Goal: Task Accomplishment & Management: Complete application form

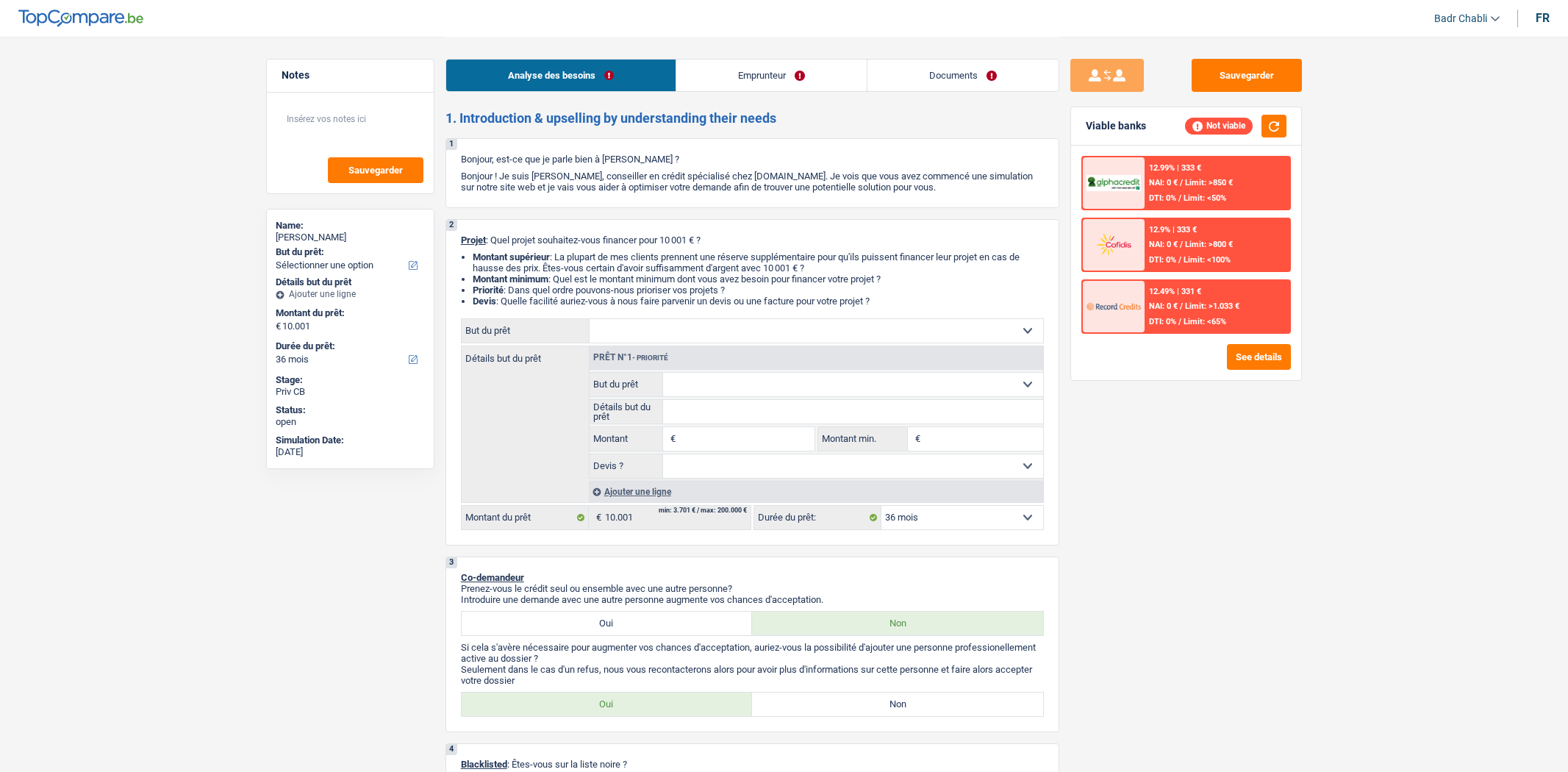
select select "36"
select select "worker"
select select "netSalary"
select select "36"
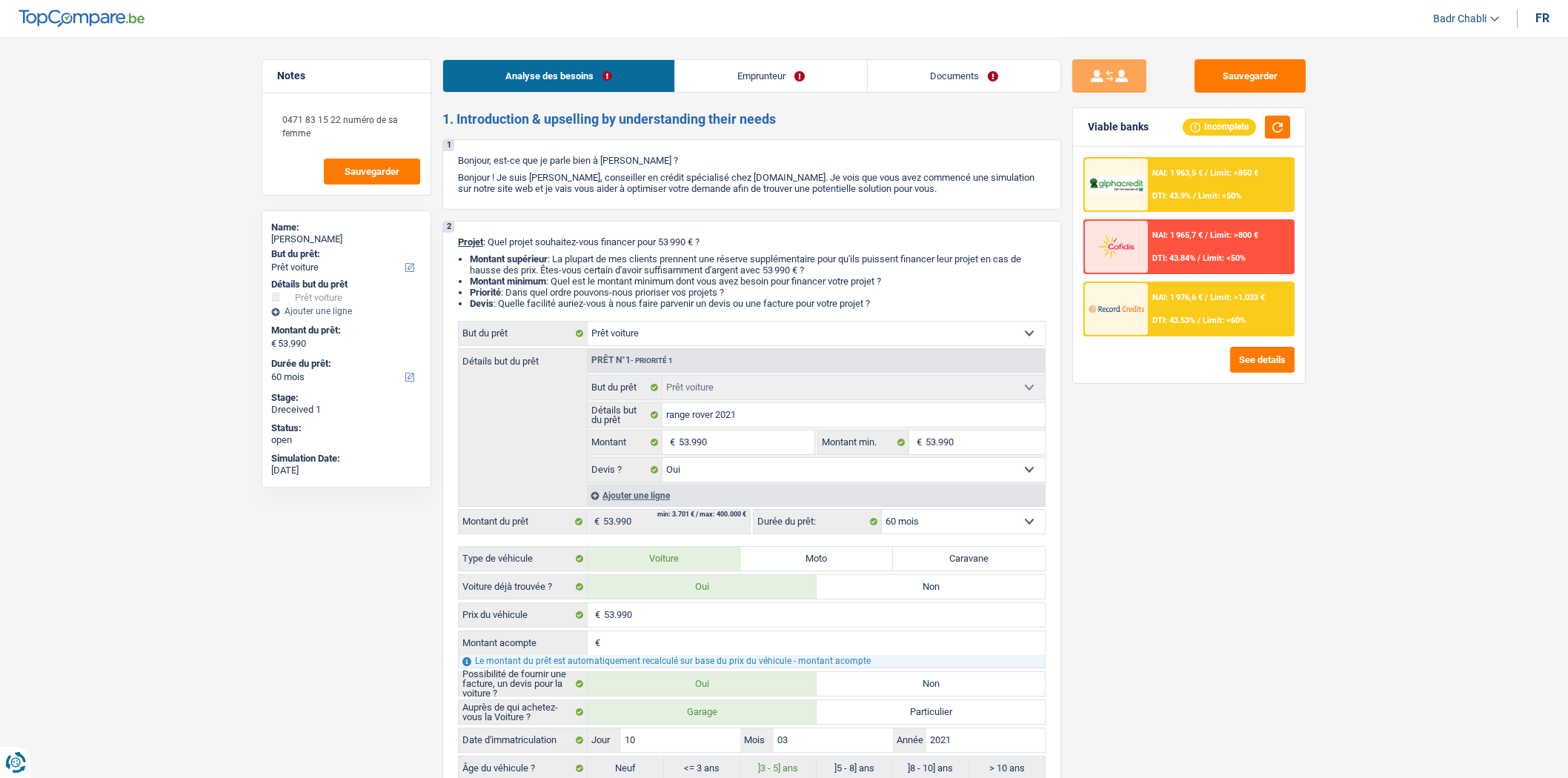
select select "car"
select select "60"
select select "car"
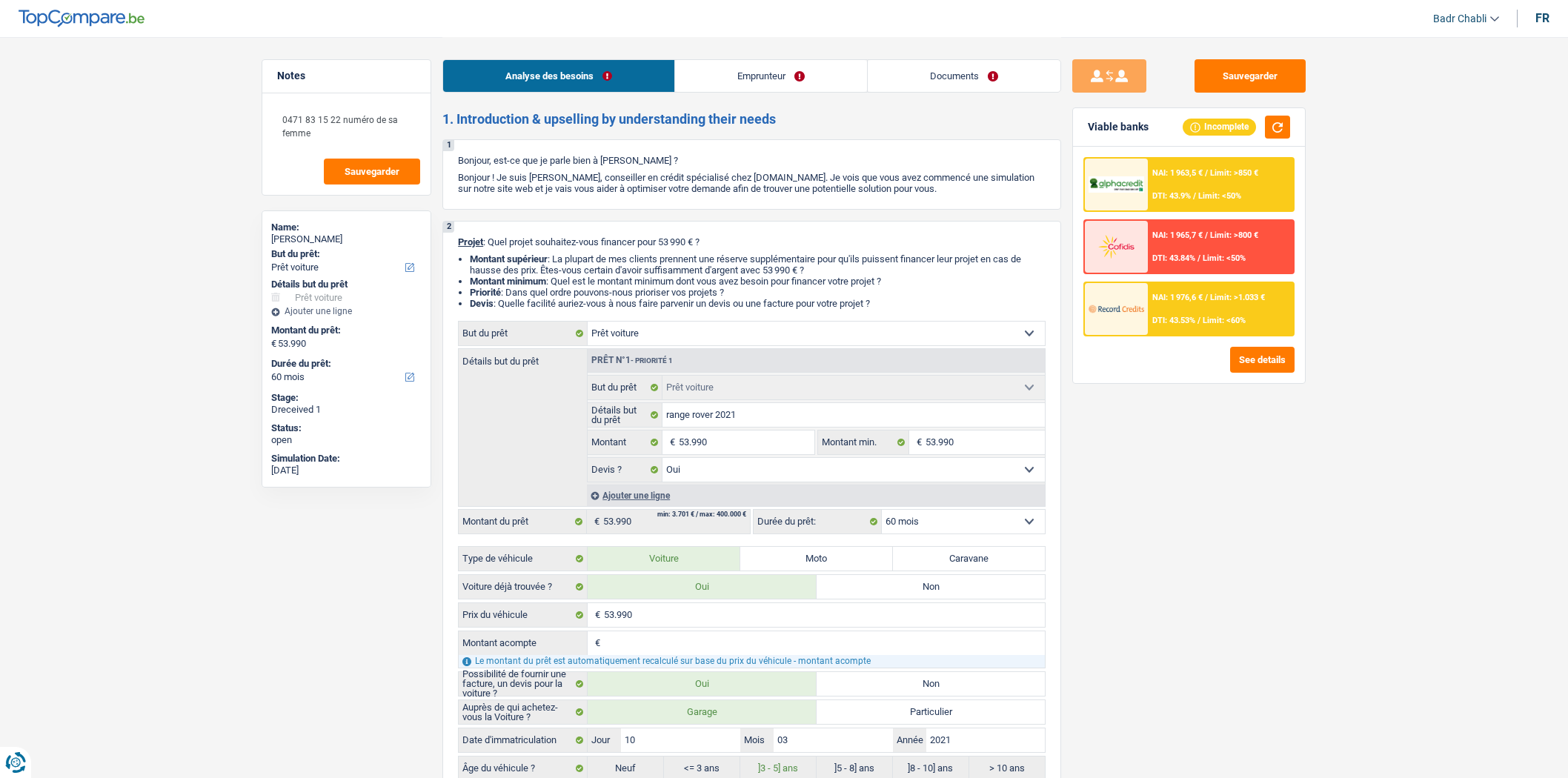
select select "yes"
select select "60"
select select "independent"
select select "netSalary"
select select "rents"
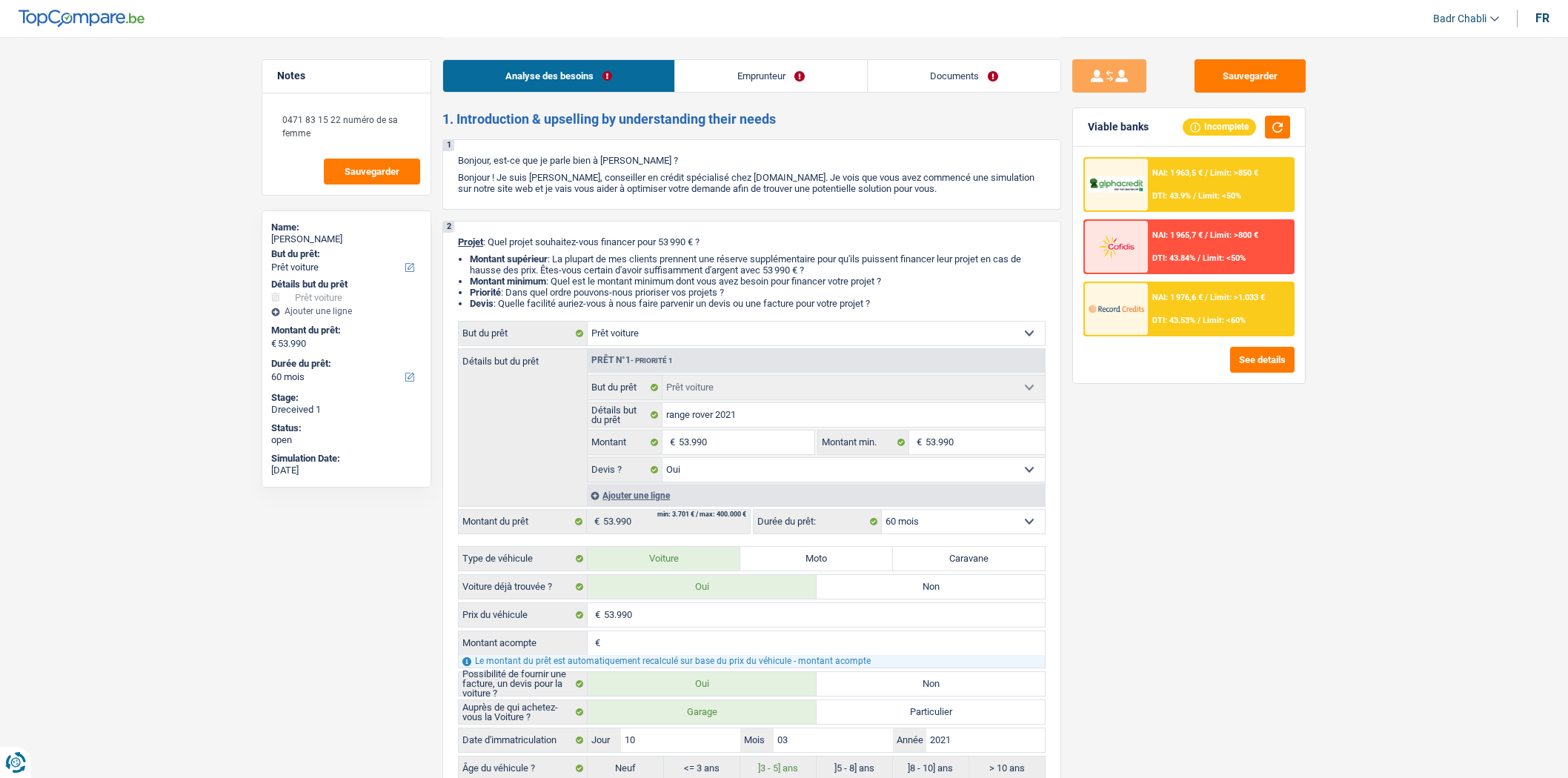
select select "cardOrCredit"
select select "car"
select select "yes"
select select "60"
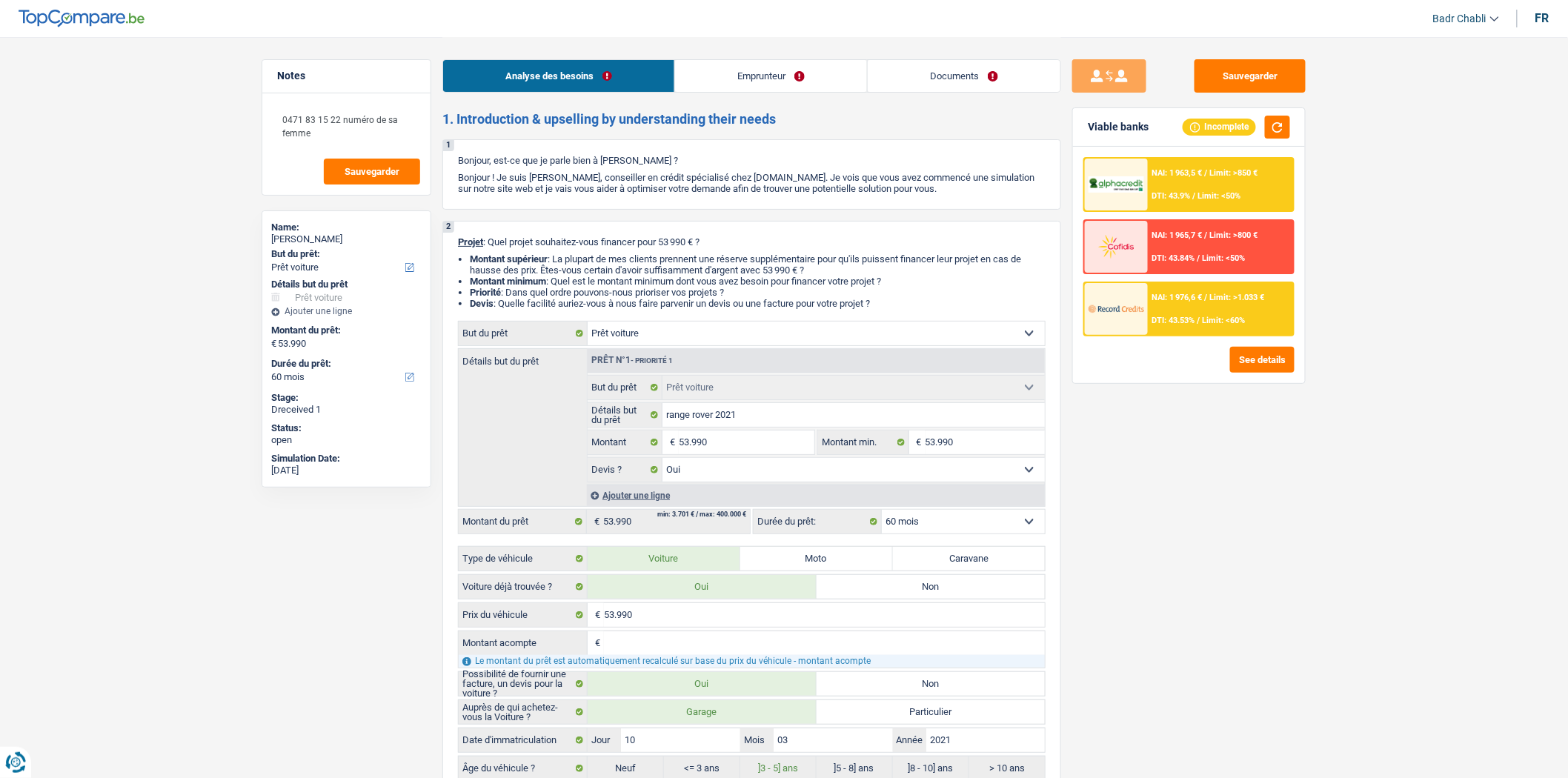
click at [987, 82] on link "Documents" at bounding box center [964, 76] width 193 height 31
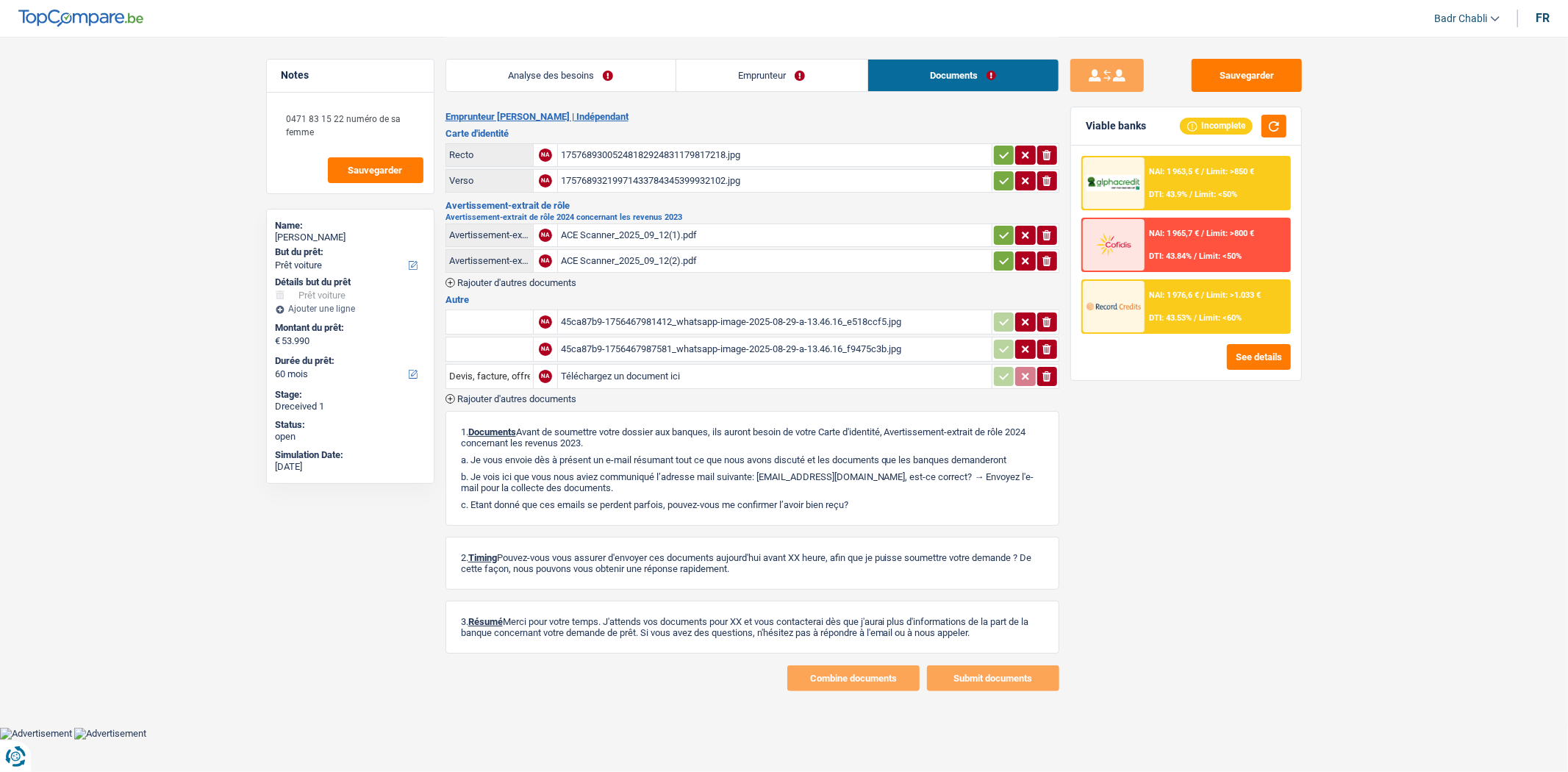
click at [679, 342] on div "45ca87b9-1756467987581_whatsapp-image-2025-08-29-a-13.46.16_f9475c3b.jpg" at bounding box center [775, 349] width 428 height 22
click at [690, 318] on div "45ca87b9-1756467981412_whatsapp-image-2025-08-29-a-13.46.16_e518ccf5.jpg" at bounding box center [775, 323] width 428 height 22
click at [641, 235] on div "ACE Scanner_2025_09_12(1).pdf" at bounding box center [775, 235] width 428 height 22
click at [554, 99] on div "Analyse des besoins Emprunteur Documents 1. Introduction & upselling by underst…" at bounding box center [752, 364] width 614 height 654
click at [560, 88] on link "Analyse des besoins" at bounding box center [561, 75] width 230 height 31
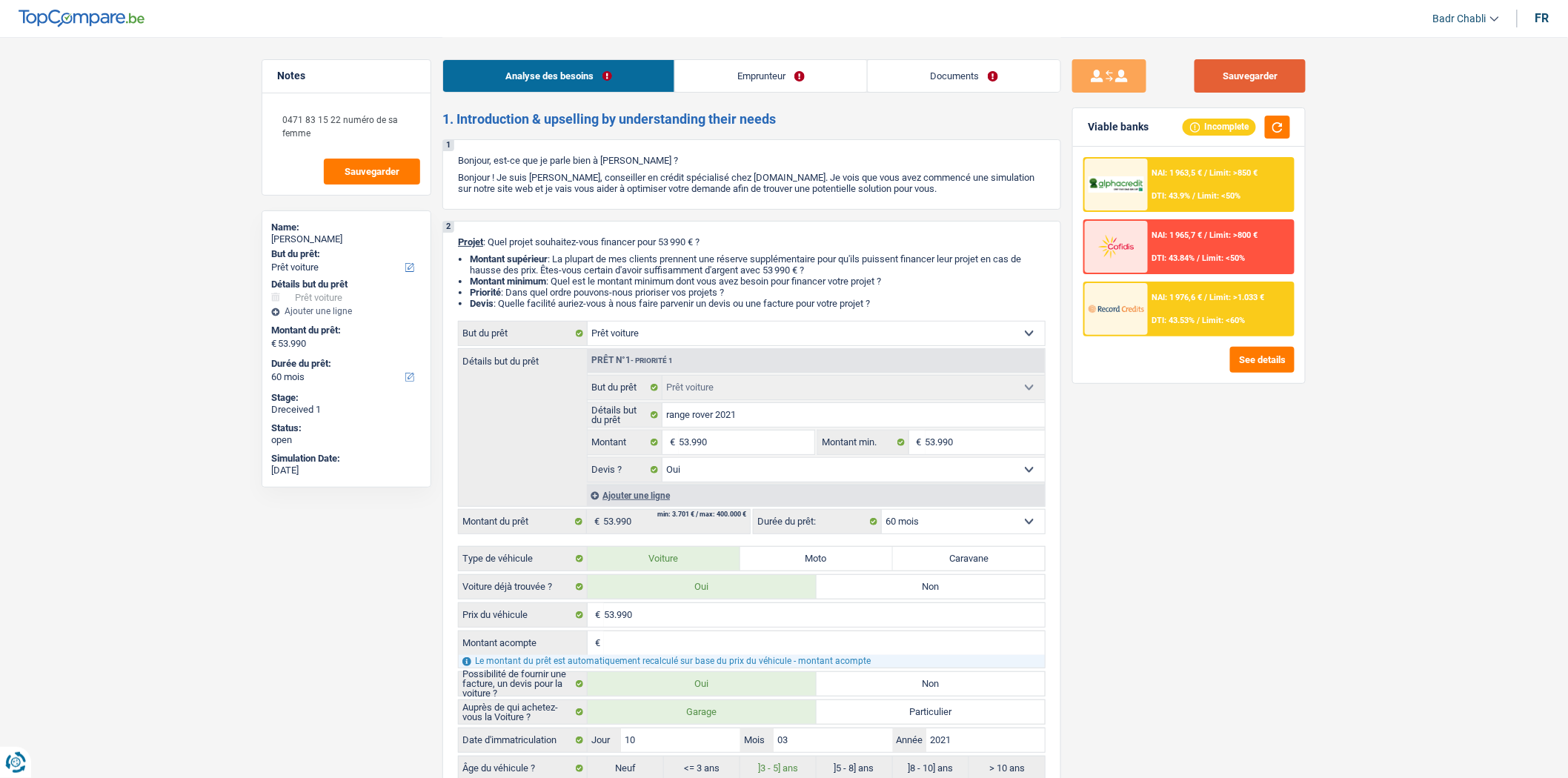
click at [1271, 82] on button "Sauvegarder" at bounding box center [1250, 76] width 111 height 33
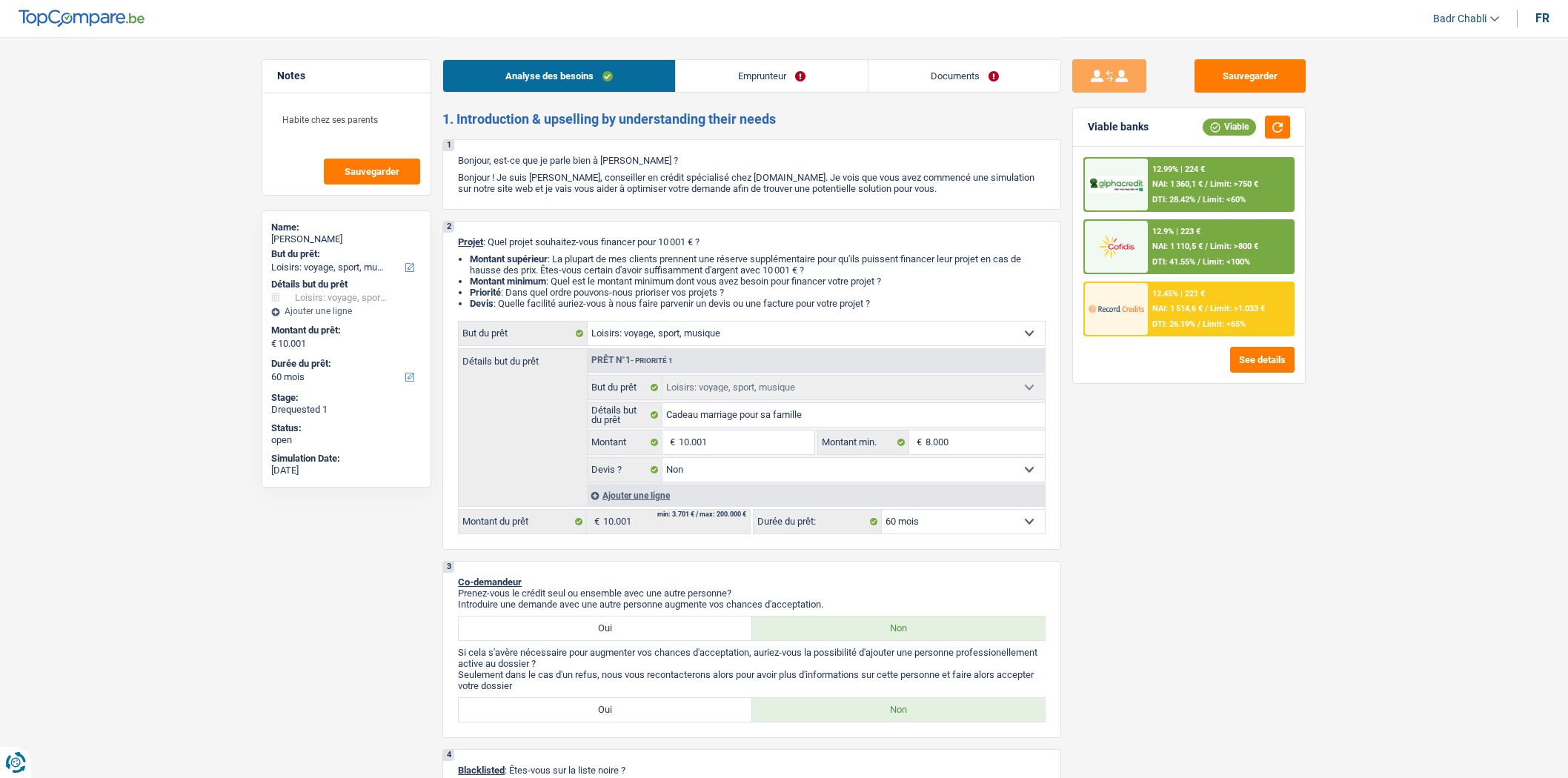
select select "hobbies"
select select "60"
select select "hobbies"
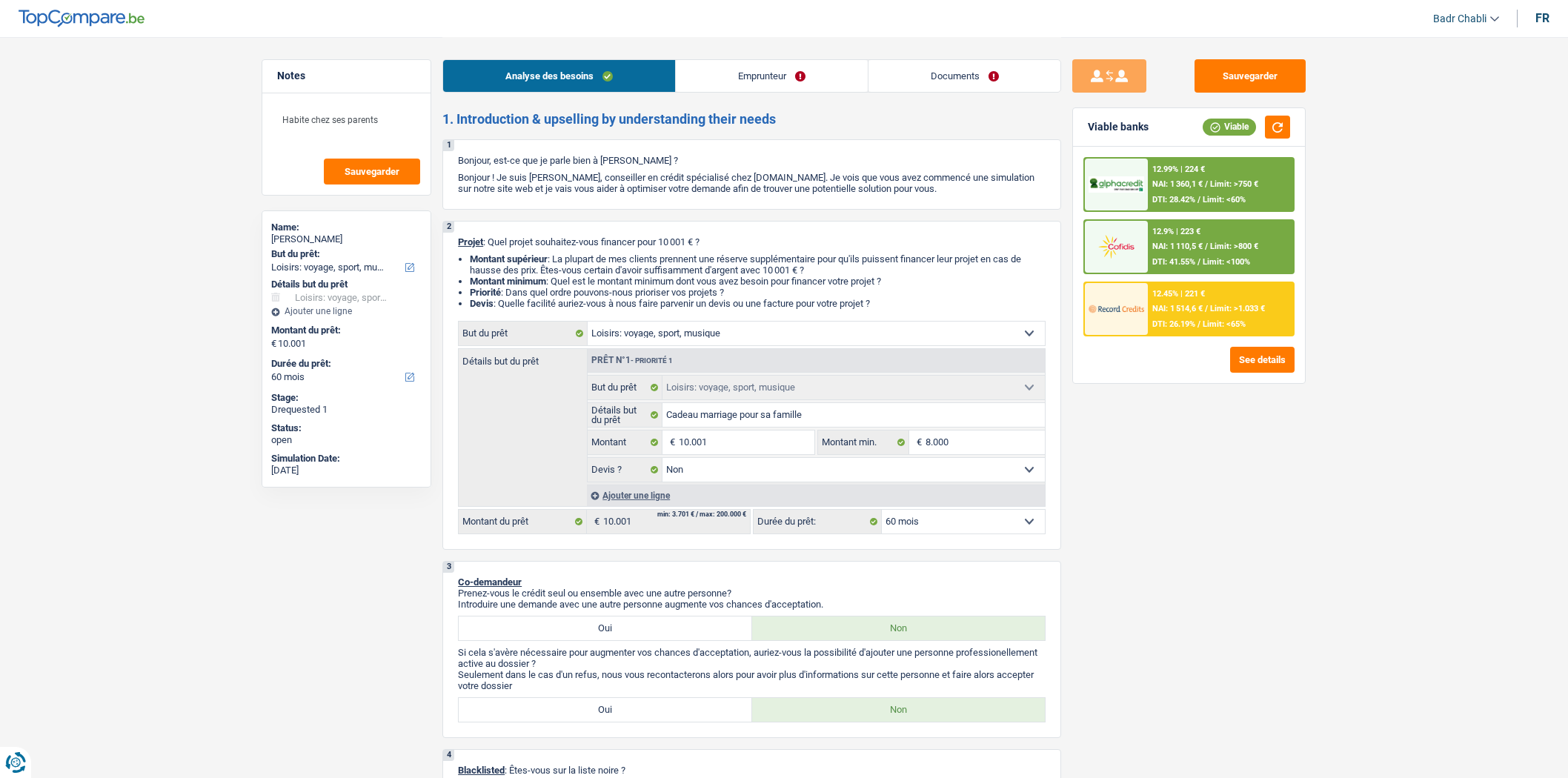
select select "false"
select select "60"
select select "worker"
select select "netSalary"
select select "liveWithParents"
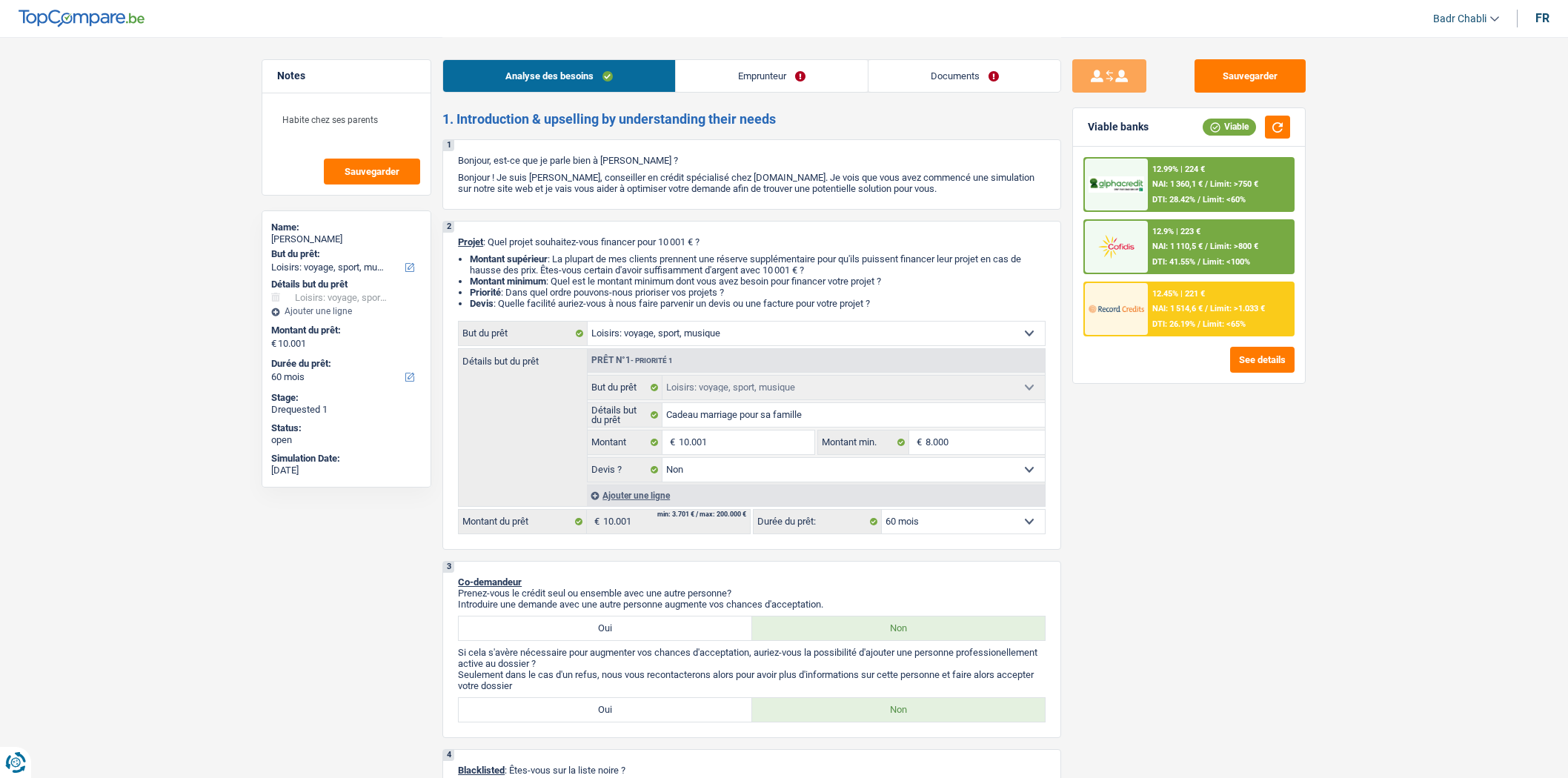
select select "carLoan"
select select "84"
select select "cardOrCredit"
select select "hobbies"
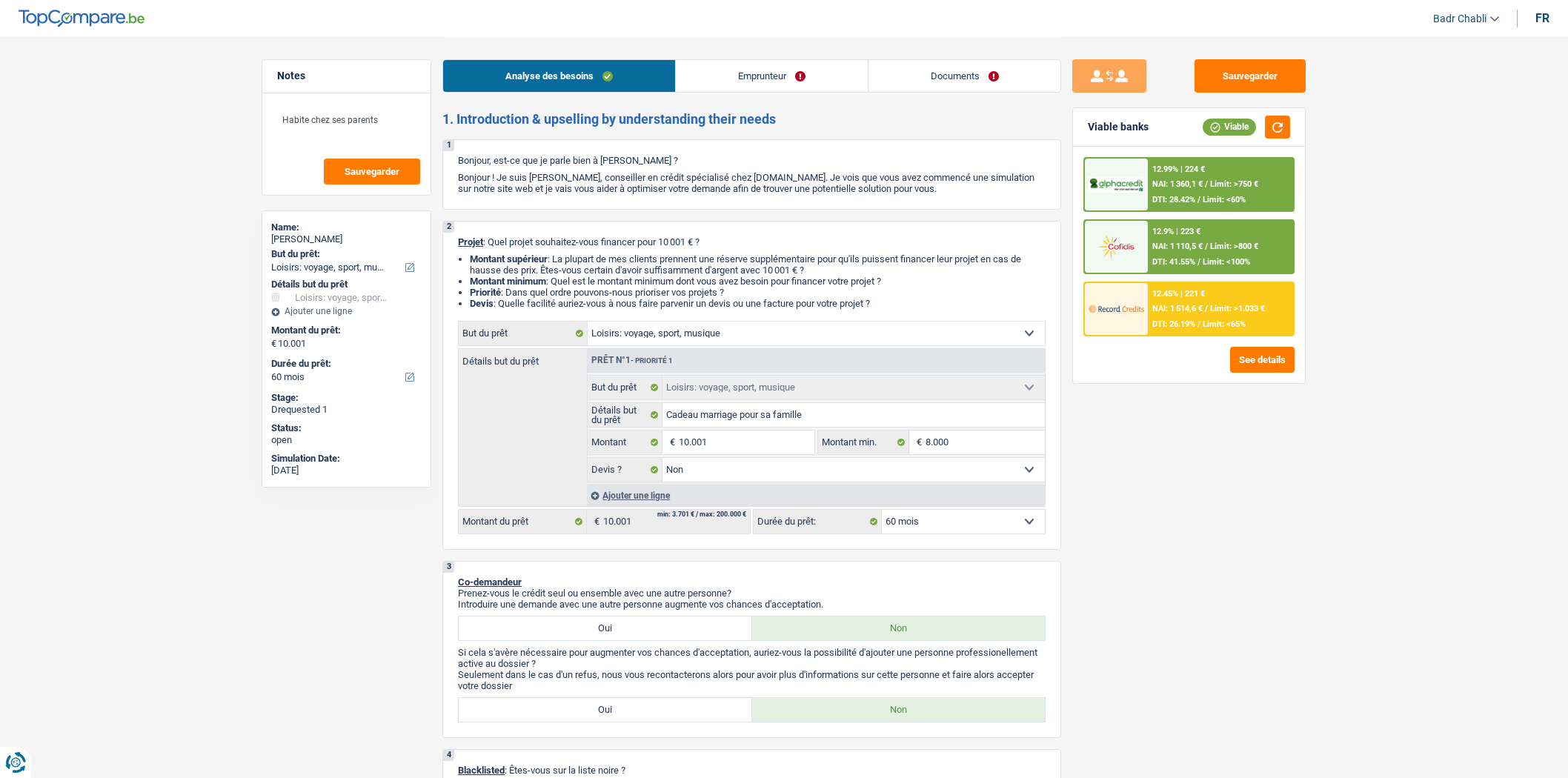
select select "false"
select select "60"
select select "worker"
select select "netSalary"
select select "BE"
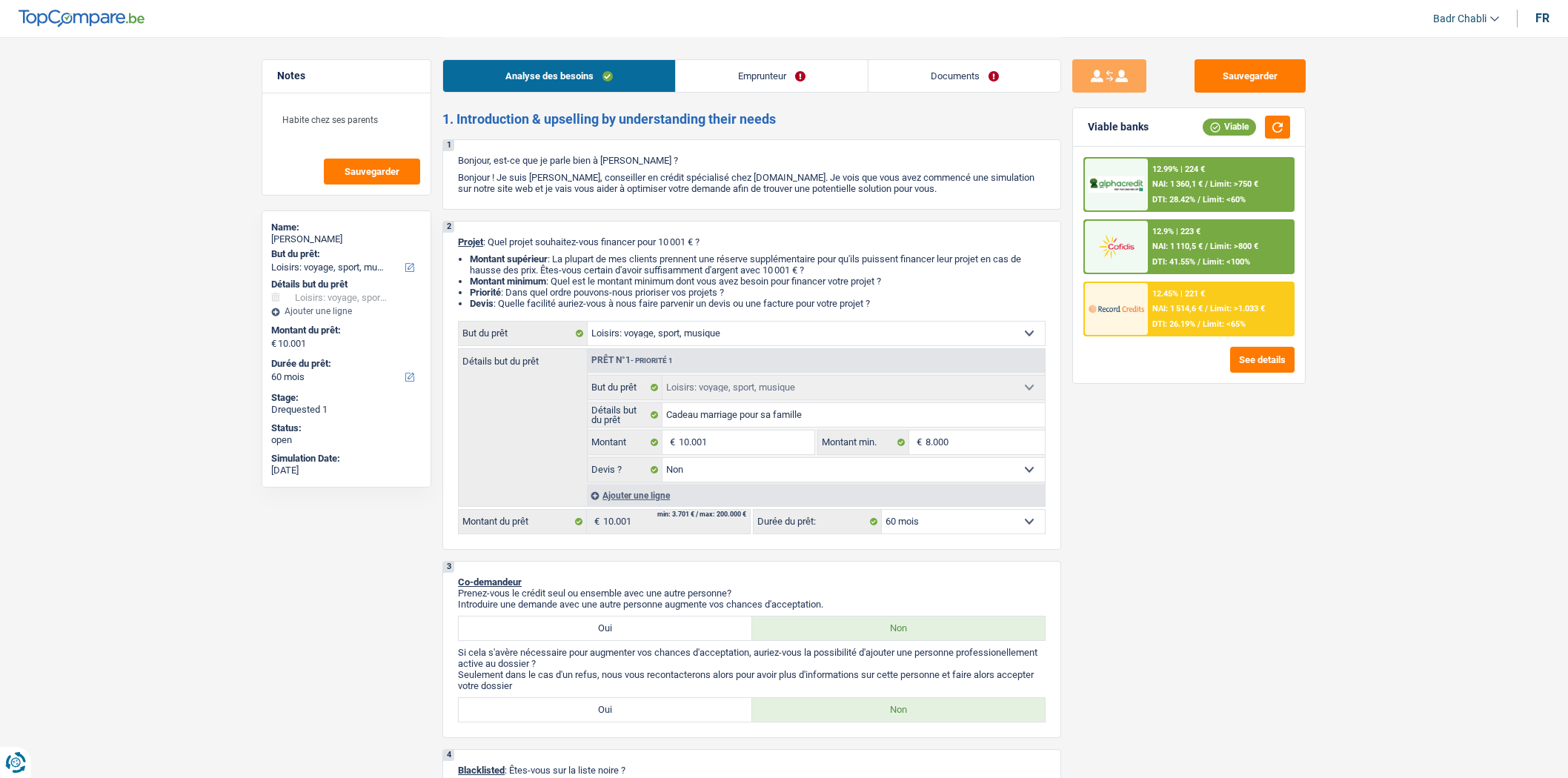
select select "smallCompanies"
click at [723, 76] on link "Emprunteur" at bounding box center [771, 76] width 192 height 31
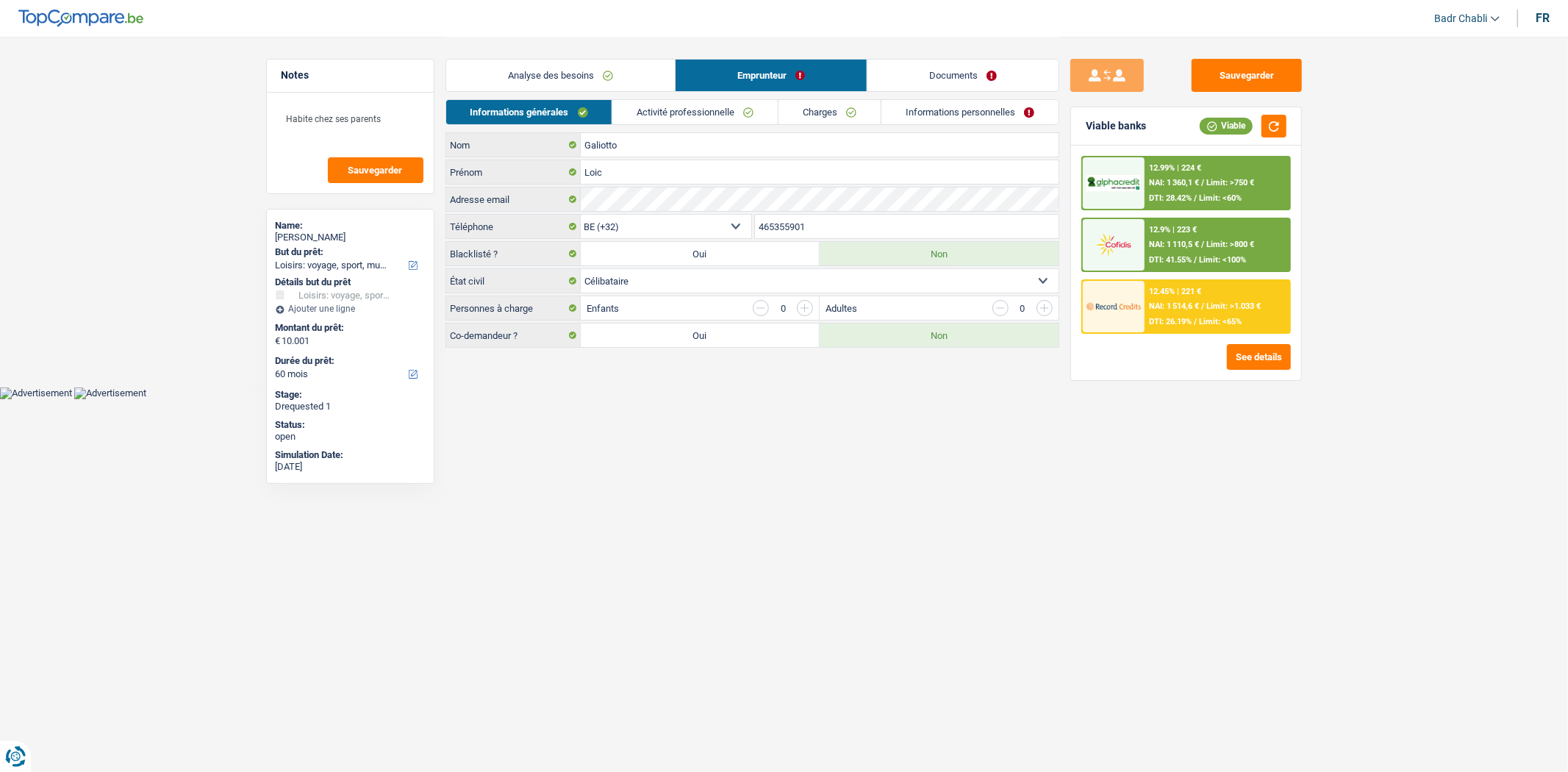
click at [706, 101] on link "Activité professionnelle" at bounding box center [695, 112] width 165 height 24
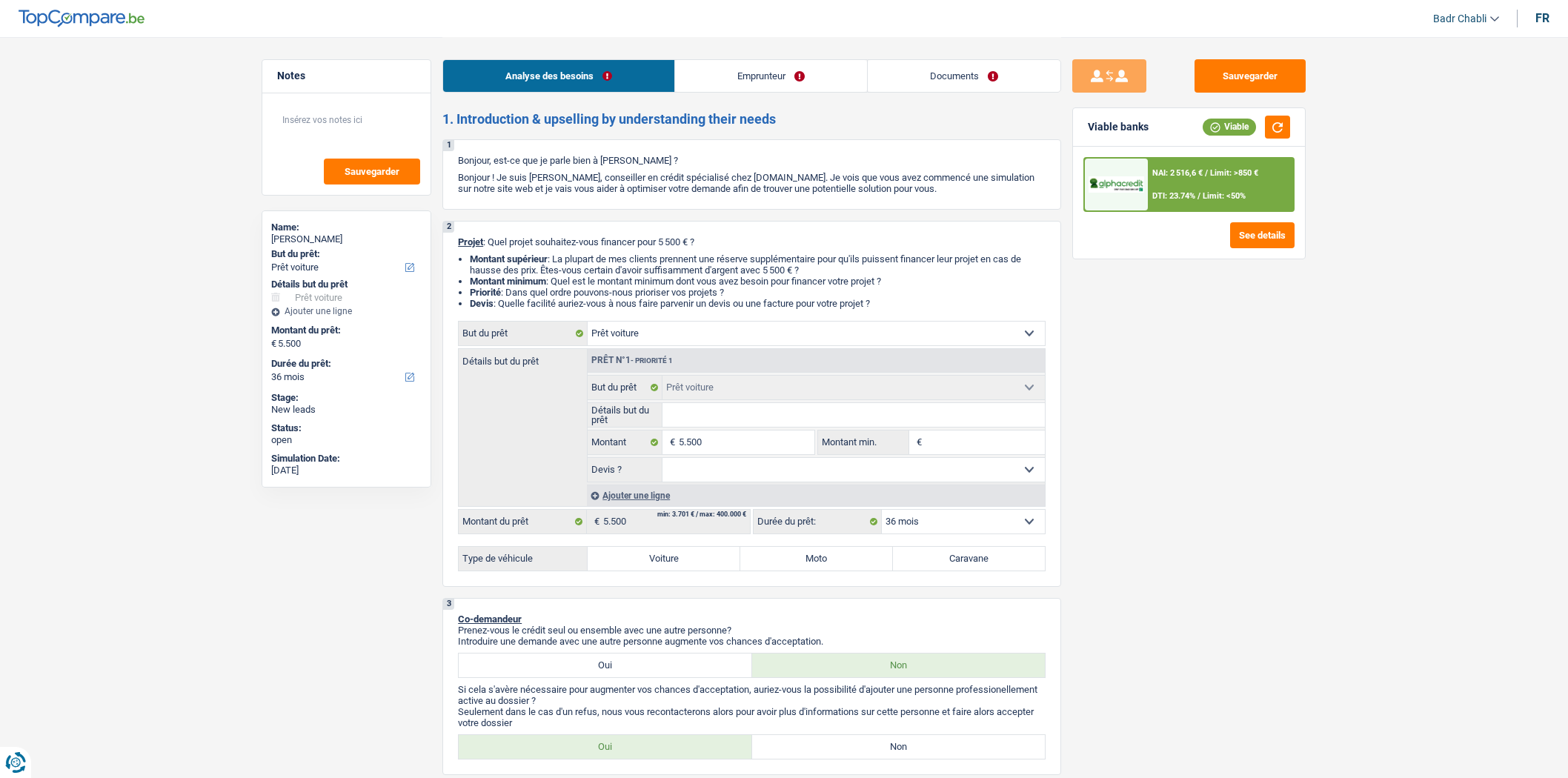
select select "car"
select select "36"
select select "car"
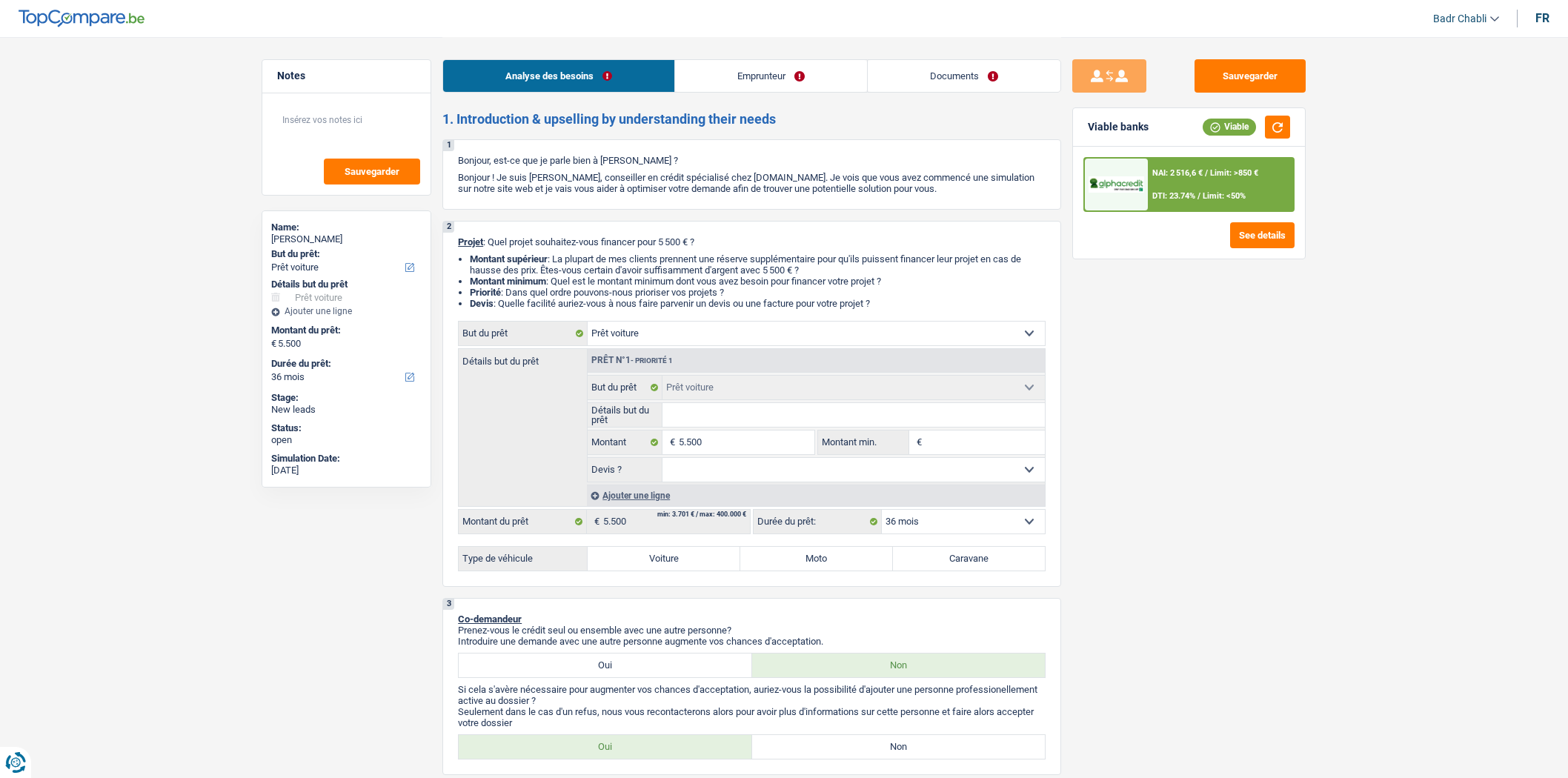
select select "36"
select select "worker"
select select "familyAllowances"
select select "netSalary"
select select "rents"
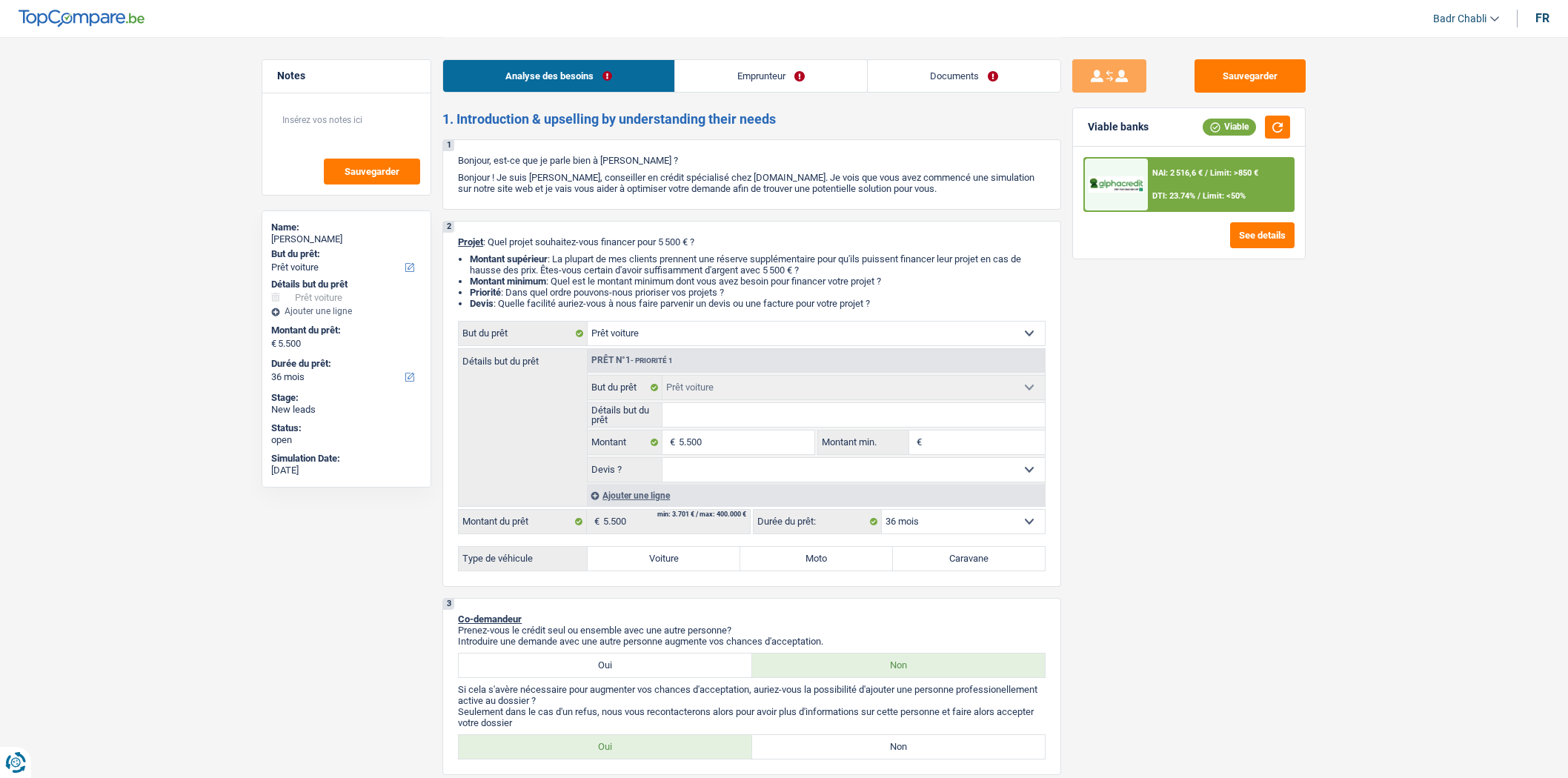
select select "car"
select select "36"
select select "car"
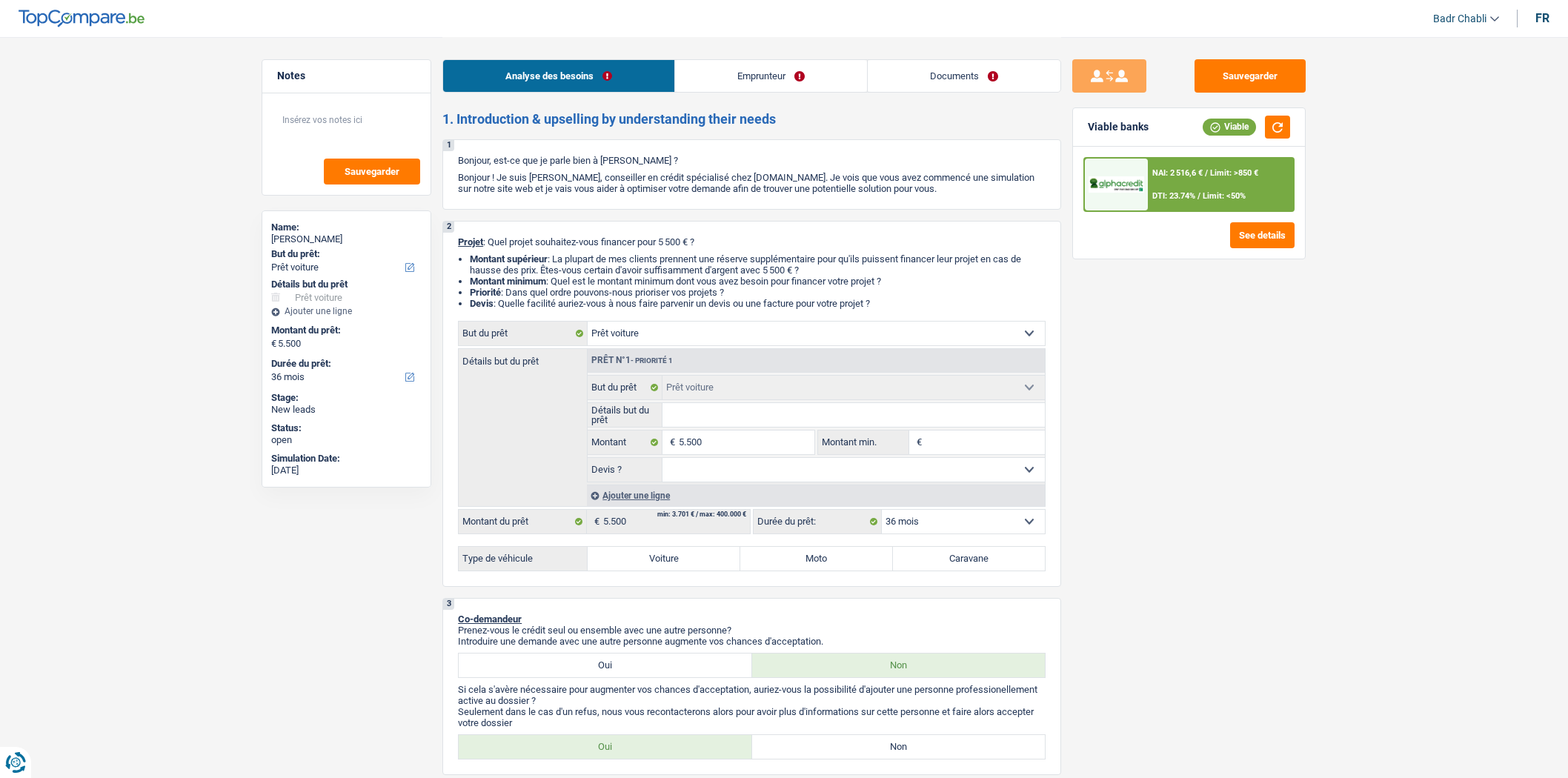
select select "36"
select select "car"
select select "36"
select select "worker"
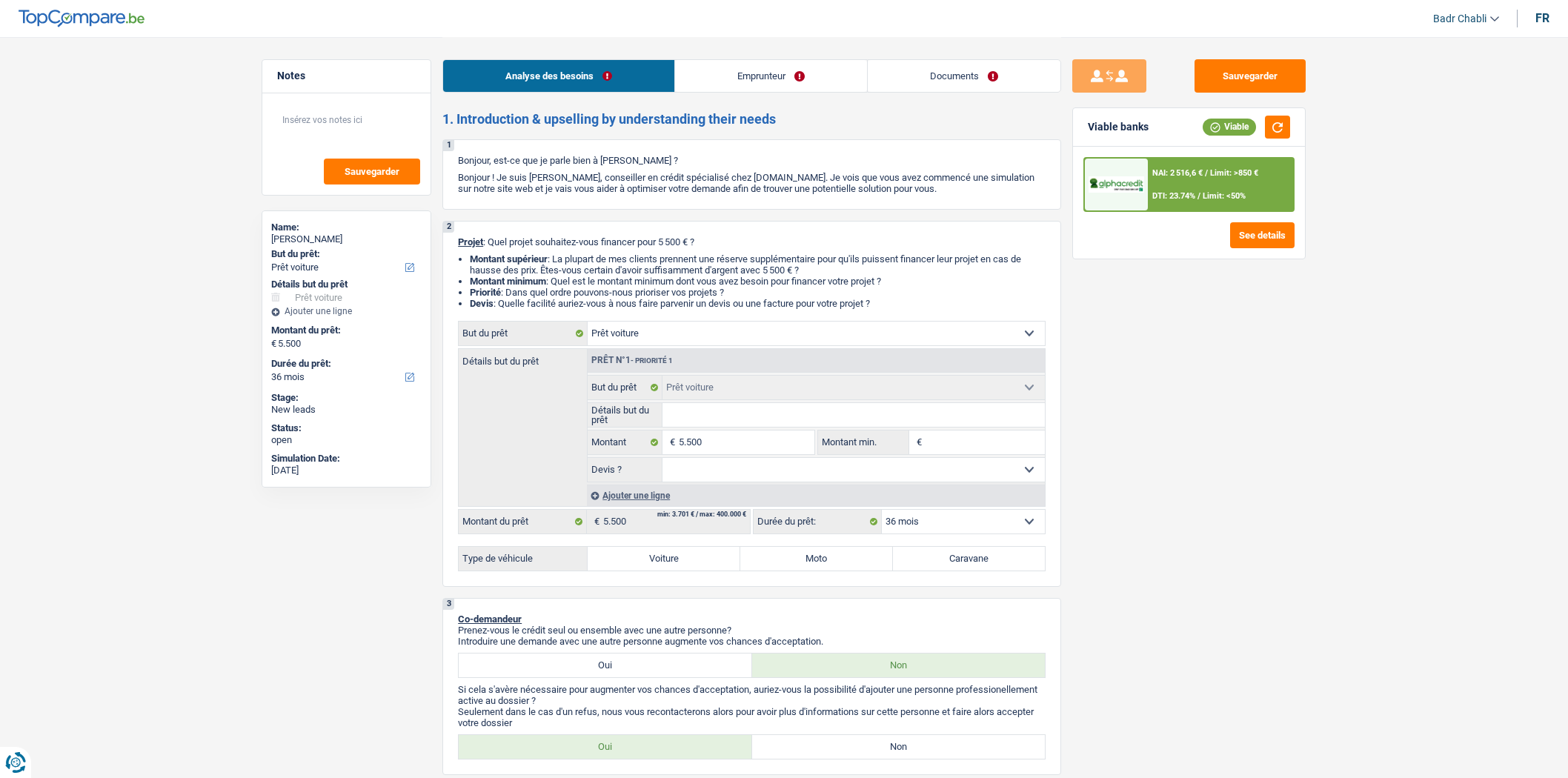
select select "familyAllowances"
select select "netSalary"
select select "rents"
select select "car"
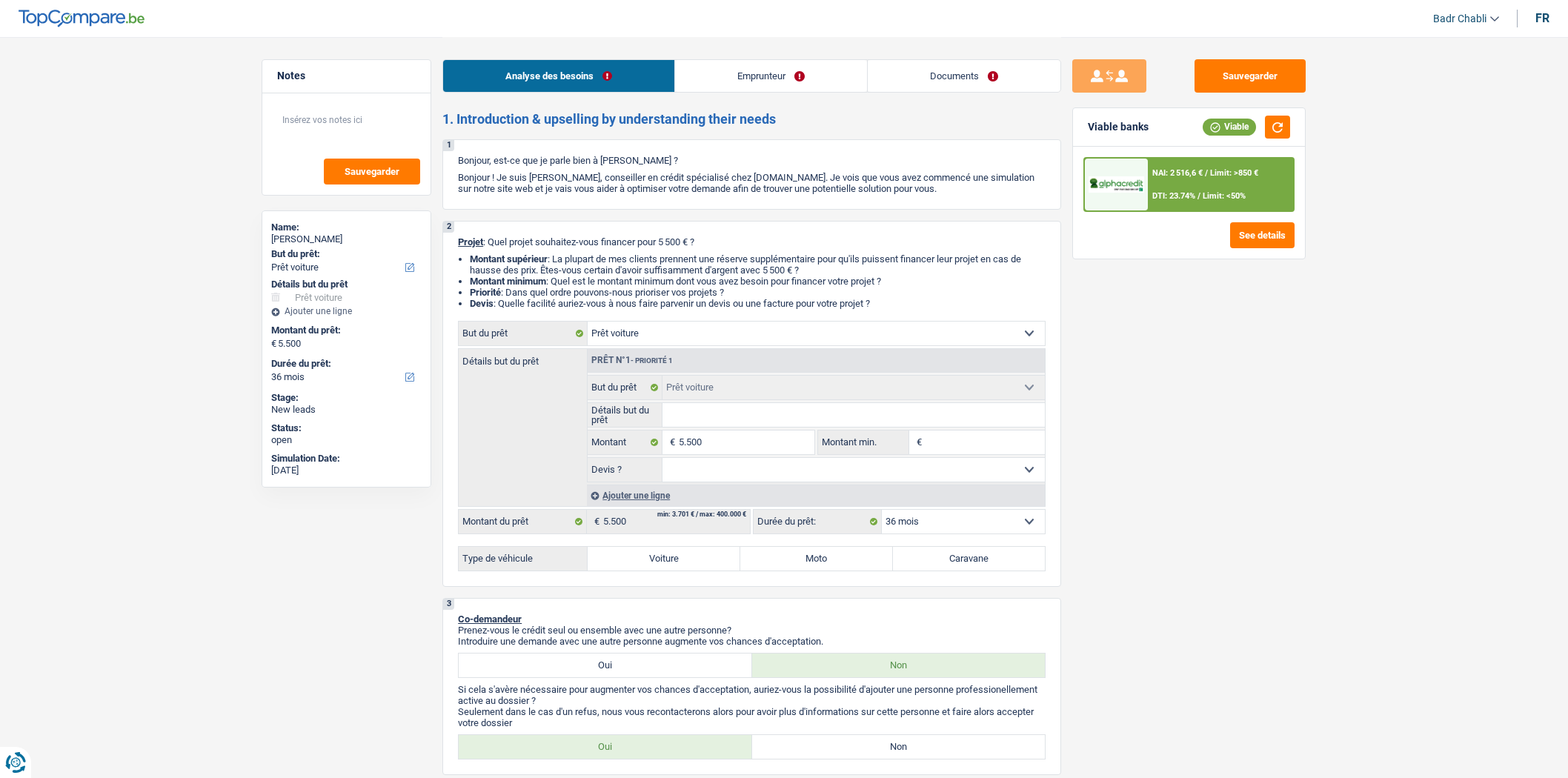
select select "36"
click at [928, 86] on link "Documents" at bounding box center [964, 76] width 193 height 31
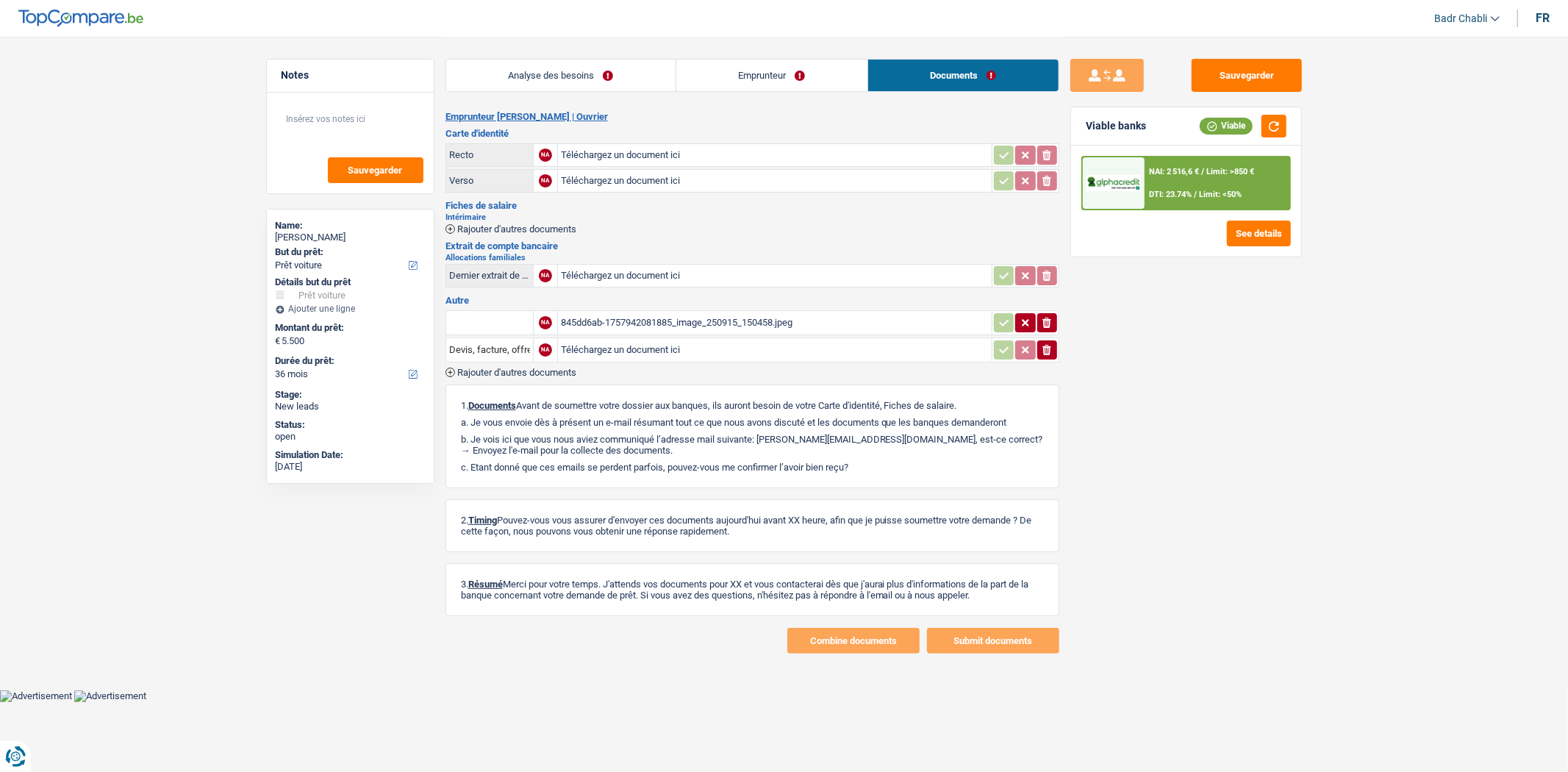
click at [716, 316] on div "845dd6ab-1757942081885_image_250915_150458.jpeg" at bounding box center [775, 323] width 428 height 22
click at [606, 83] on link "Analyse des besoins" at bounding box center [561, 75] width 230 height 31
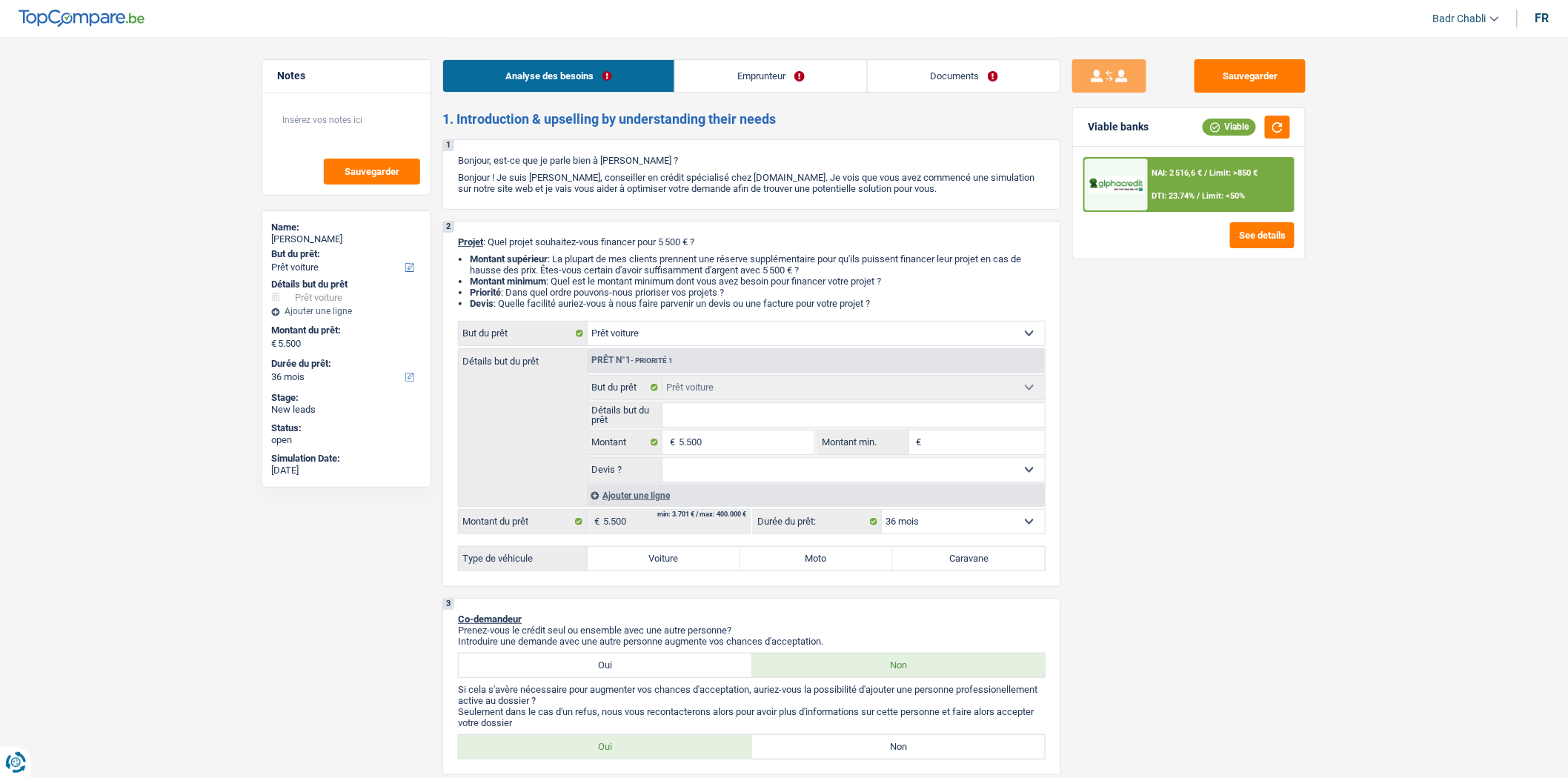
click at [737, 420] on input "Détails but du prêt" at bounding box center [854, 415] width 383 height 24
type input "F"
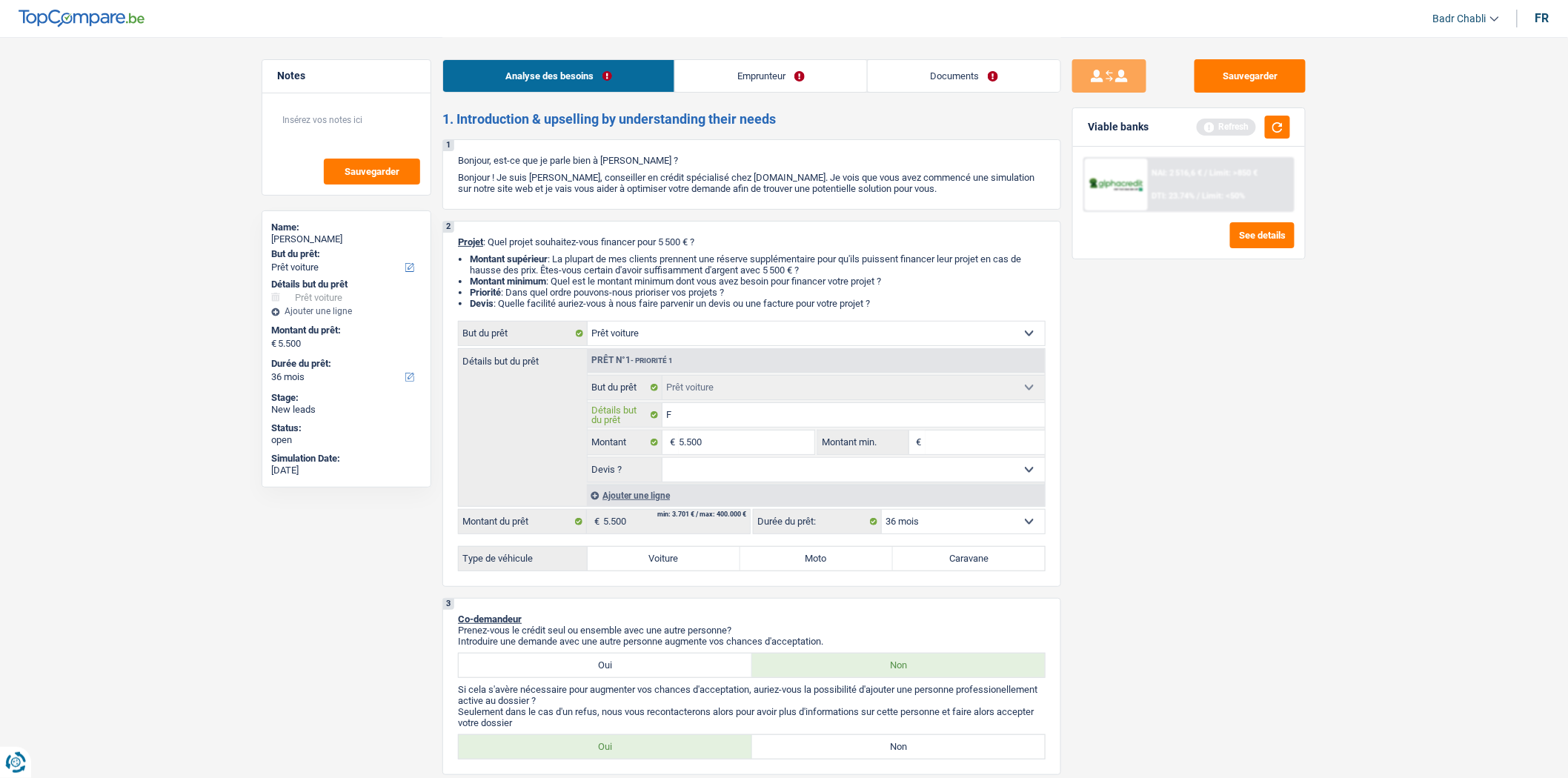
type input "Fo"
type input "For"
type input "Ford"
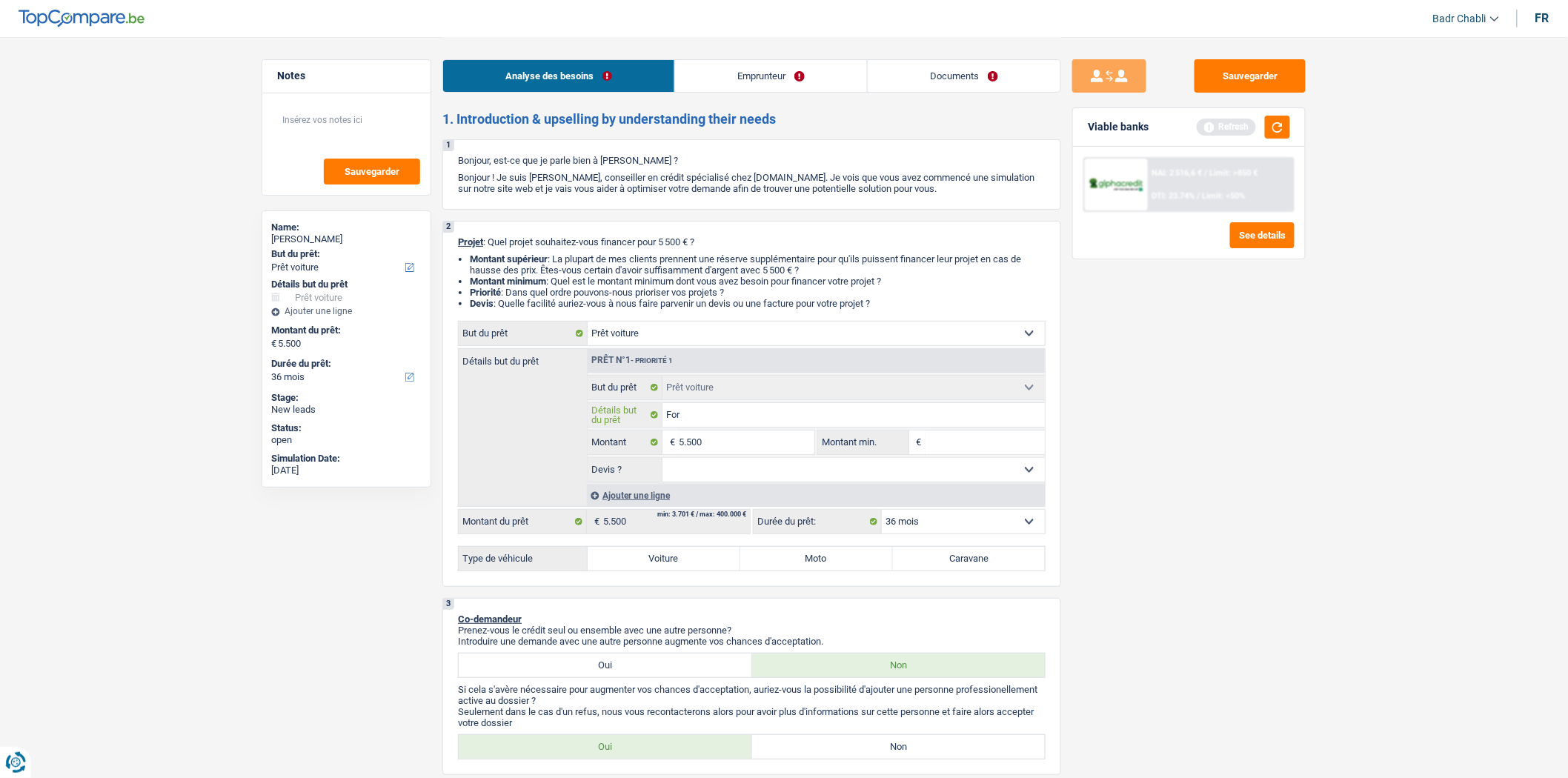
type input "Ford"
type input "Ford F"
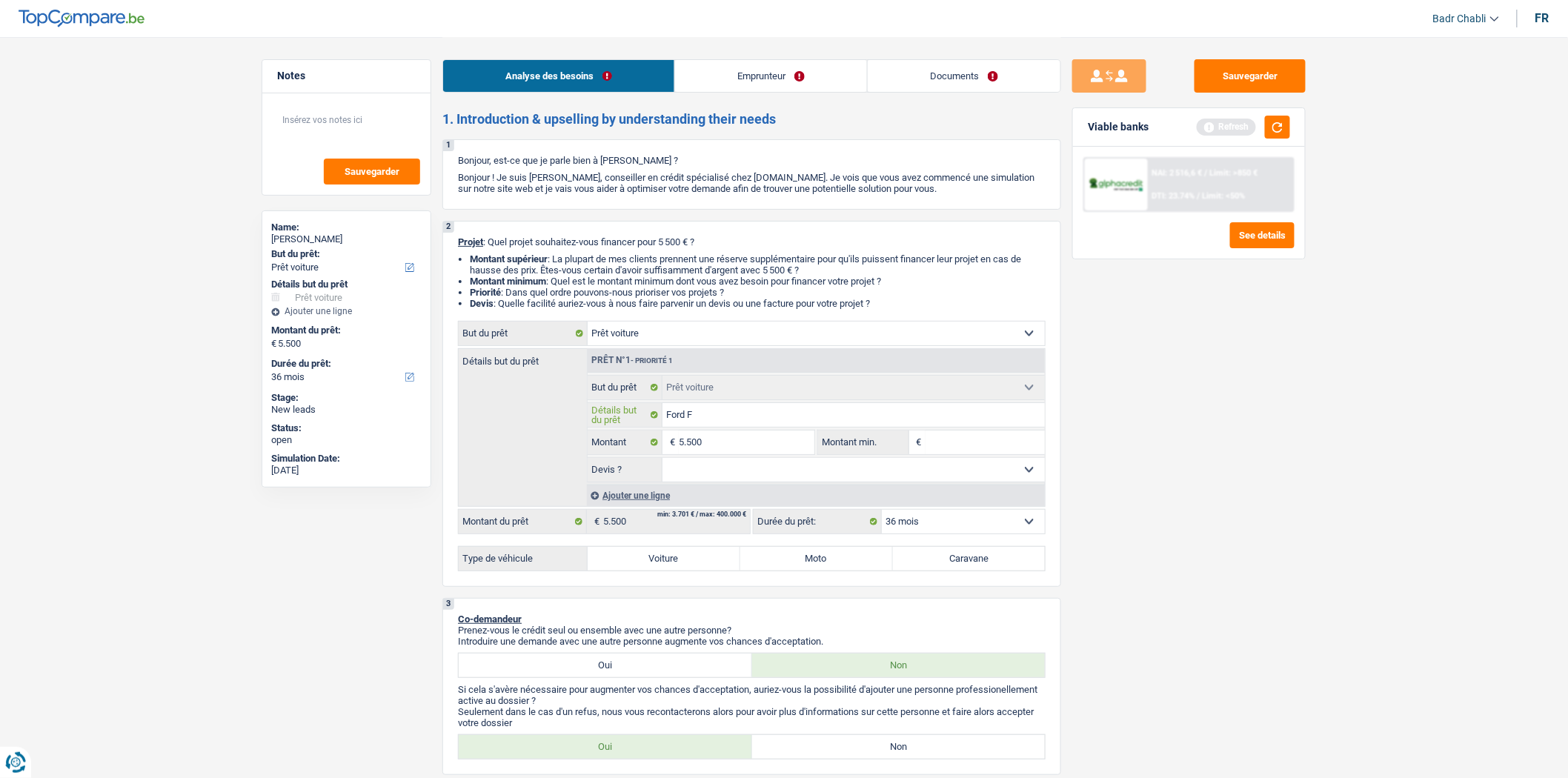
type input "Ford Fo"
type input "Ford Foc"
type input "Ford Focu"
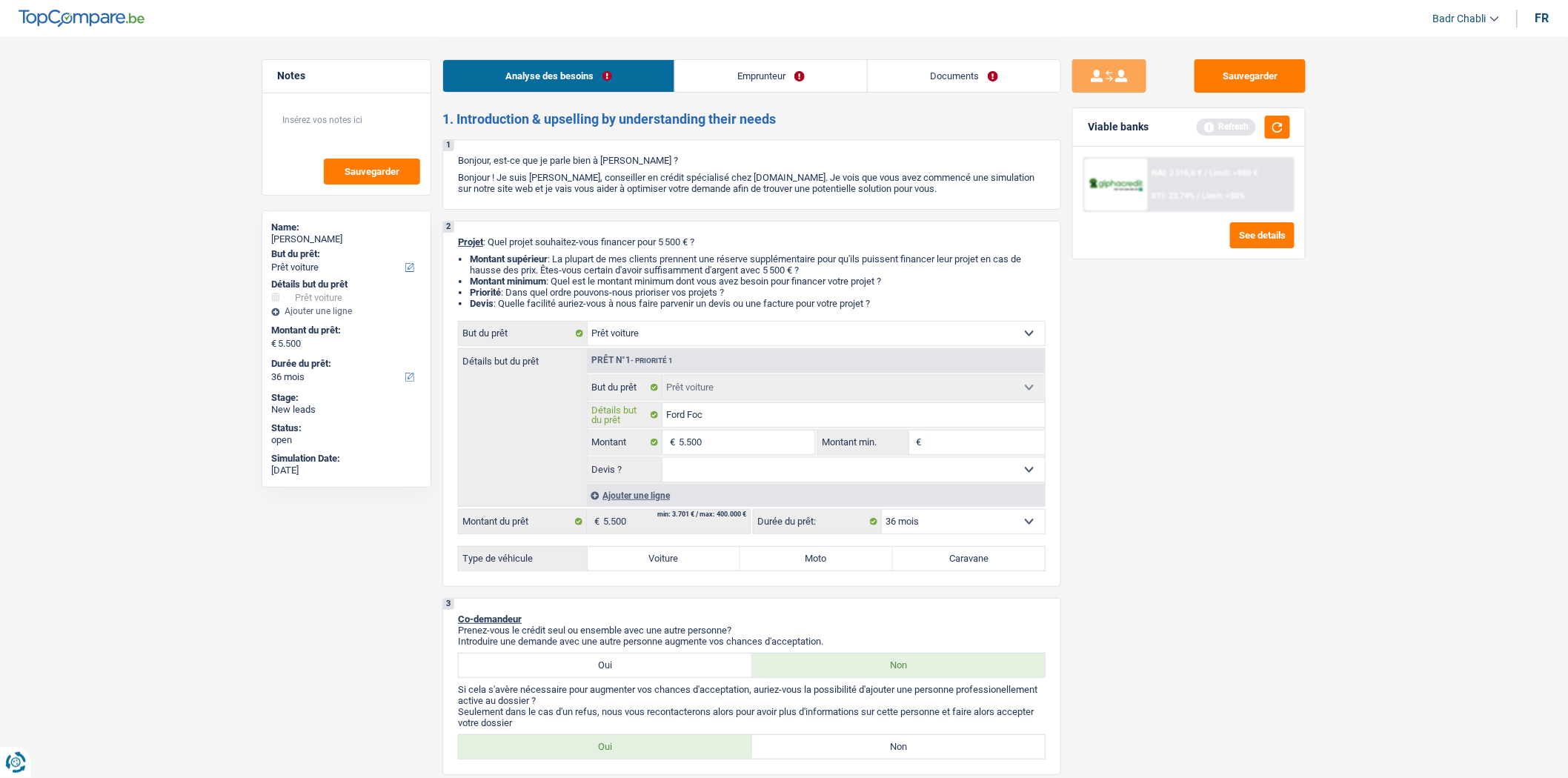
type input "Ford Focu"
type input "Ford Focus"
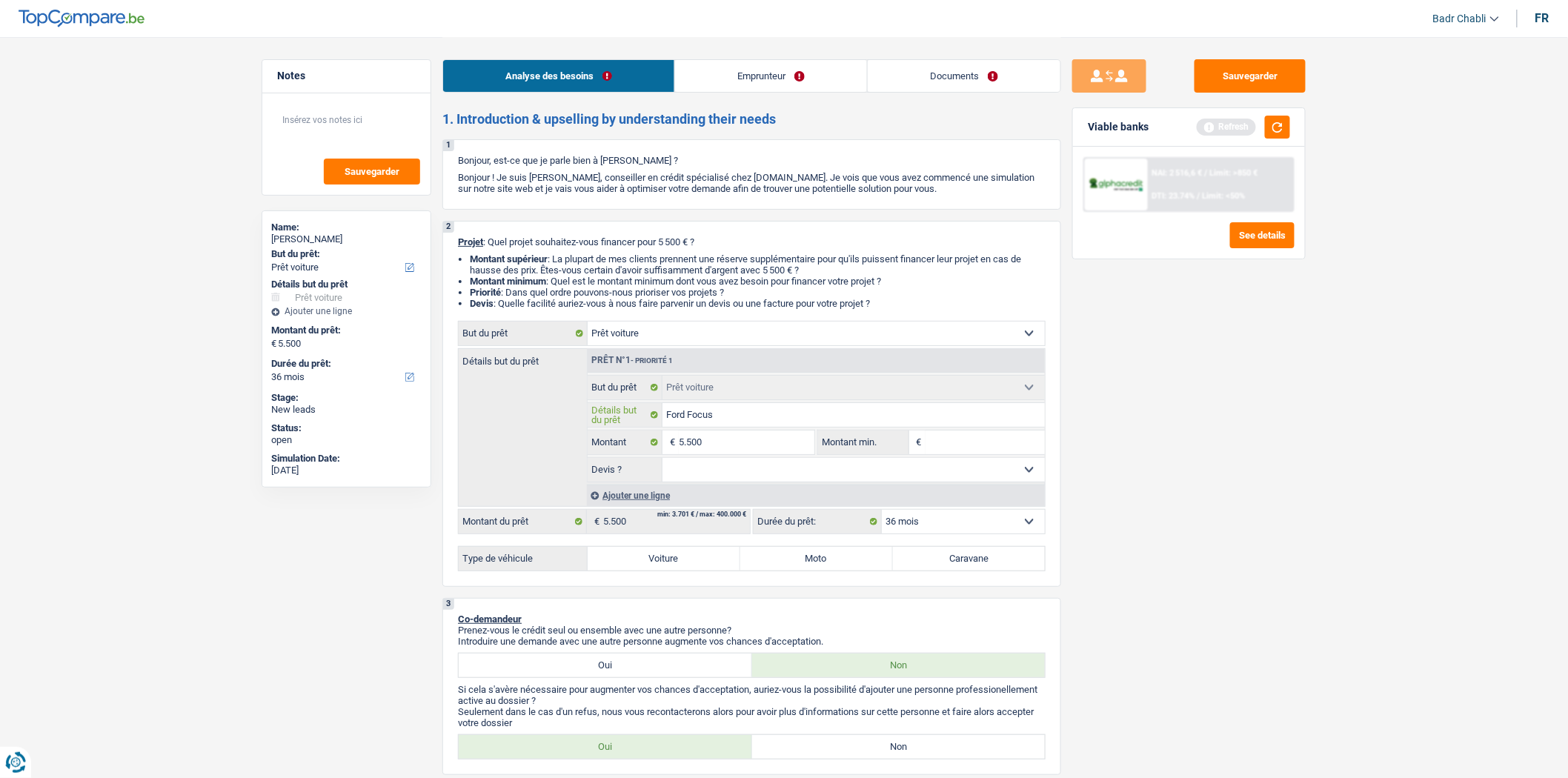
type input "Ford Focus 2"
type input "Ford Focus 20"
type input "Ford Focus 201"
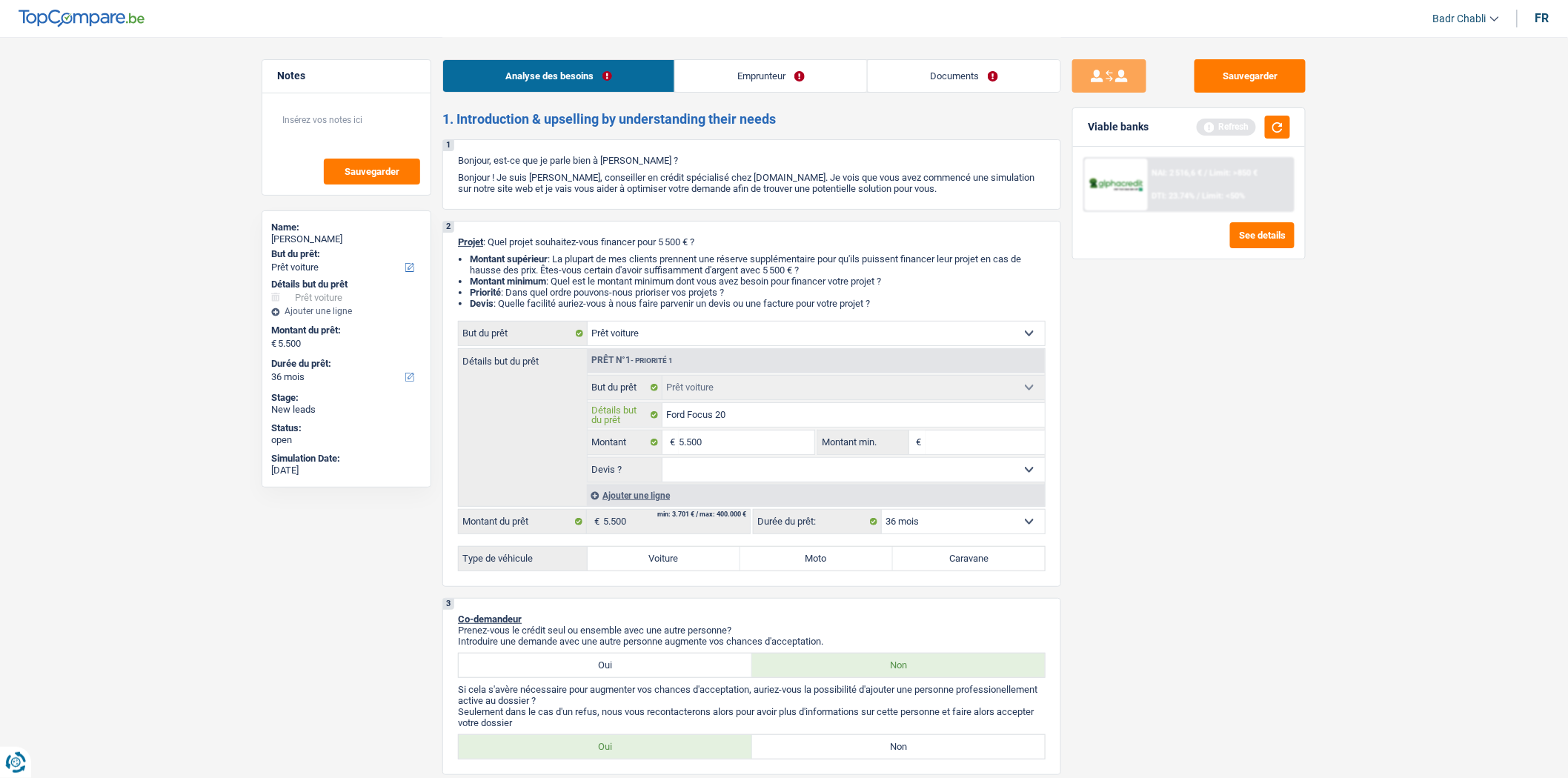
type input "Ford Focus 201"
type input "Ford Focus 2013"
click at [967, 441] on input "Montant min." at bounding box center [986, 443] width 120 height 24
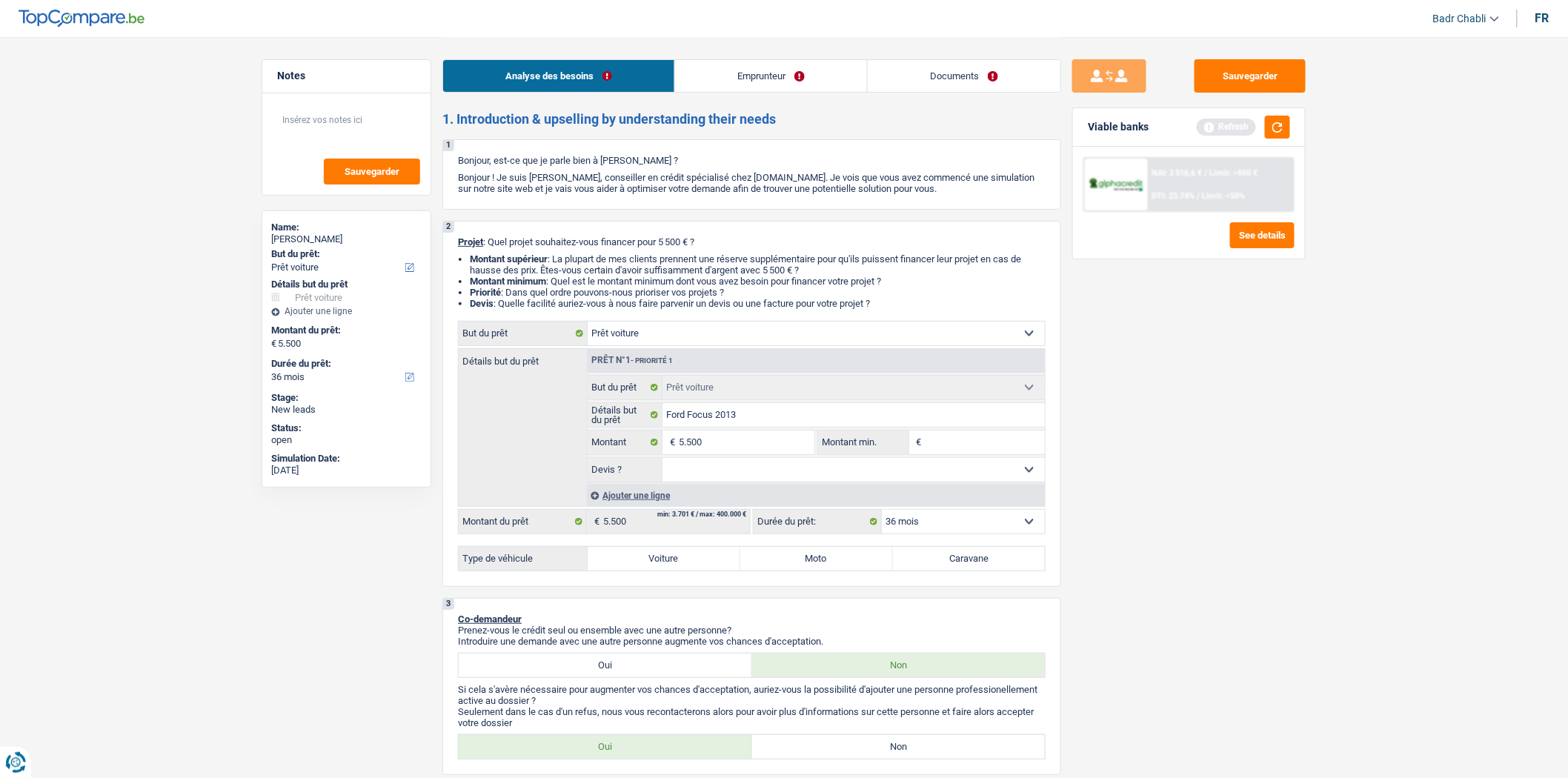
paste input "5.500"
type input "5.500"
drag, startPoint x: 821, startPoint y: 472, endPoint x: 811, endPoint y: 481, distance: 13.5
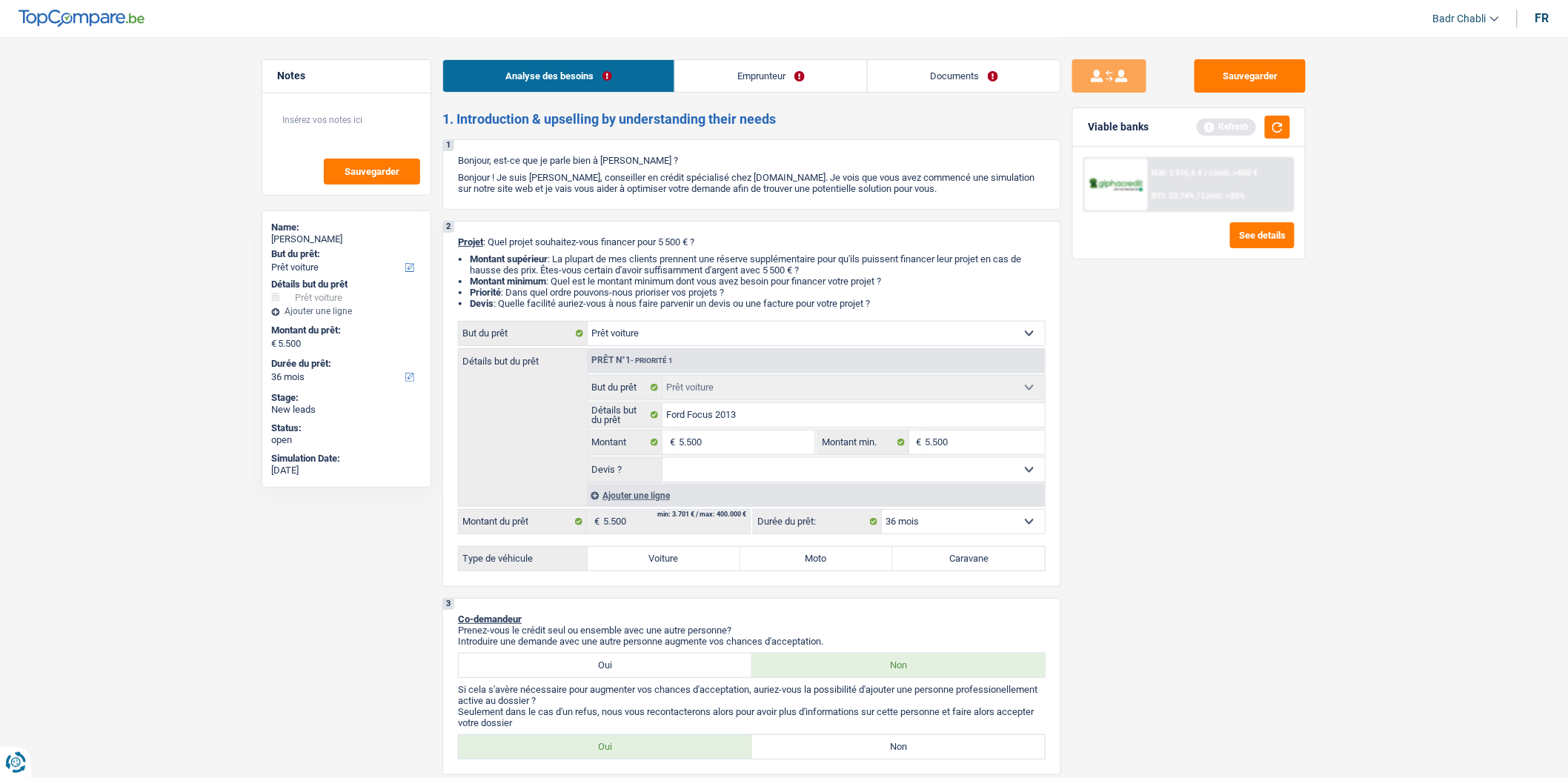
click at [821, 472] on select "Oui Non Non répondu Sélectionner une option" at bounding box center [854, 471] width 383 height 24
select select "yes"
click at [663, 462] on select "Oui Non Non répondu Sélectionner une option" at bounding box center [854, 471] width 383 height 24
select select "yes"
click at [691, 564] on label "Voiture" at bounding box center [664, 559] width 153 height 24
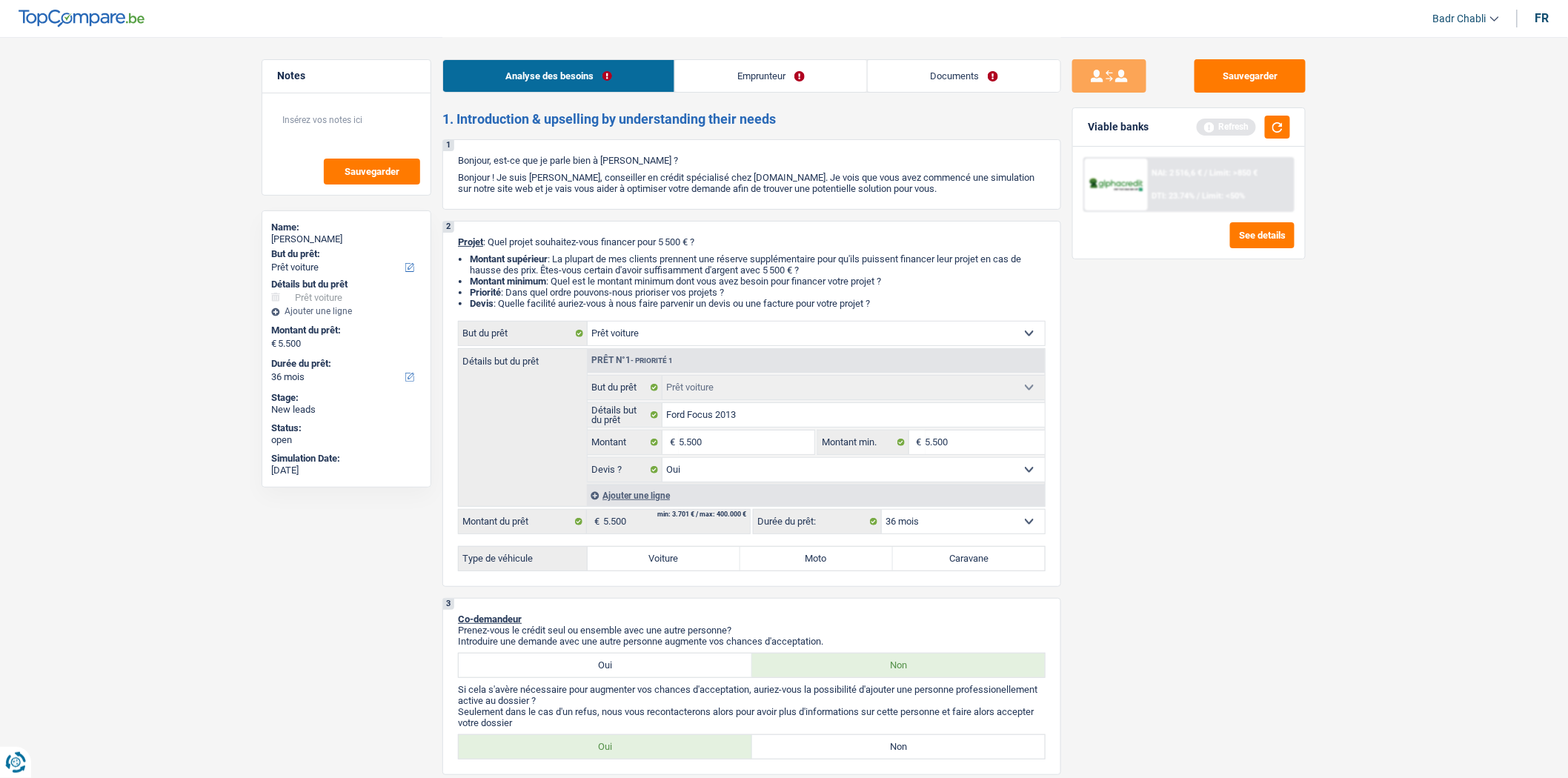
click at [691, 564] on input "Voiture" at bounding box center [664, 559] width 153 height 24
radio input "true"
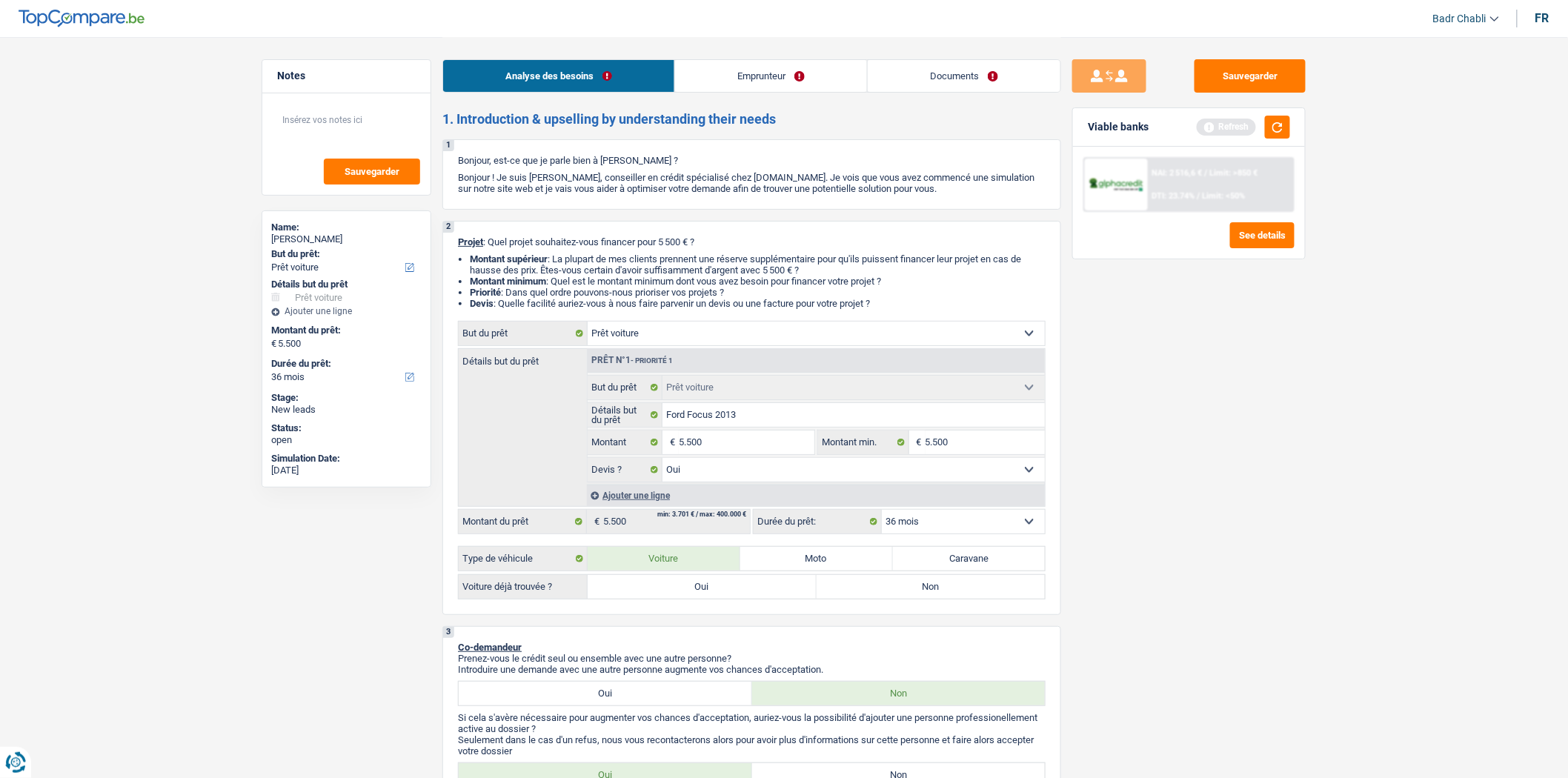
click at [692, 578] on div "Type de véhicule Voiture Moto Caravane Voiture déjà trouvée ? Oui Non Tous les …" at bounding box center [752, 573] width 588 height 54
click at [700, 595] on label "Oui" at bounding box center [702, 587] width 229 height 24
click at [700, 595] on input "Oui" at bounding box center [702, 587] width 229 height 24
radio input "true"
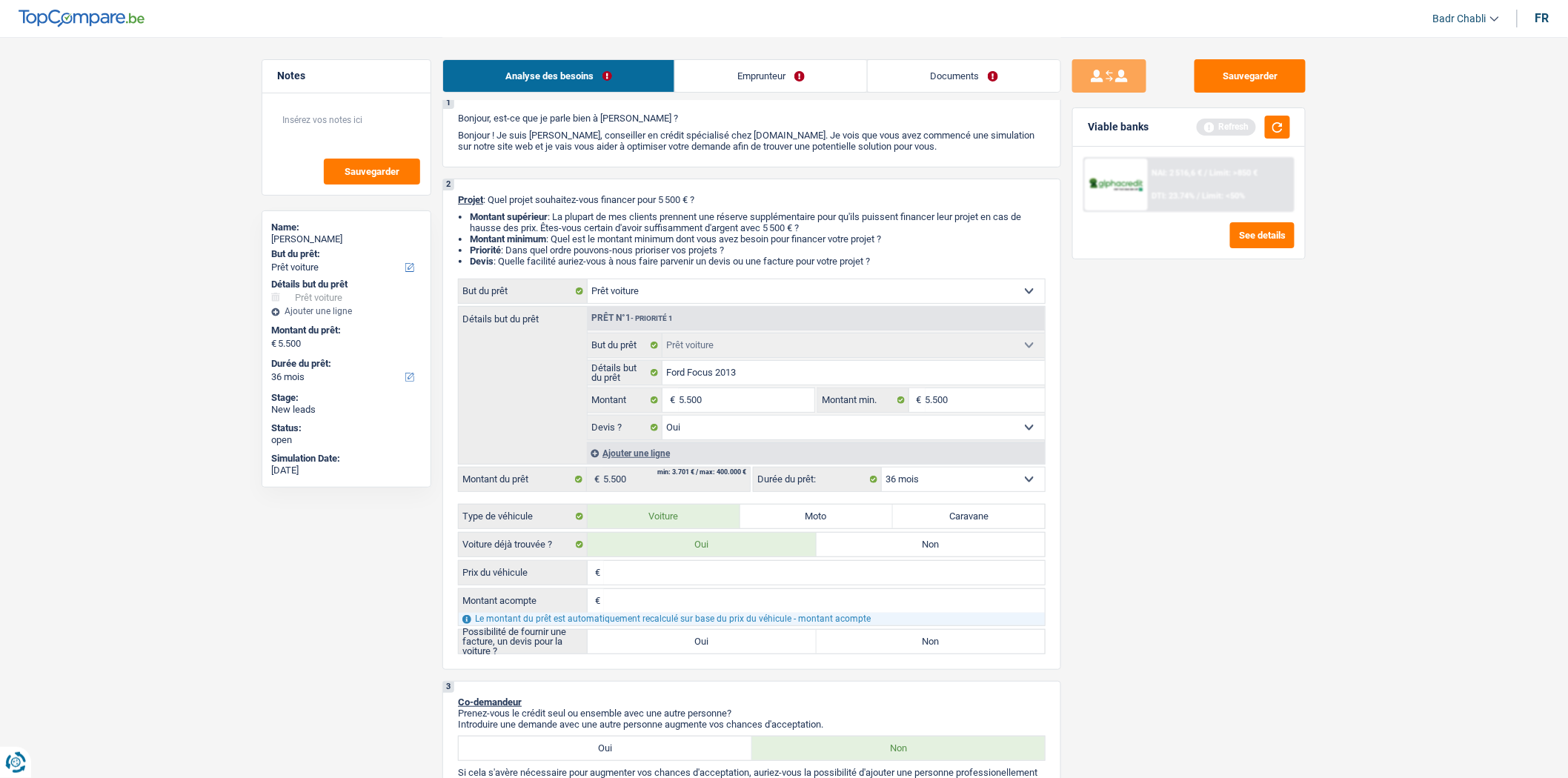
scroll to position [82, 0]
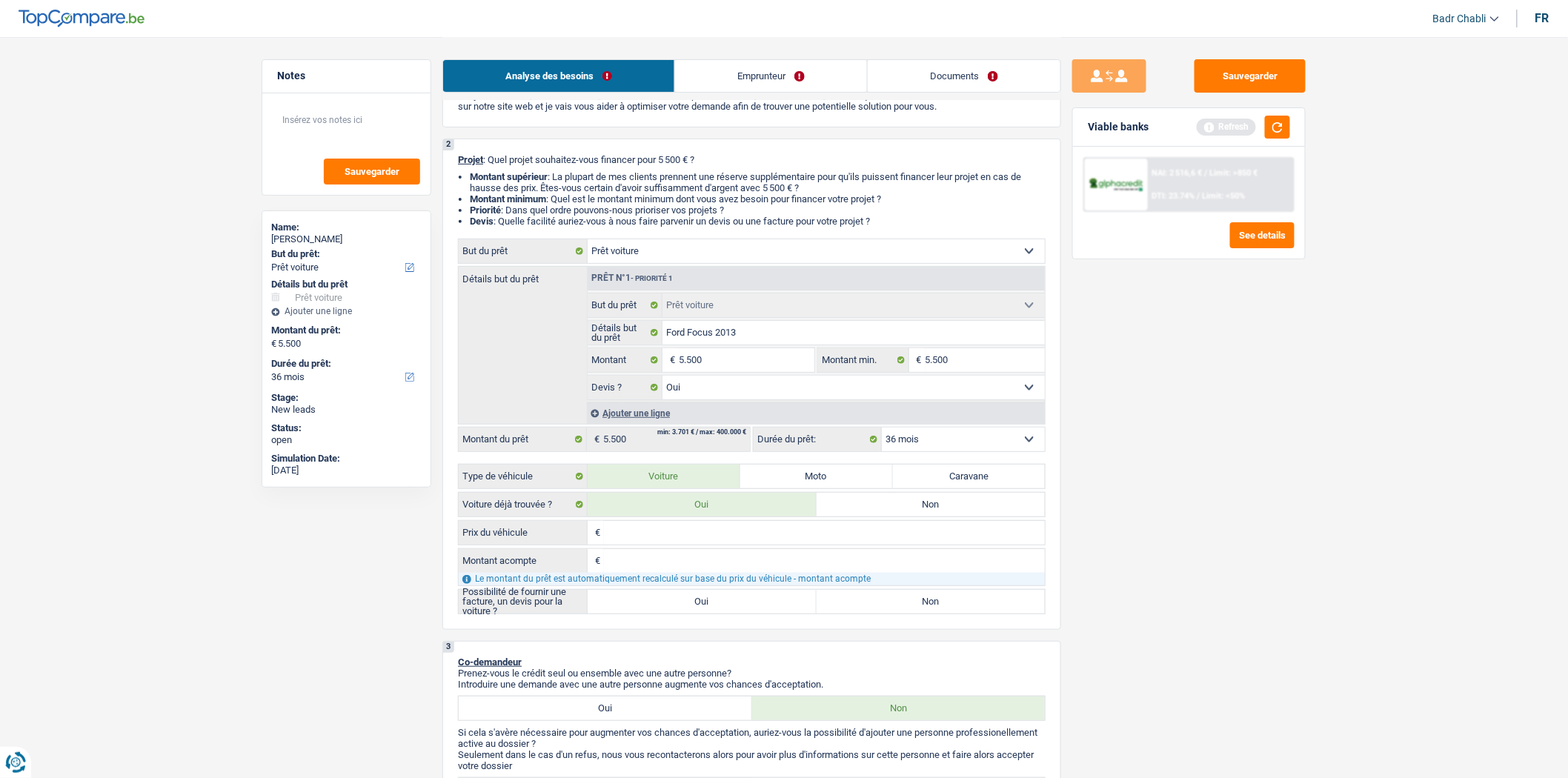
click at [700, 630] on div "2 Projet : Quel projet souhaitez-vous financer pour 5 500 € ? Montant supérieur…" at bounding box center [752, 384] width 618 height 492
click at [700, 610] on label "Oui" at bounding box center [702, 602] width 229 height 24
click at [700, 610] on input "Oui" at bounding box center [702, 602] width 229 height 24
radio input "true"
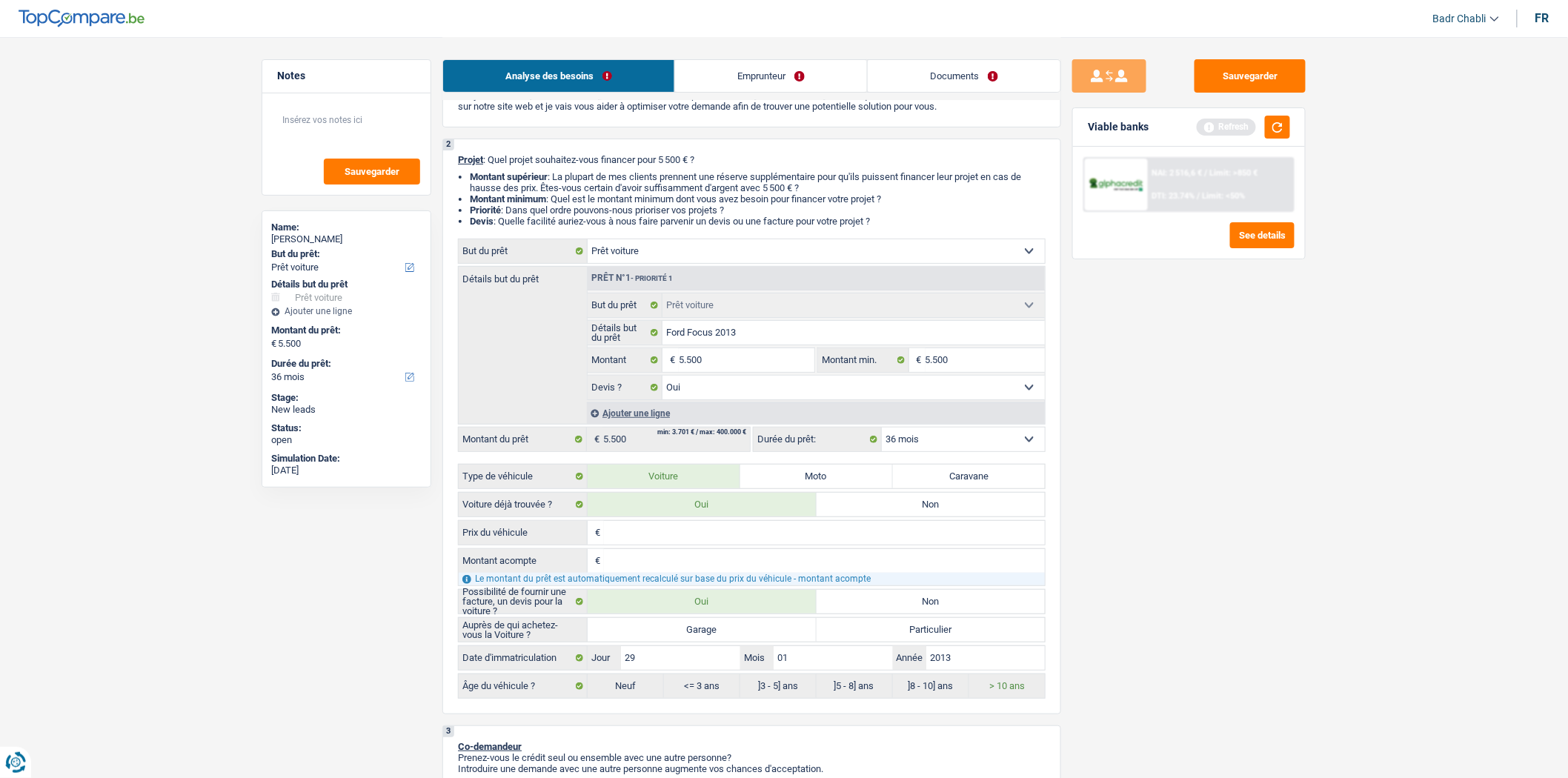
click at [705, 627] on label "Garage" at bounding box center [702, 631] width 229 height 24
click at [705, 627] on input "Garage" at bounding box center [702, 631] width 229 height 24
radio input "true"
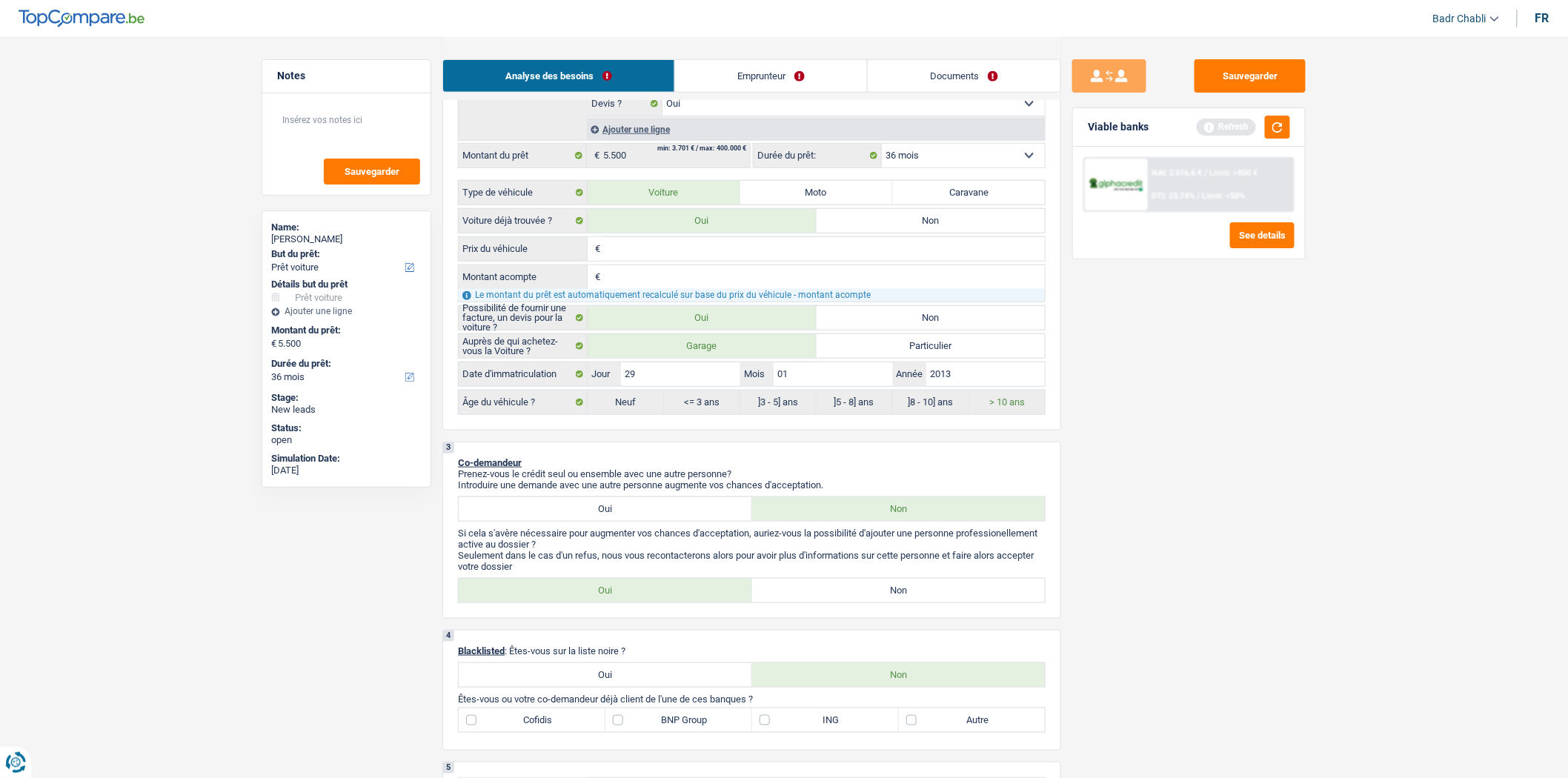
scroll to position [576, 0]
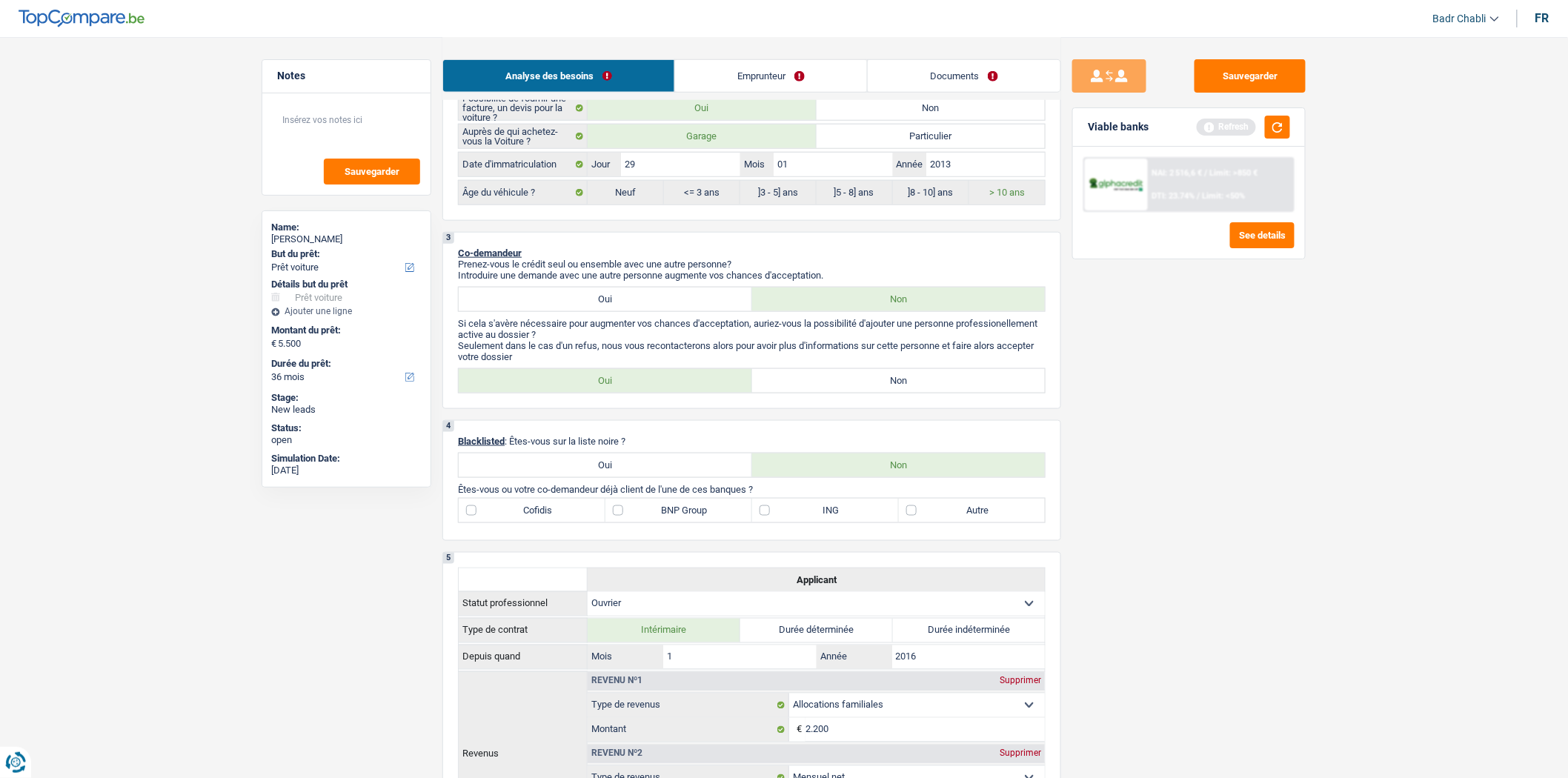
click at [863, 377] on label "Non" at bounding box center [898, 382] width 293 height 24
click at [863, 377] on input "Non" at bounding box center [898, 382] width 293 height 24
radio input "true"
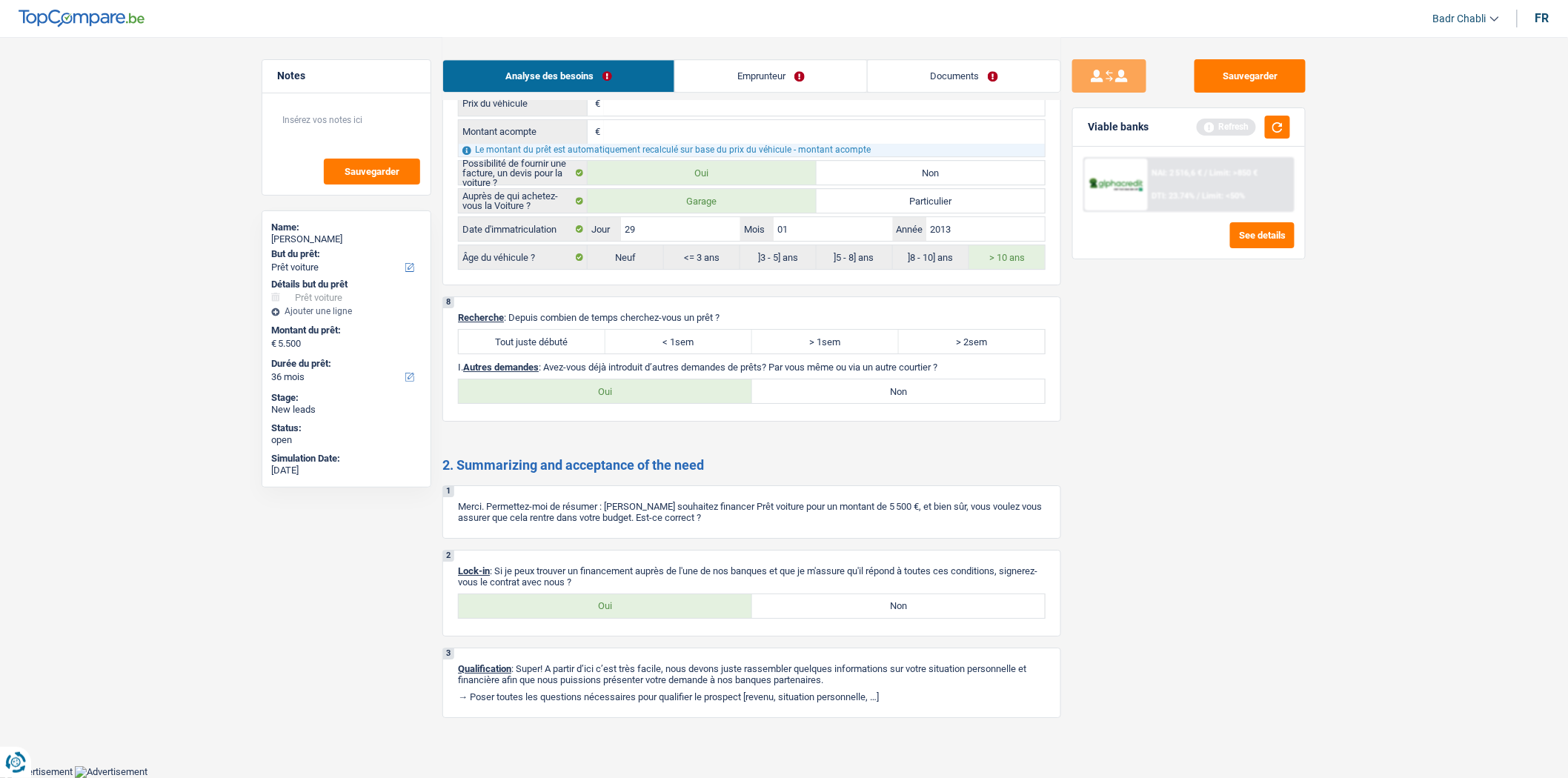
scroll to position [1863, 0]
click at [552, 331] on label "Tout juste débuté" at bounding box center [531, 342] width 146 height 24
click at [552, 331] on input "Tout juste débuté" at bounding box center [531, 342] width 146 height 24
radio input "true"
click at [863, 381] on label "Non" at bounding box center [898, 392] width 293 height 24
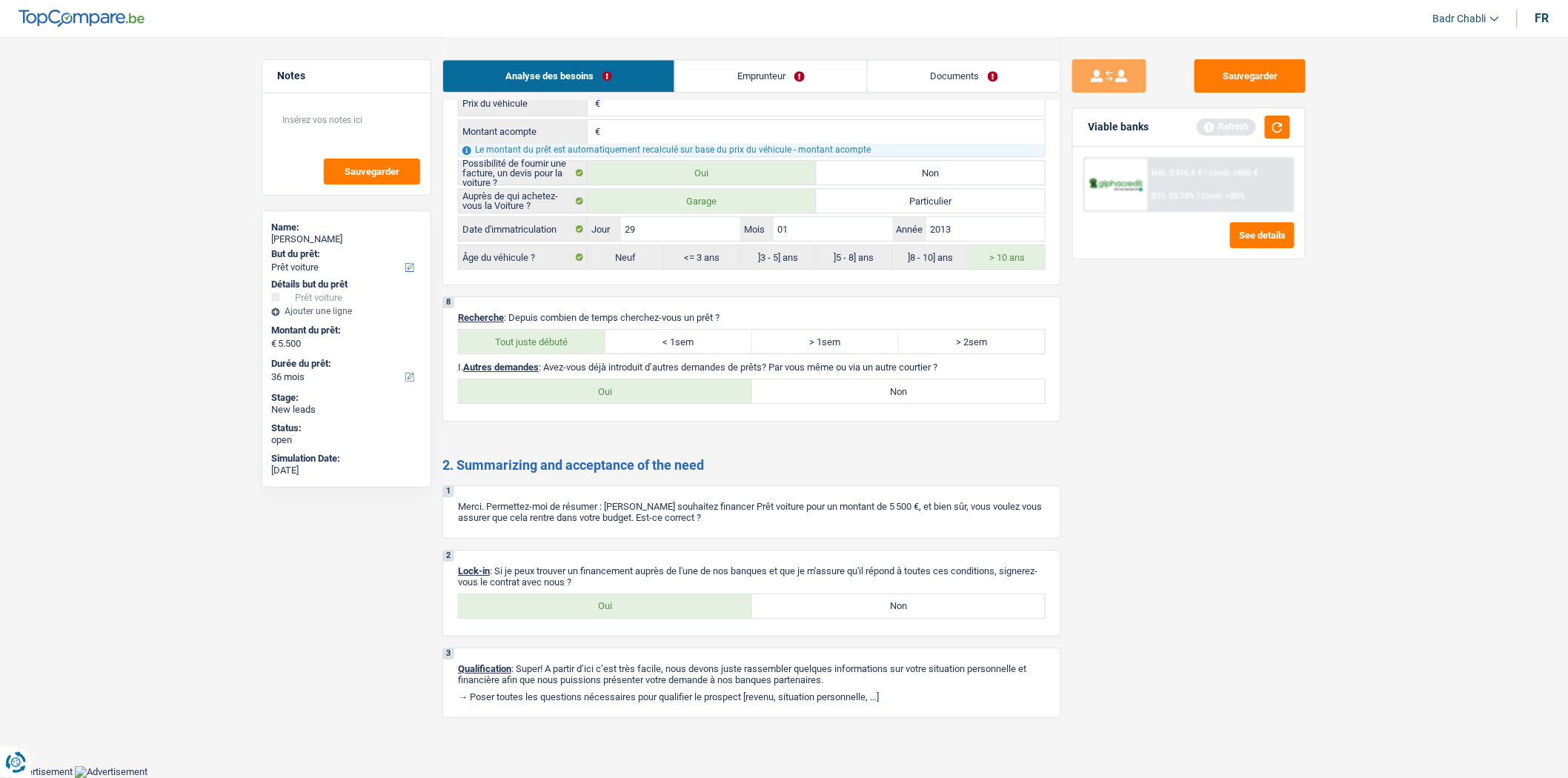
click at [863, 381] on input "Non" at bounding box center [898, 392] width 293 height 24
radio input "true"
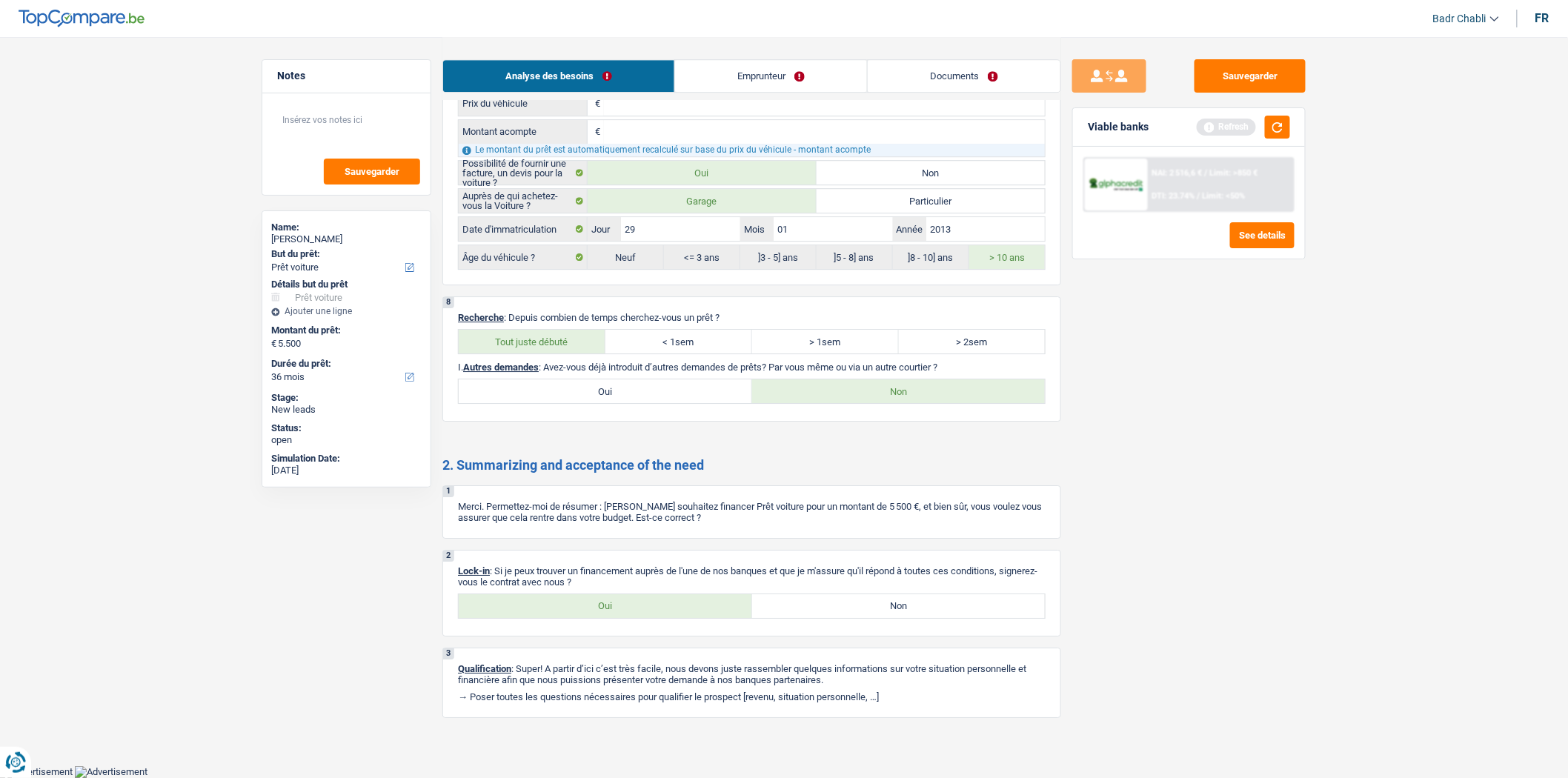
click at [629, 596] on label "Oui" at bounding box center [604, 607] width 293 height 24
click at [629, 596] on input "Oui" at bounding box center [604, 607] width 293 height 24
radio input "true"
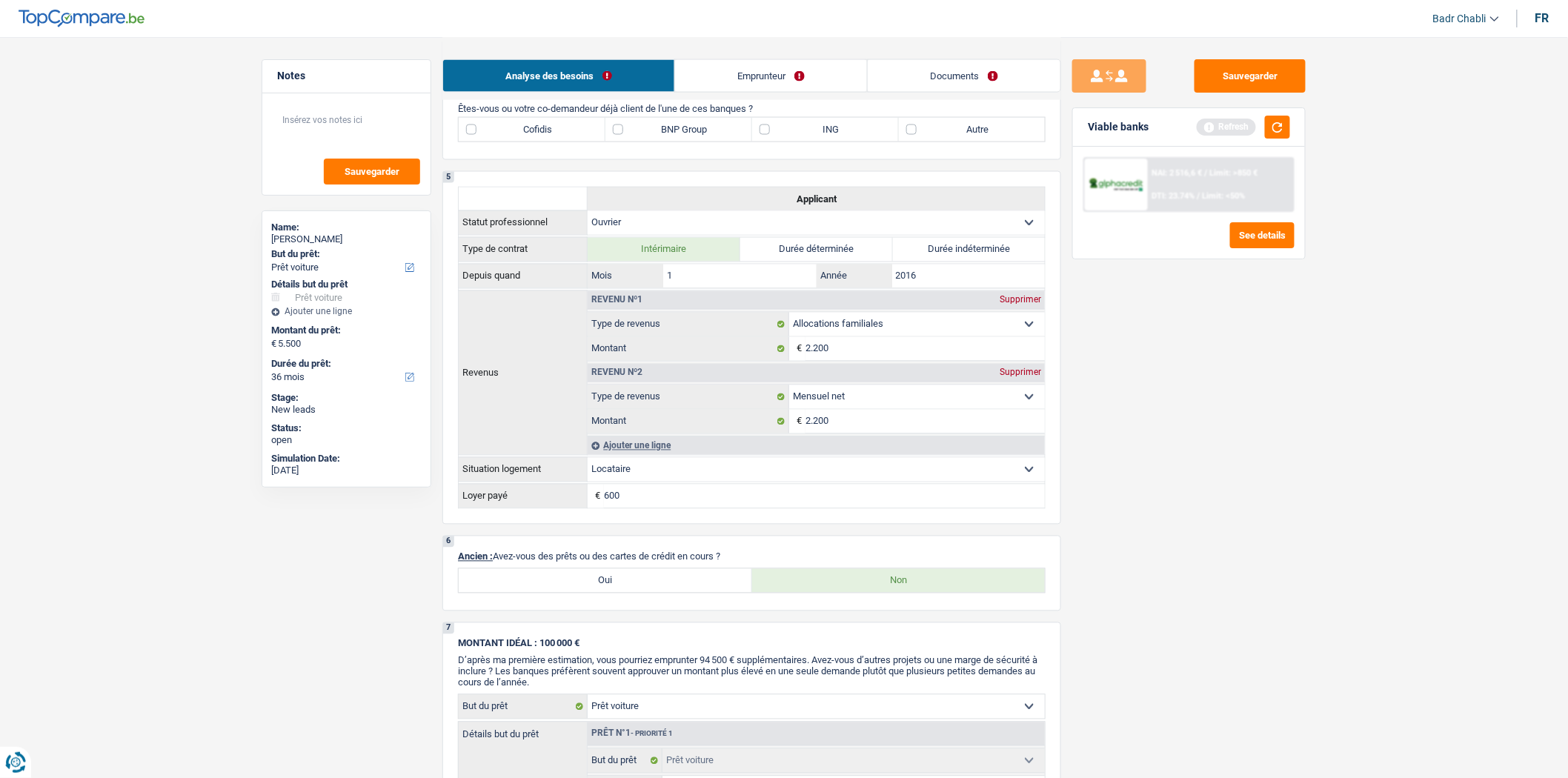
scroll to position [545, 0]
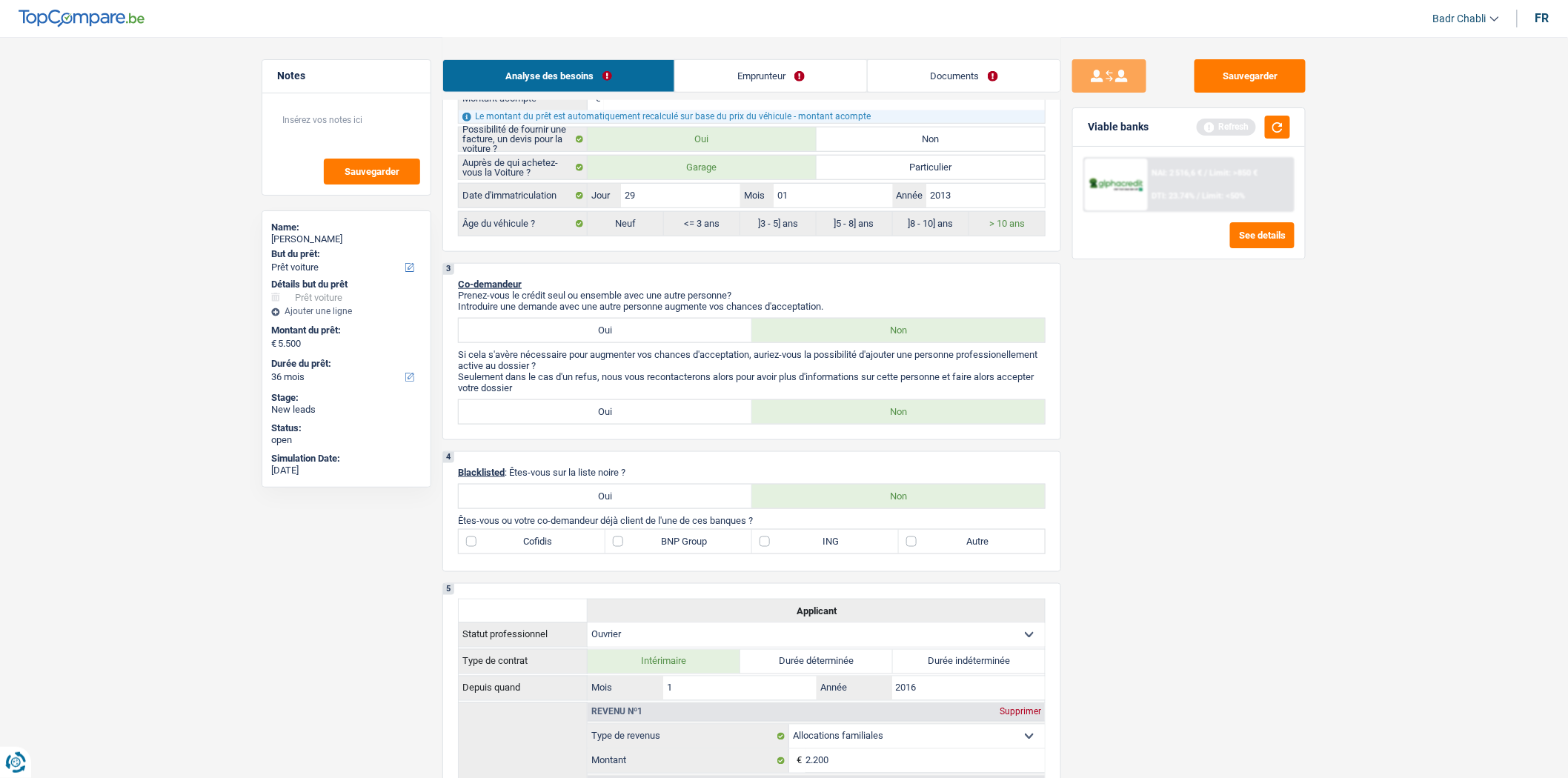
click at [952, 553] on label "Autre" at bounding box center [972, 542] width 146 height 24
click at [952, 553] on input "Autre" at bounding box center [972, 542] width 146 height 24
checkbox input "true"
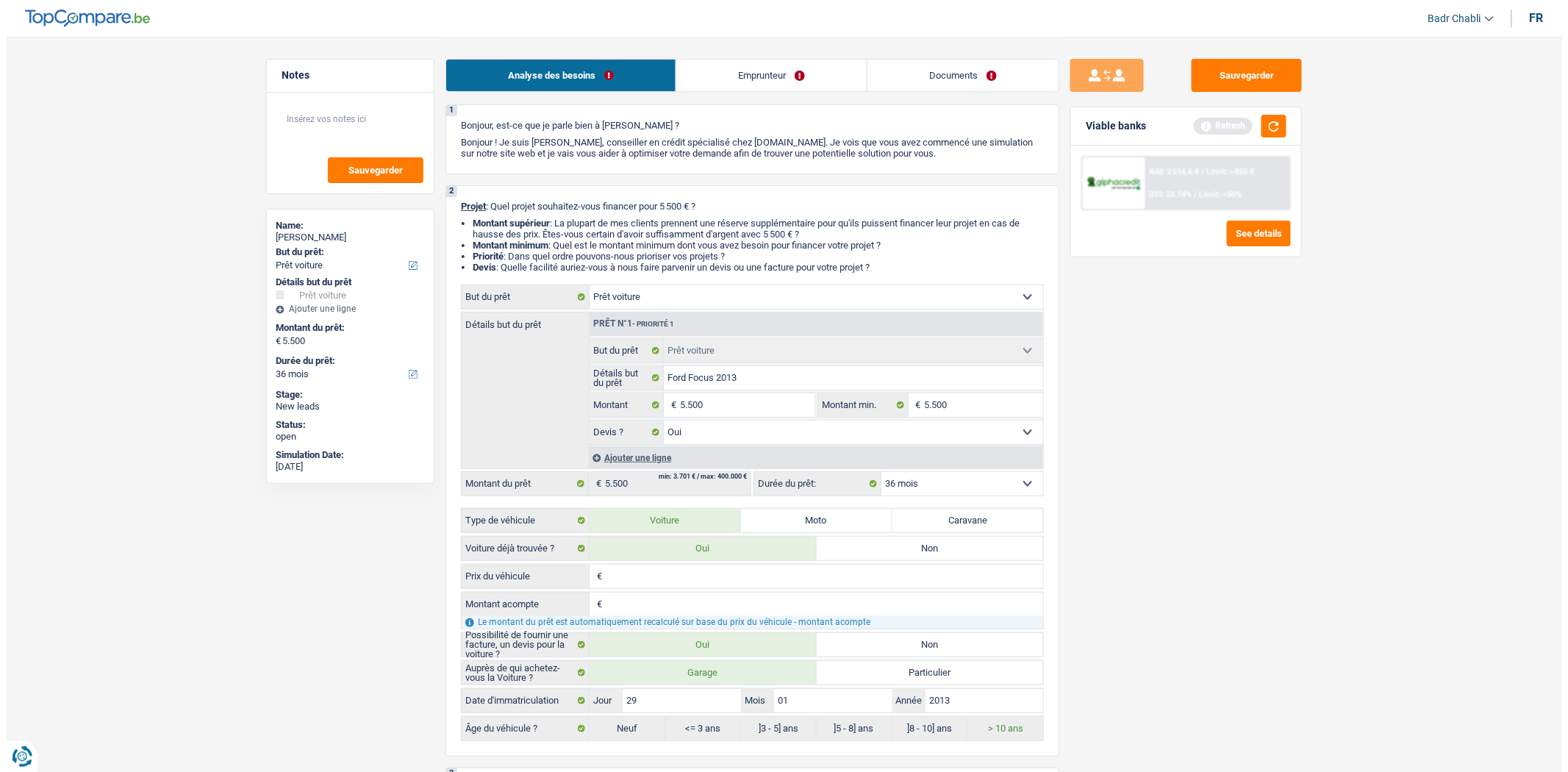
scroll to position [0, 0]
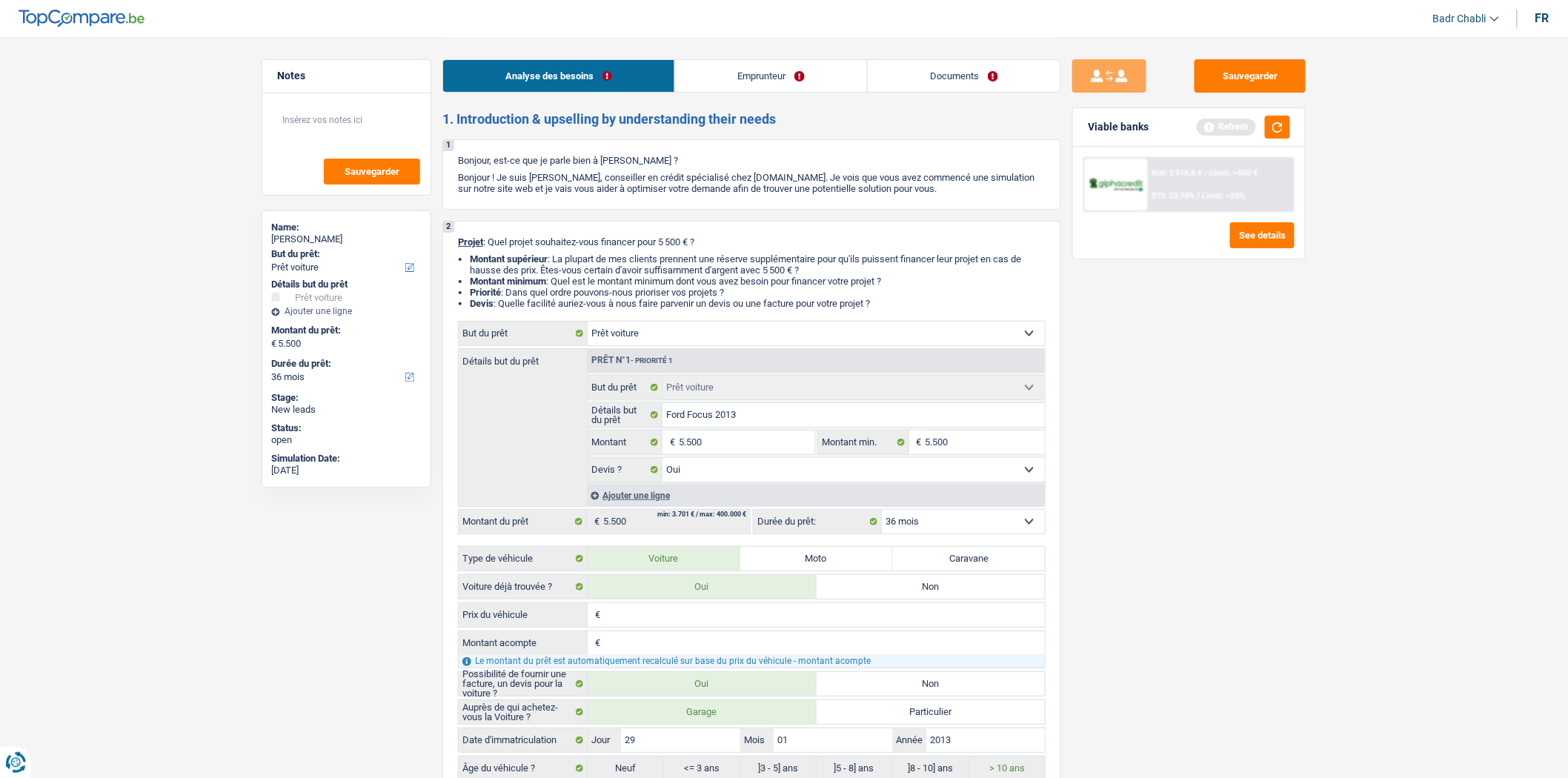
click at [702, 85] on link "Emprunteur" at bounding box center [770, 76] width 192 height 31
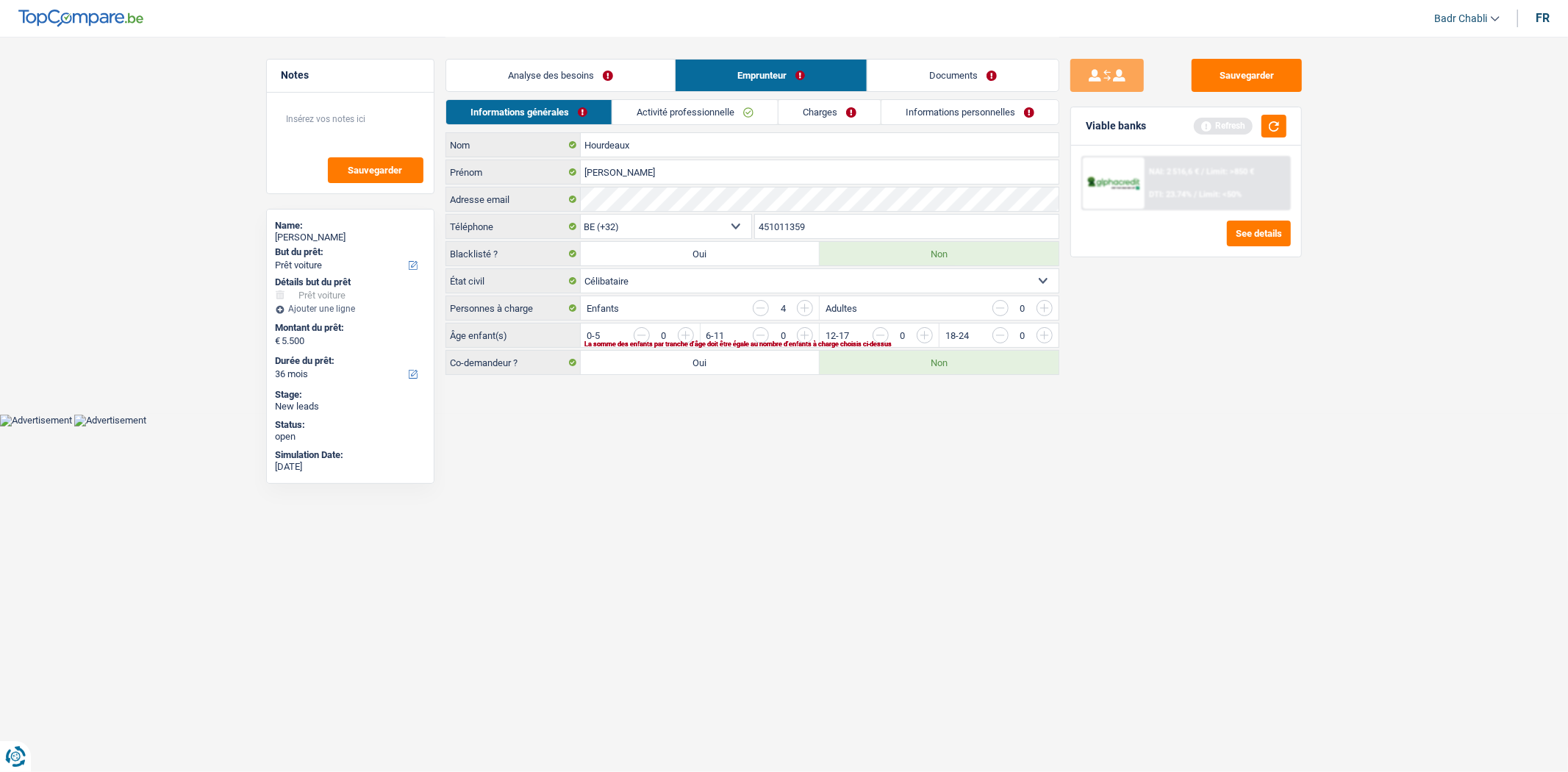
click at [1044, 339] on input "button" at bounding box center [1343, 339] width 613 height 24
click at [924, 335] on input "button" at bounding box center [1223, 339] width 613 height 24
click at [1041, 336] on input "button" at bounding box center [1343, 339] width 613 height 24
click at [996, 337] on input "button" at bounding box center [1001, 335] width 17 height 17
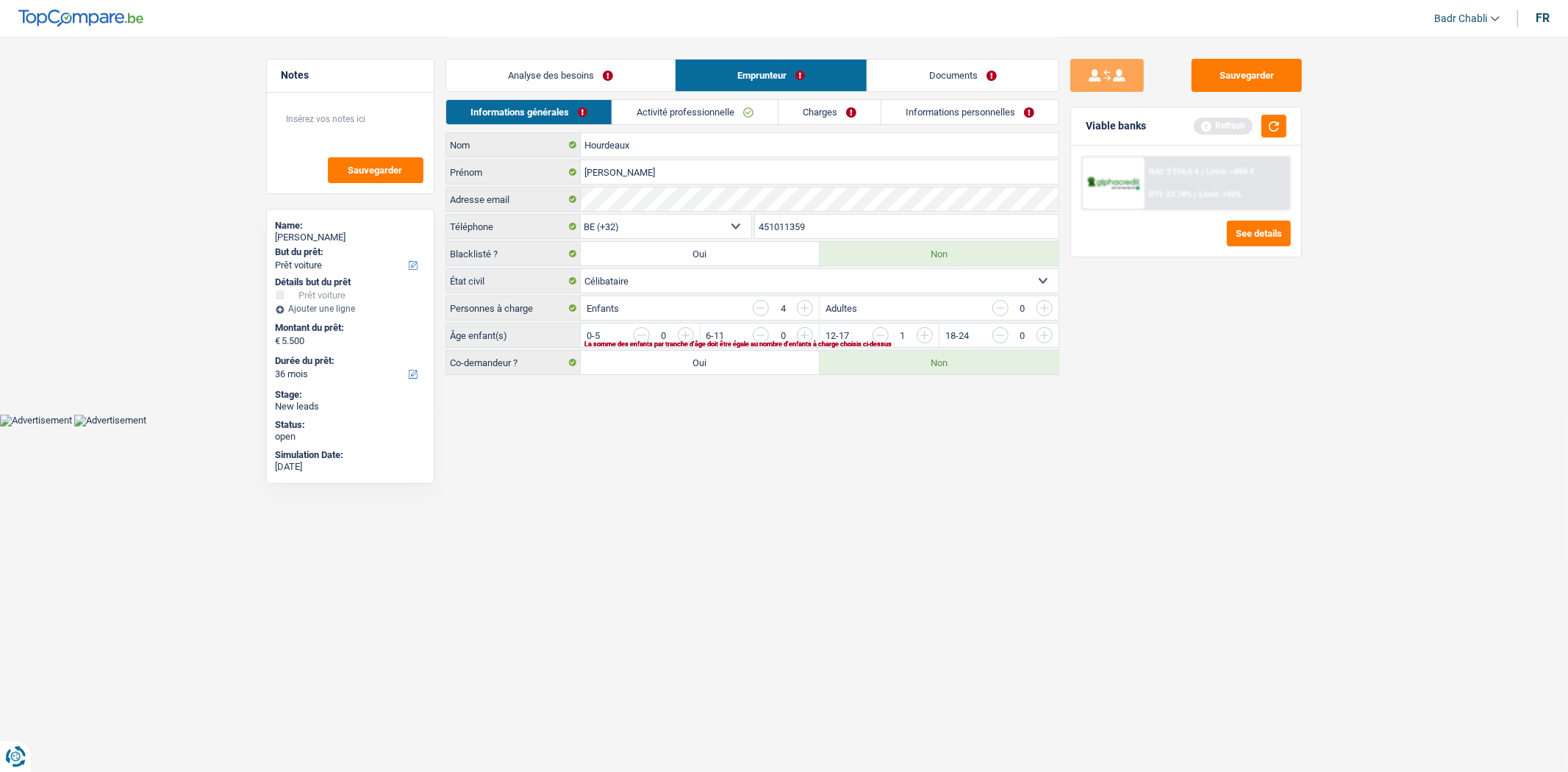
click at [923, 339] on input "button" at bounding box center [1223, 339] width 613 height 24
click at [810, 339] on input "button" at bounding box center [1103, 339] width 613 height 24
click at [667, 108] on link "Activité professionnelle" at bounding box center [695, 112] width 165 height 24
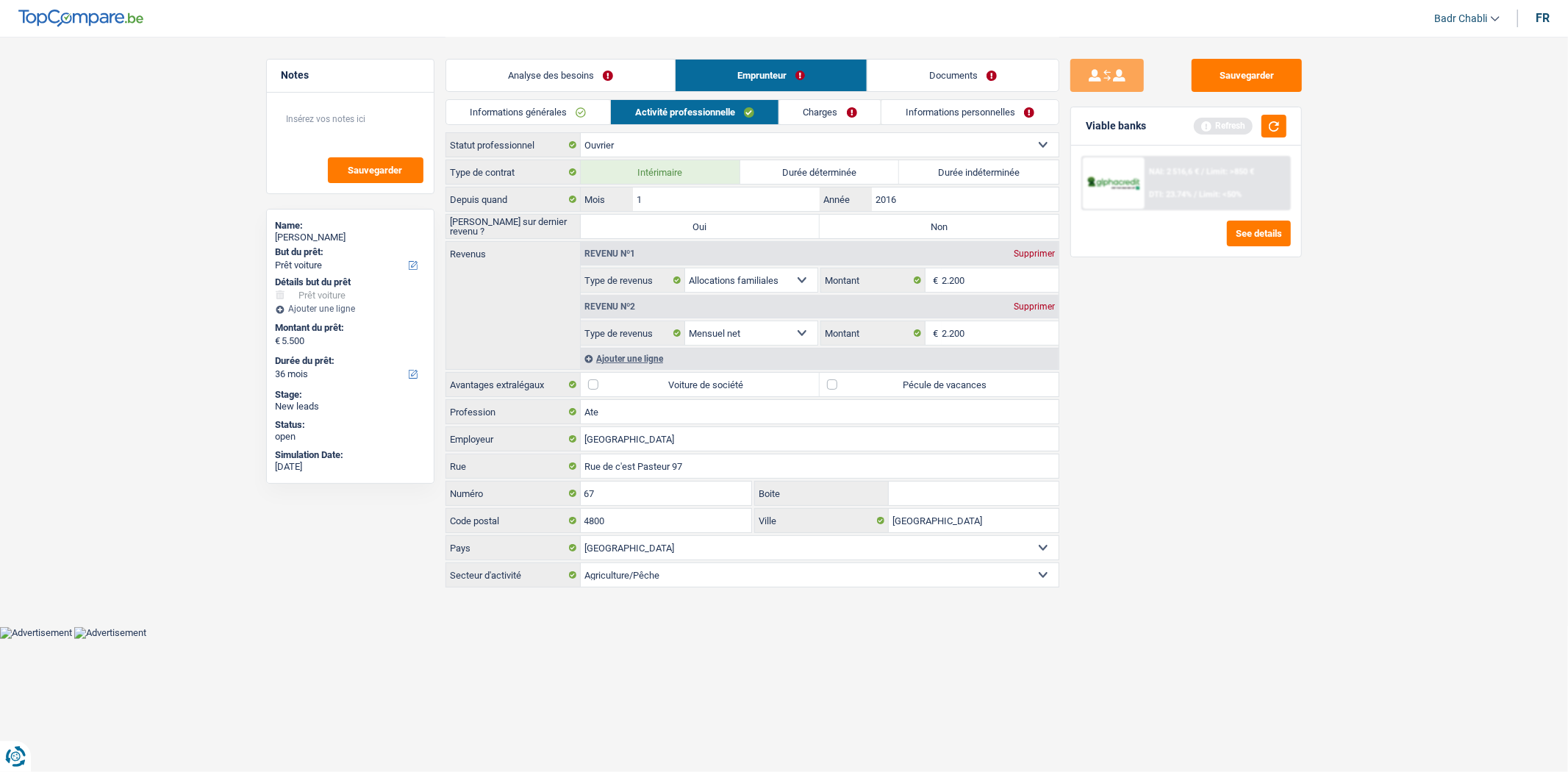
click at [831, 376] on label "Pécule de vacances" at bounding box center [939, 385] width 239 height 24
click at [831, 376] on input "Pécule de vacances" at bounding box center [939, 385] width 239 height 24
checkbox input "true"
click at [950, 169] on label "Durée indéterminée" at bounding box center [979, 172] width 160 height 24
click at [950, 169] on input "Durée indéterminée" at bounding box center [979, 172] width 160 height 24
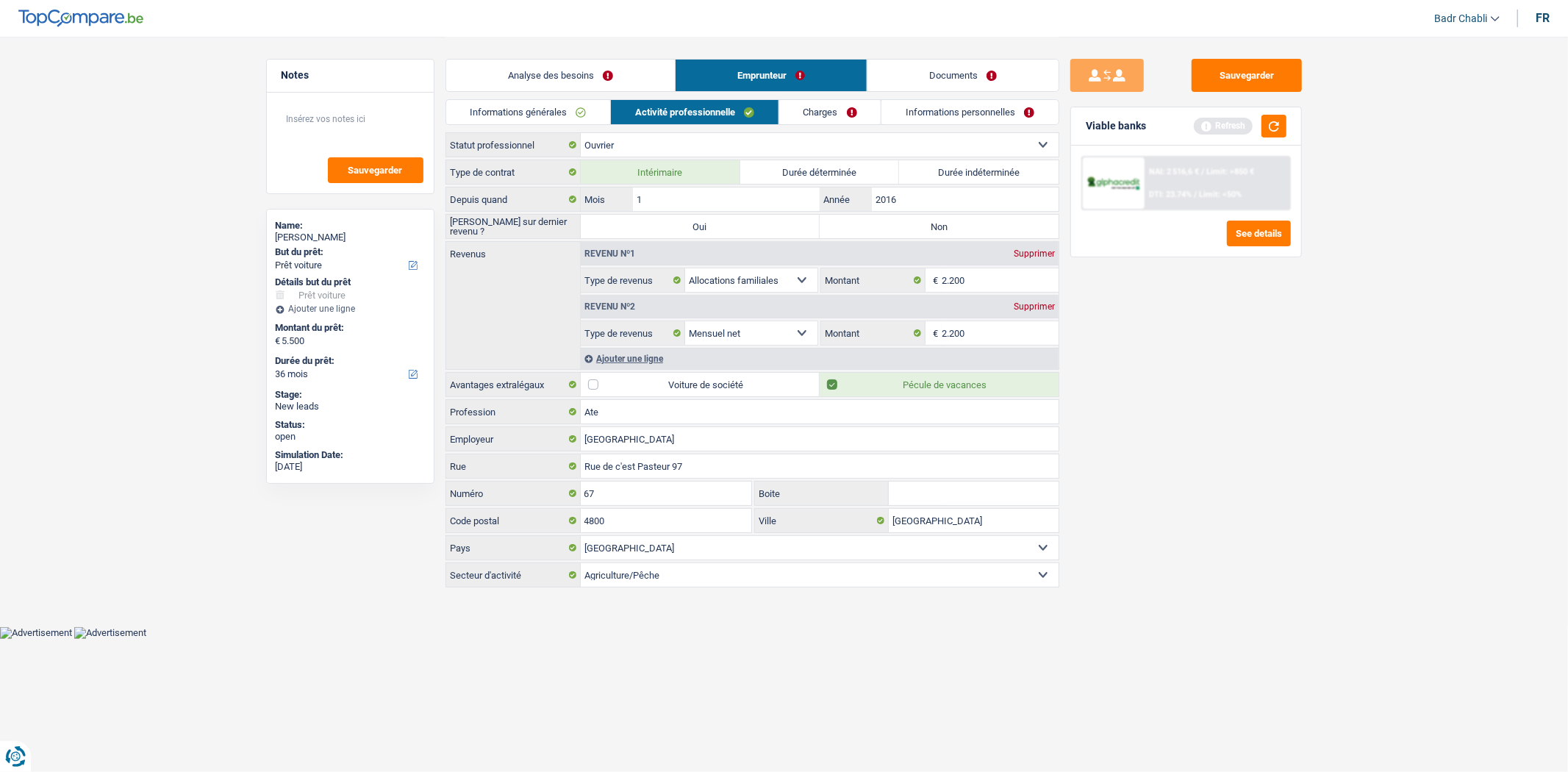
radio input "true"
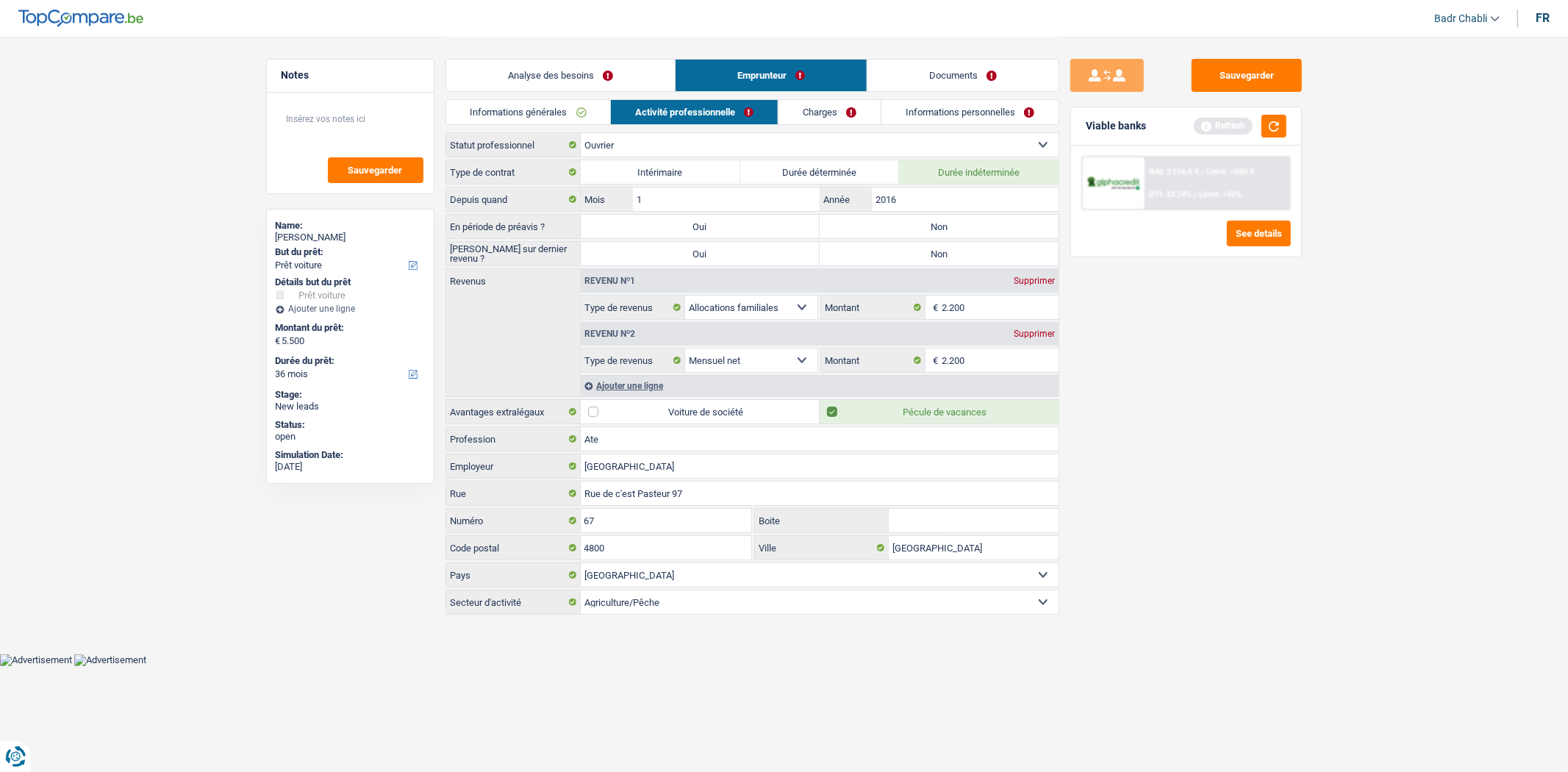
click at [926, 230] on label "Non" at bounding box center [939, 227] width 239 height 24
click at [926, 230] on input "Non" at bounding box center [939, 227] width 239 height 24
radio input "true"
click at [927, 259] on label "Non" at bounding box center [939, 254] width 239 height 24
click at [927, 259] on input "Non" at bounding box center [939, 254] width 239 height 24
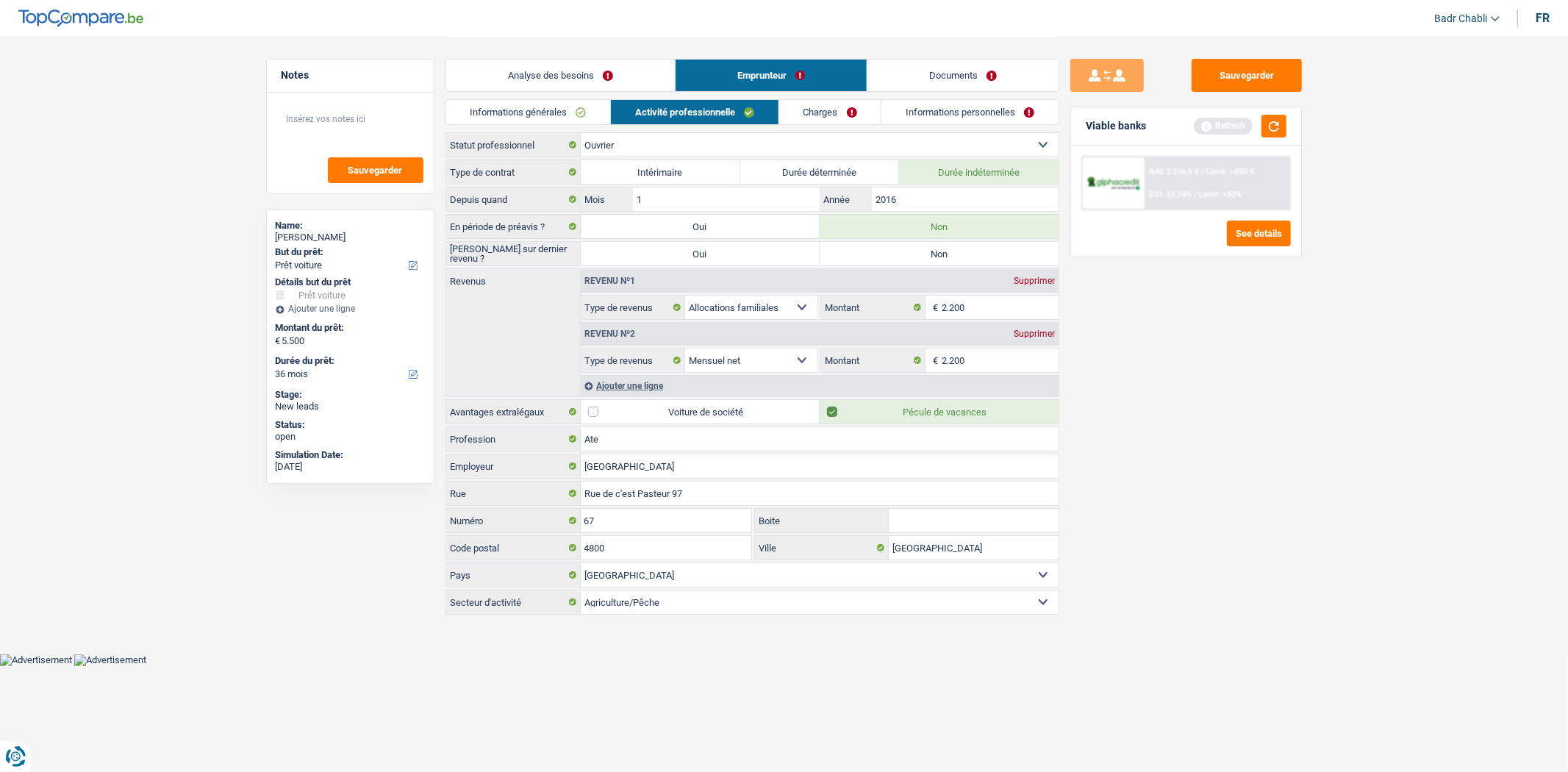
radio input "true"
click at [644, 435] on input "Ate" at bounding box center [819, 439] width 478 height 24
click at [1278, 123] on button "button" at bounding box center [1273, 126] width 25 height 23
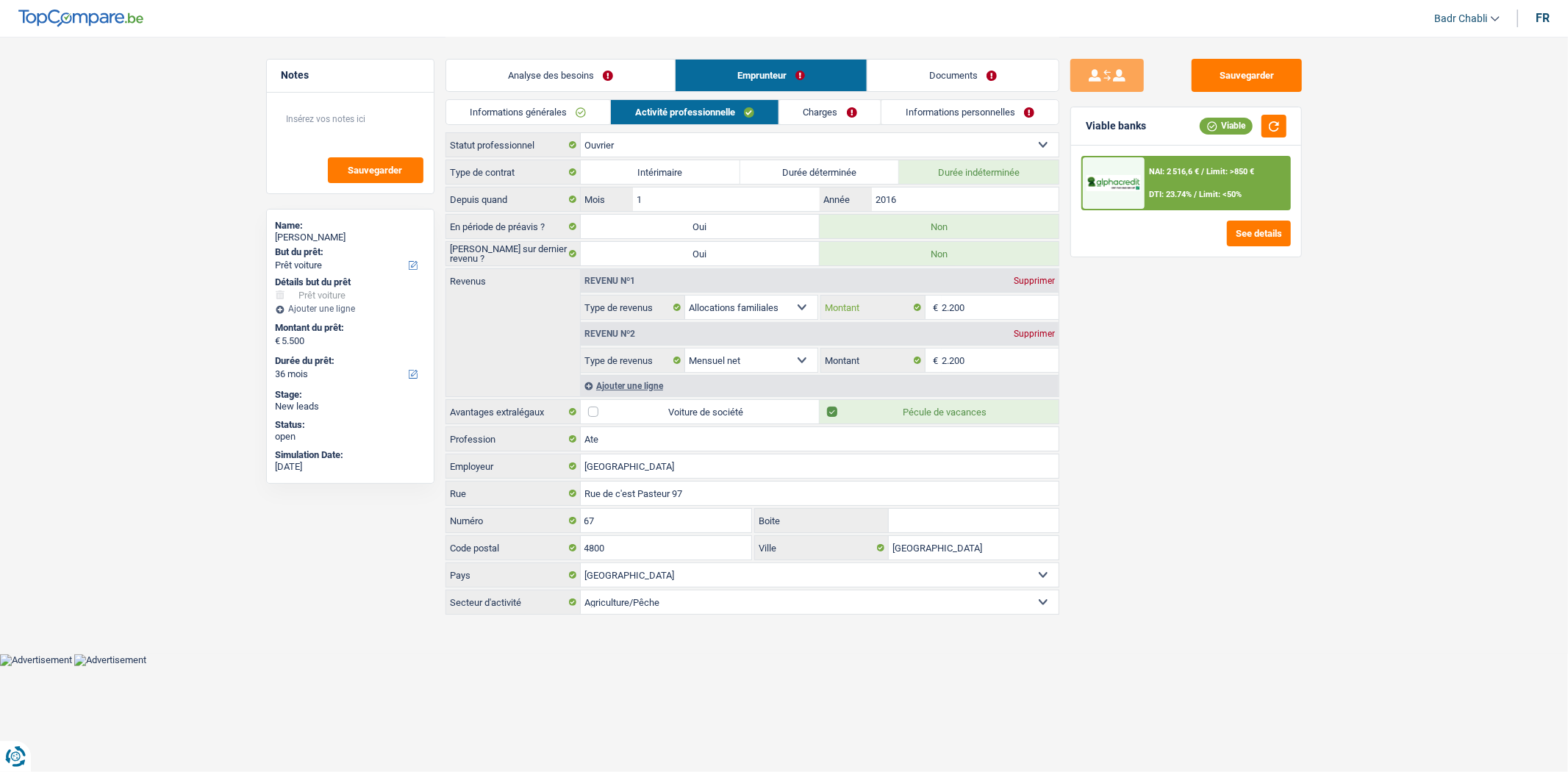
click at [972, 311] on input "2.200" at bounding box center [999, 308] width 117 height 24
type input "900"
click at [620, 387] on div "Ajouter une ligne" at bounding box center [819, 385] width 478 height 21
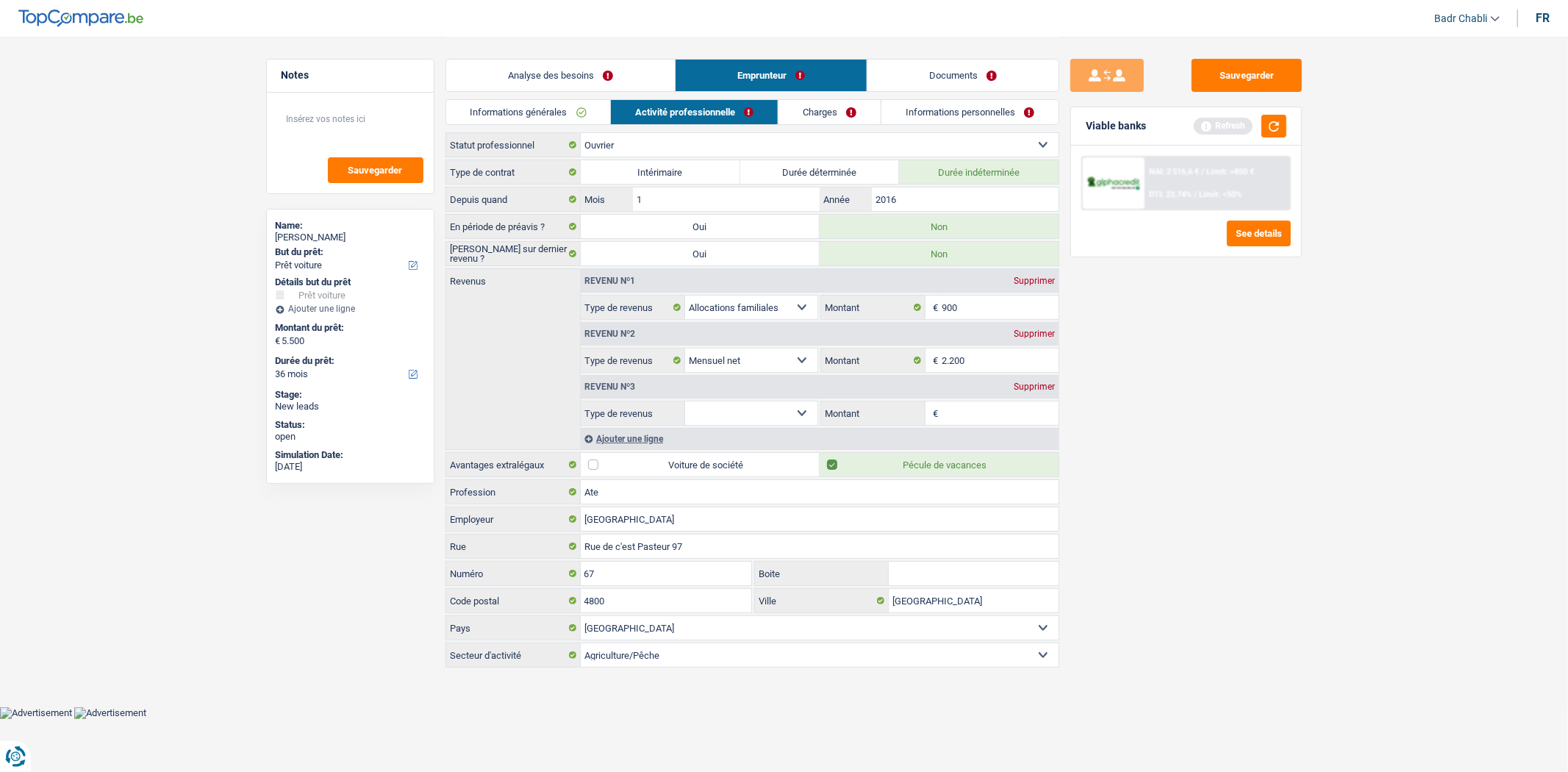
click at [1026, 388] on div "Supprimer" at bounding box center [1034, 387] width 49 height 9
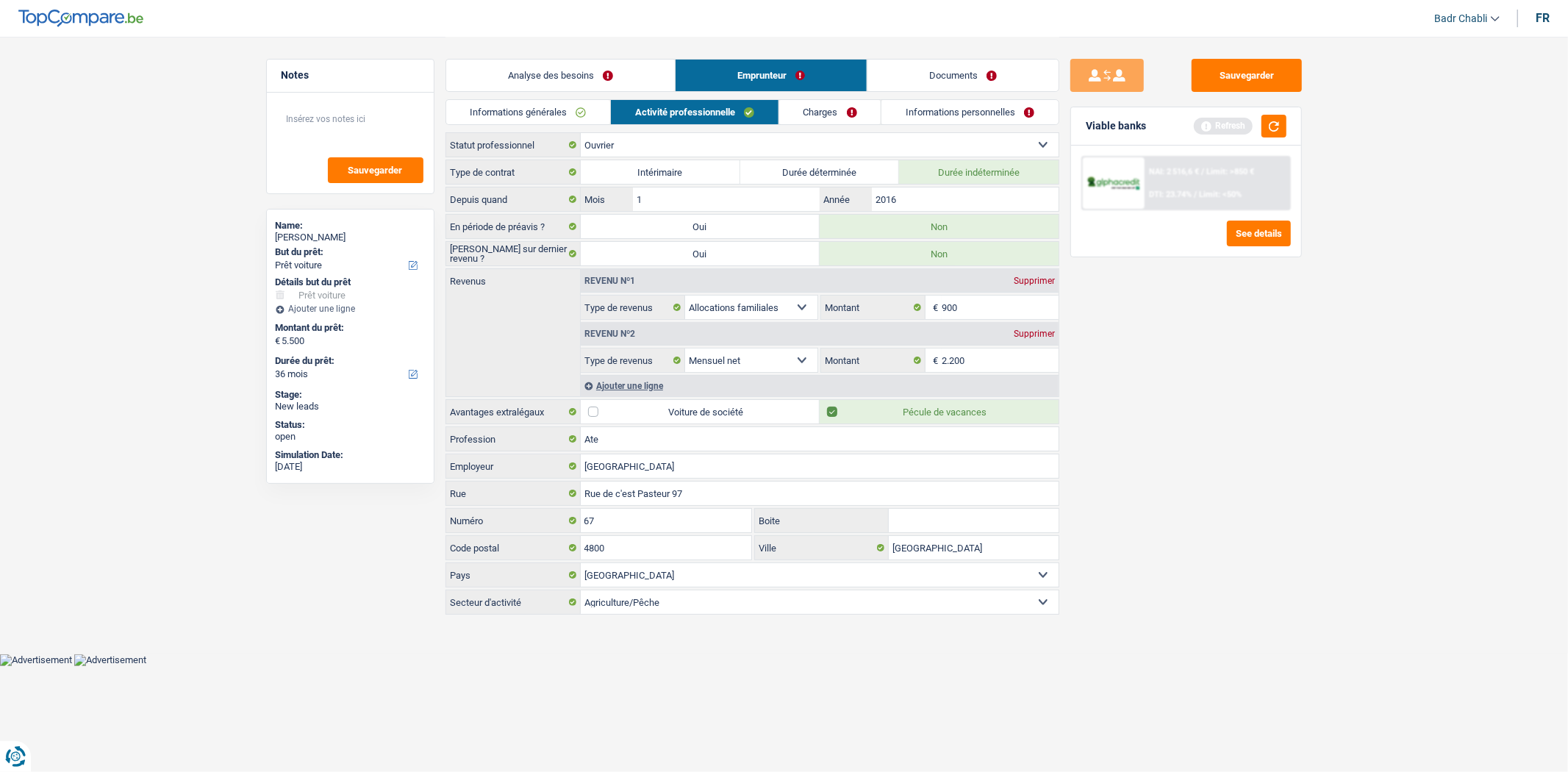
click at [827, 116] on link "Charges" at bounding box center [829, 112] width 102 height 24
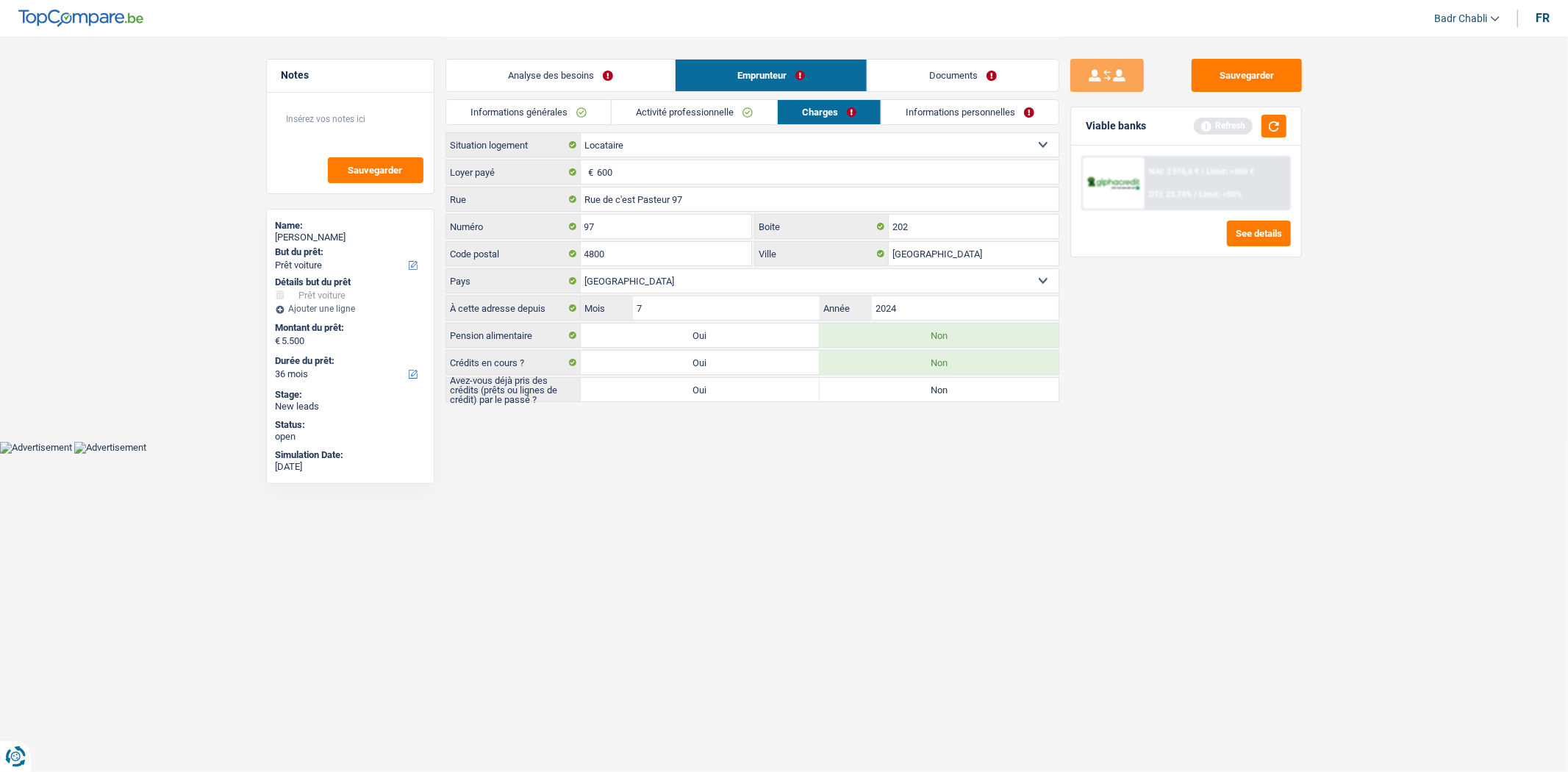
click at [741, 385] on label "Oui" at bounding box center [700, 390] width 239 height 24
click at [741, 385] on input "Oui" at bounding box center [700, 390] width 239 height 24
radio input "true"
click at [703, 191] on input "Rue de c'est Pasteur 97" at bounding box center [819, 199] width 478 height 24
type input "Rue de c'est Pasteur"
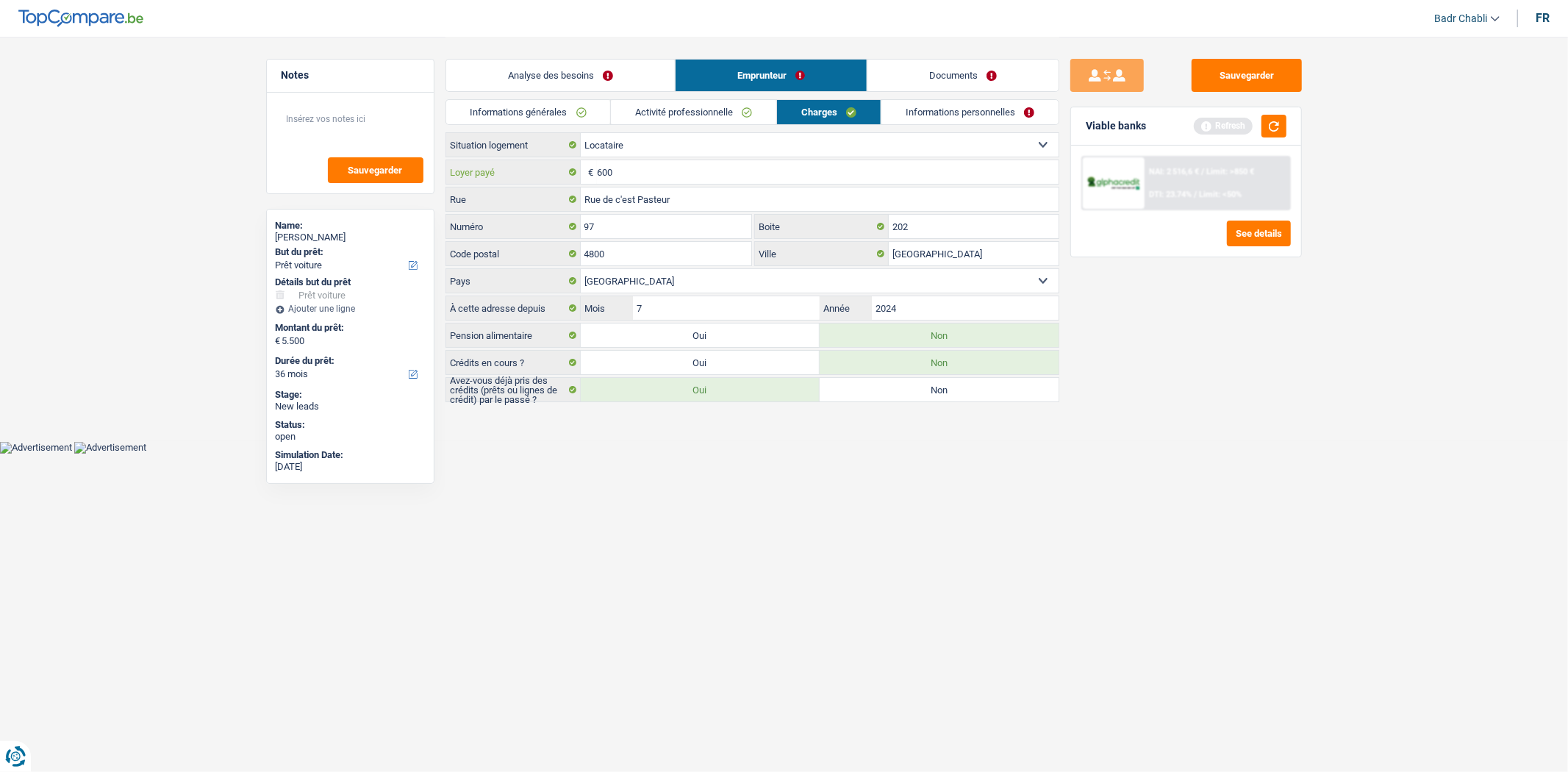
click at [636, 175] on input "600" at bounding box center [828, 172] width 462 height 24
type input "400"
click at [928, 83] on link "Documents" at bounding box center [963, 75] width 191 height 31
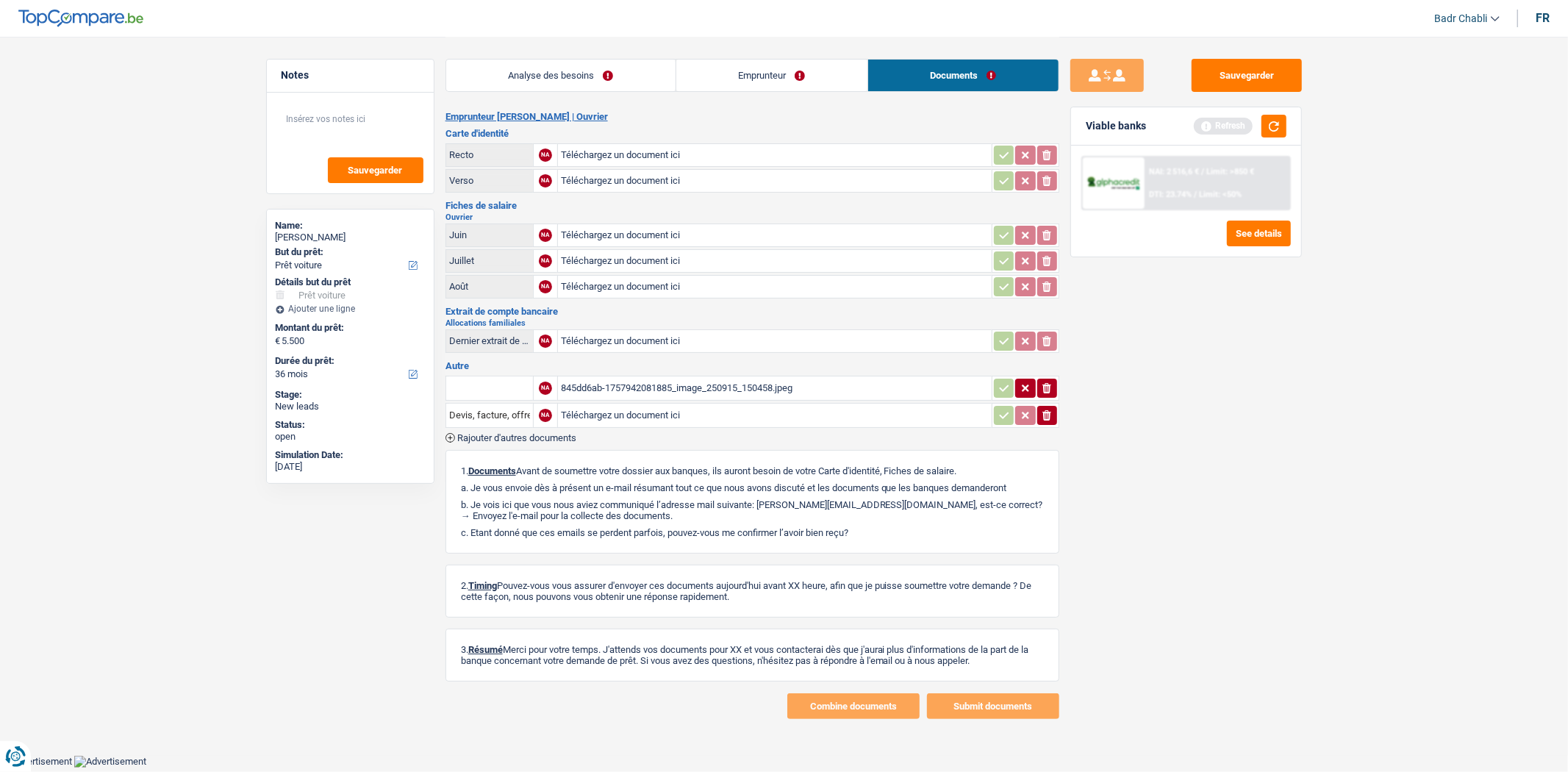
click at [743, 84] on link "Emprunteur" at bounding box center [772, 75] width 191 height 31
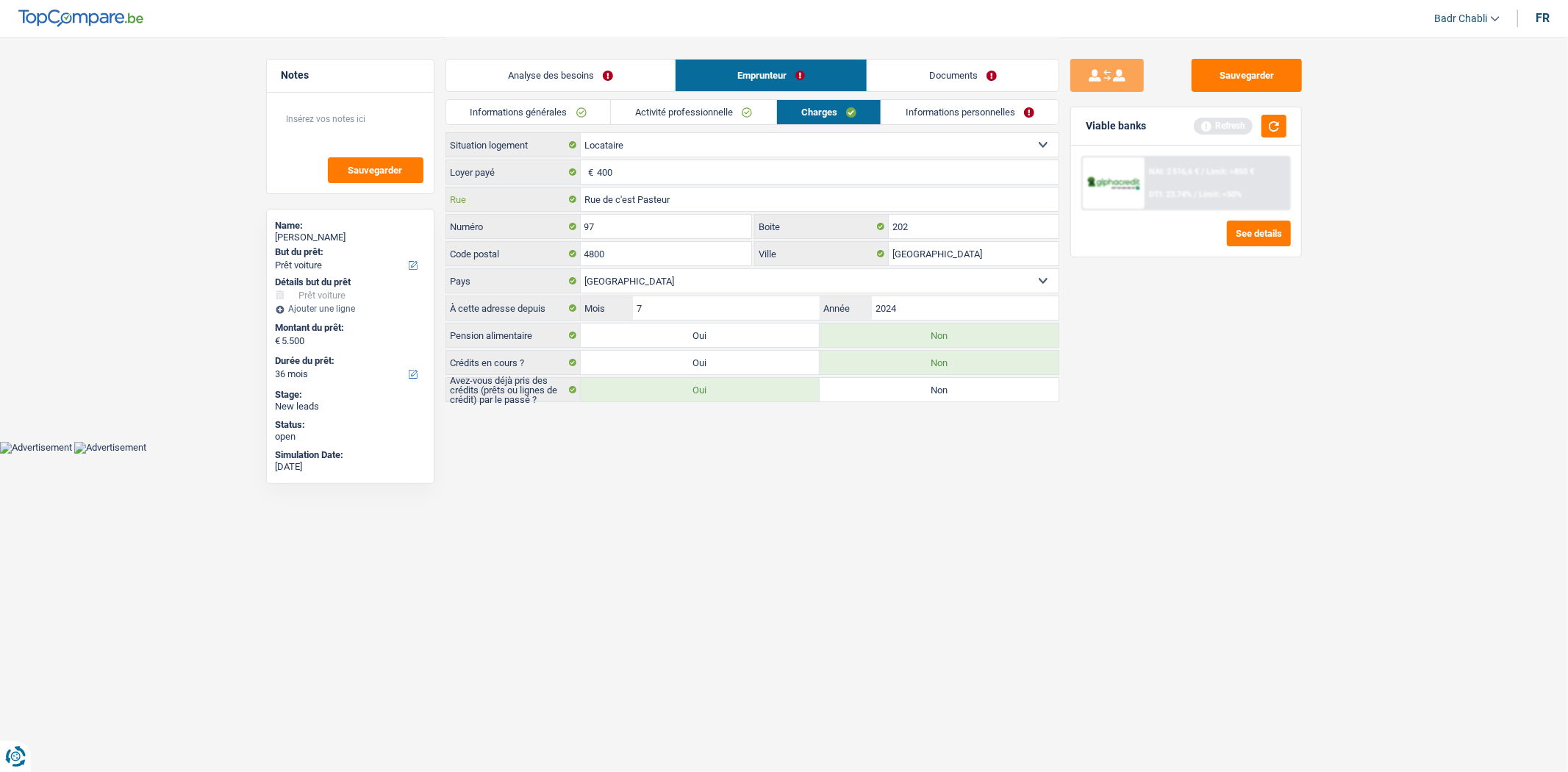
click at [643, 200] on input "Rue de c'est Pasteur" at bounding box center [819, 199] width 478 height 24
type input "Rue de pepinster"
click at [932, 226] on input "202" at bounding box center [974, 227] width 170 height 24
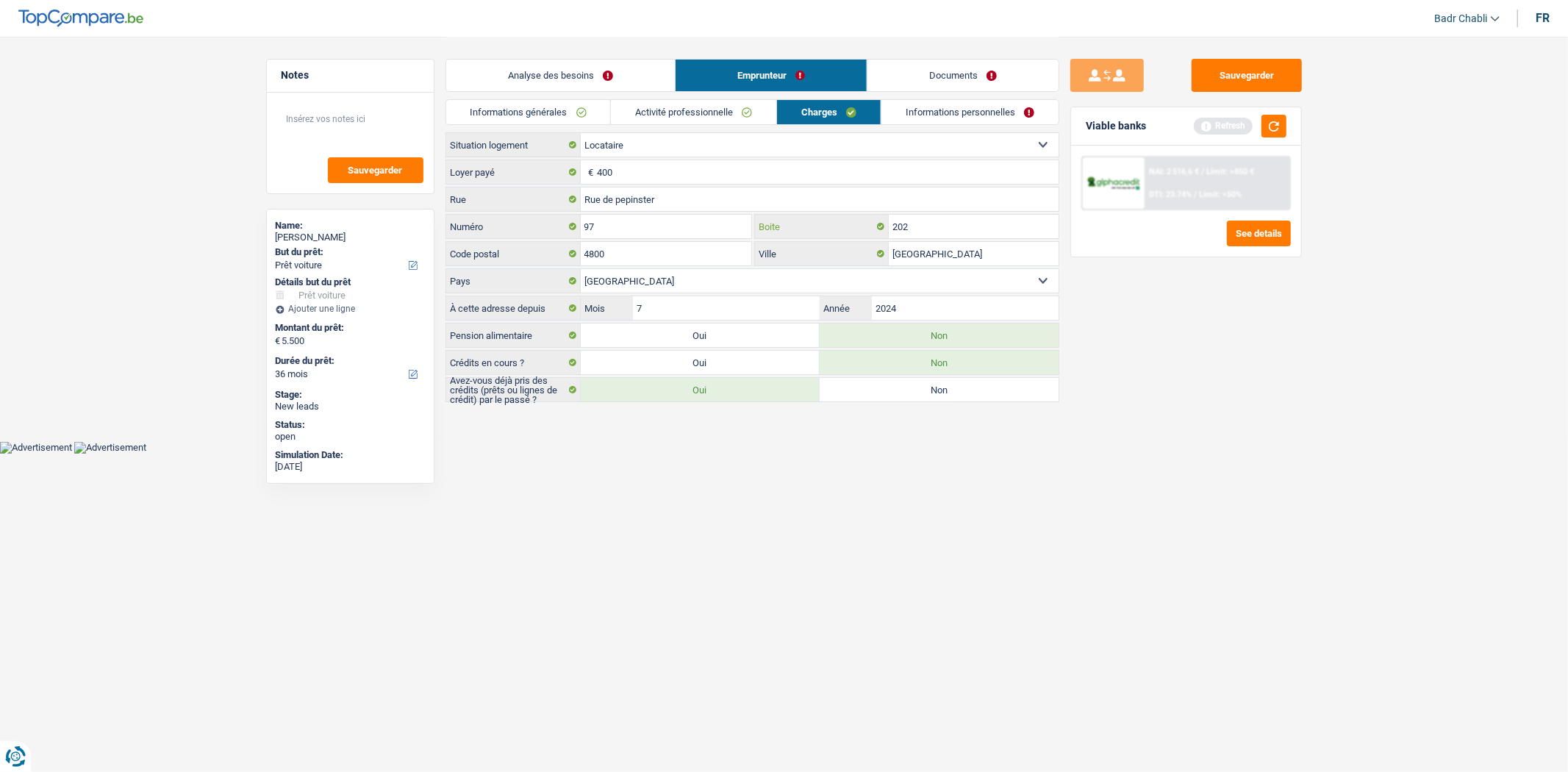
click at [932, 226] on input "202" at bounding box center [974, 227] width 170 height 24
click at [1261, 305] on div "Sauvegarder Viable banks Refresh NAI: 2 516,6 € / Limit: >850 € DTI: 23.74% / L…" at bounding box center [1186, 403] width 254 height 690
click at [1269, 125] on button "button" at bounding box center [1273, 126] width 25 height 23
click at [911, 110] on link "Informations personnelles" at bounding box center [970, 112] width 177 height 24
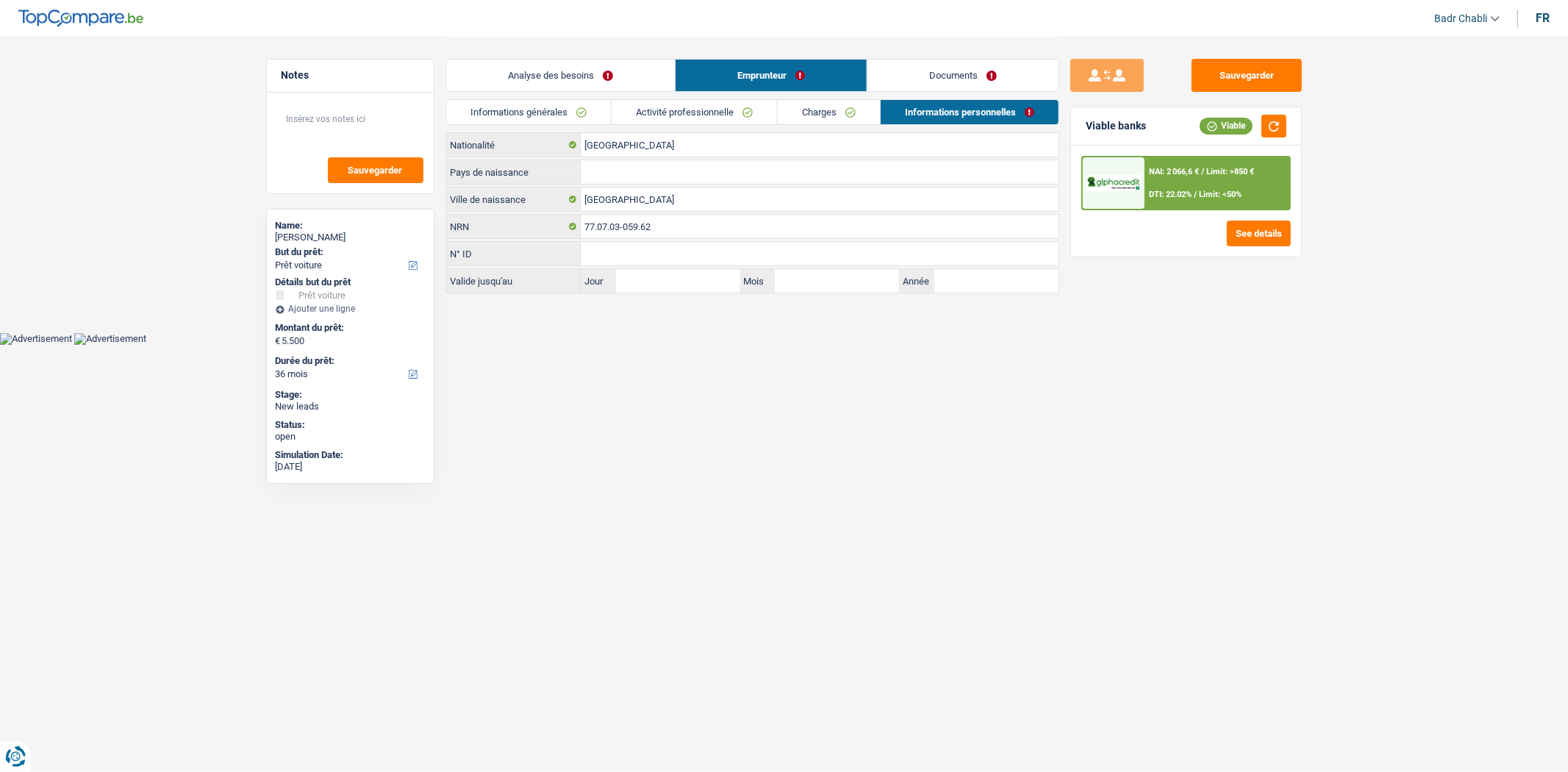
click at [579, 160] on label "Pays de naissance" at bounding box center [513, 172] width 134 height 24
click at [581, 160] on input "Pays de naissance" at bounding box center [819, 172] width 478 height 24
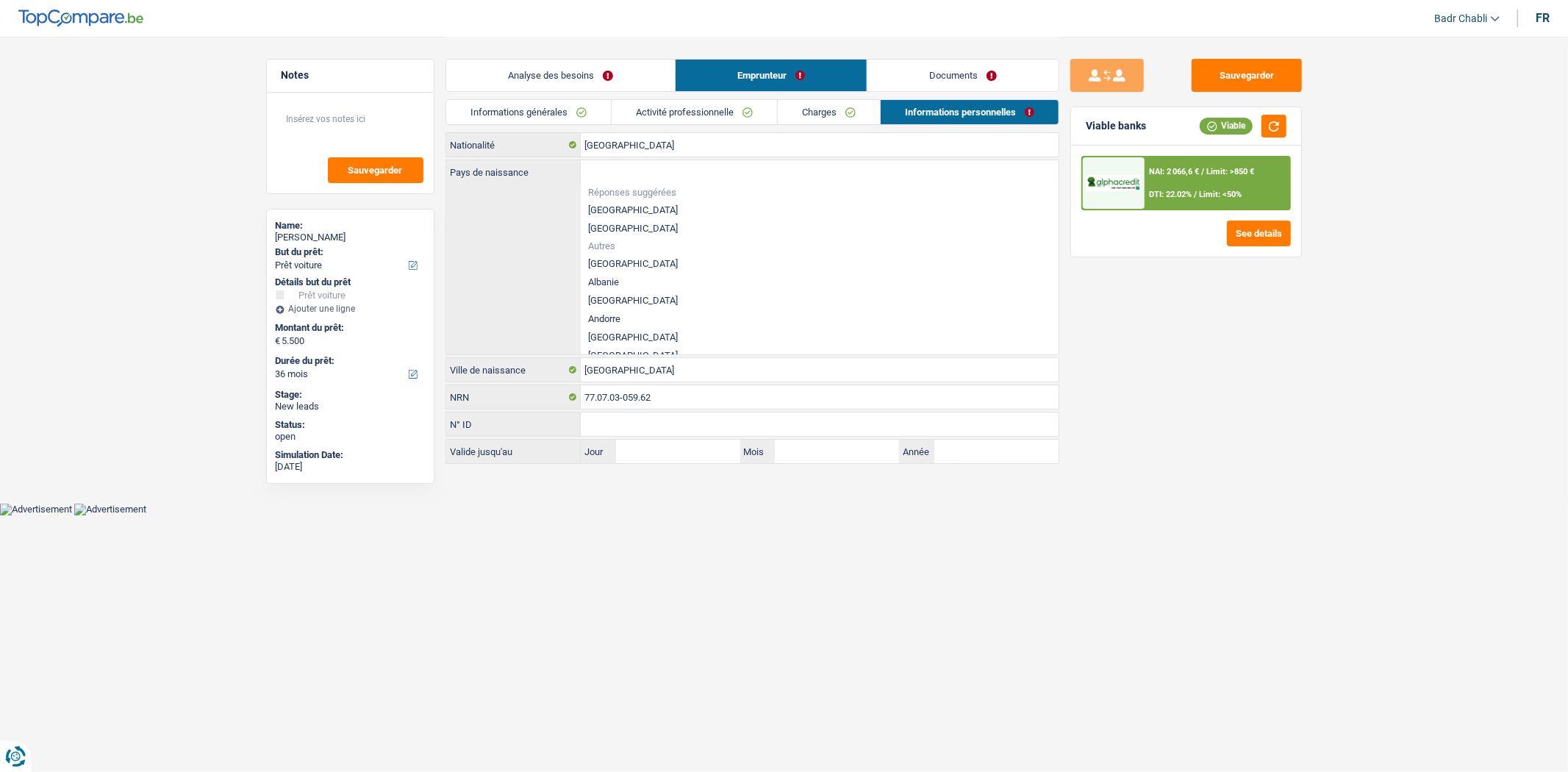
click at [620, 210] on li "[GEOGRAPHIC_DATA]" at bounding box center [819, 210] width 478 height 18
type input "[GEOGRAPHIC_DATA]"
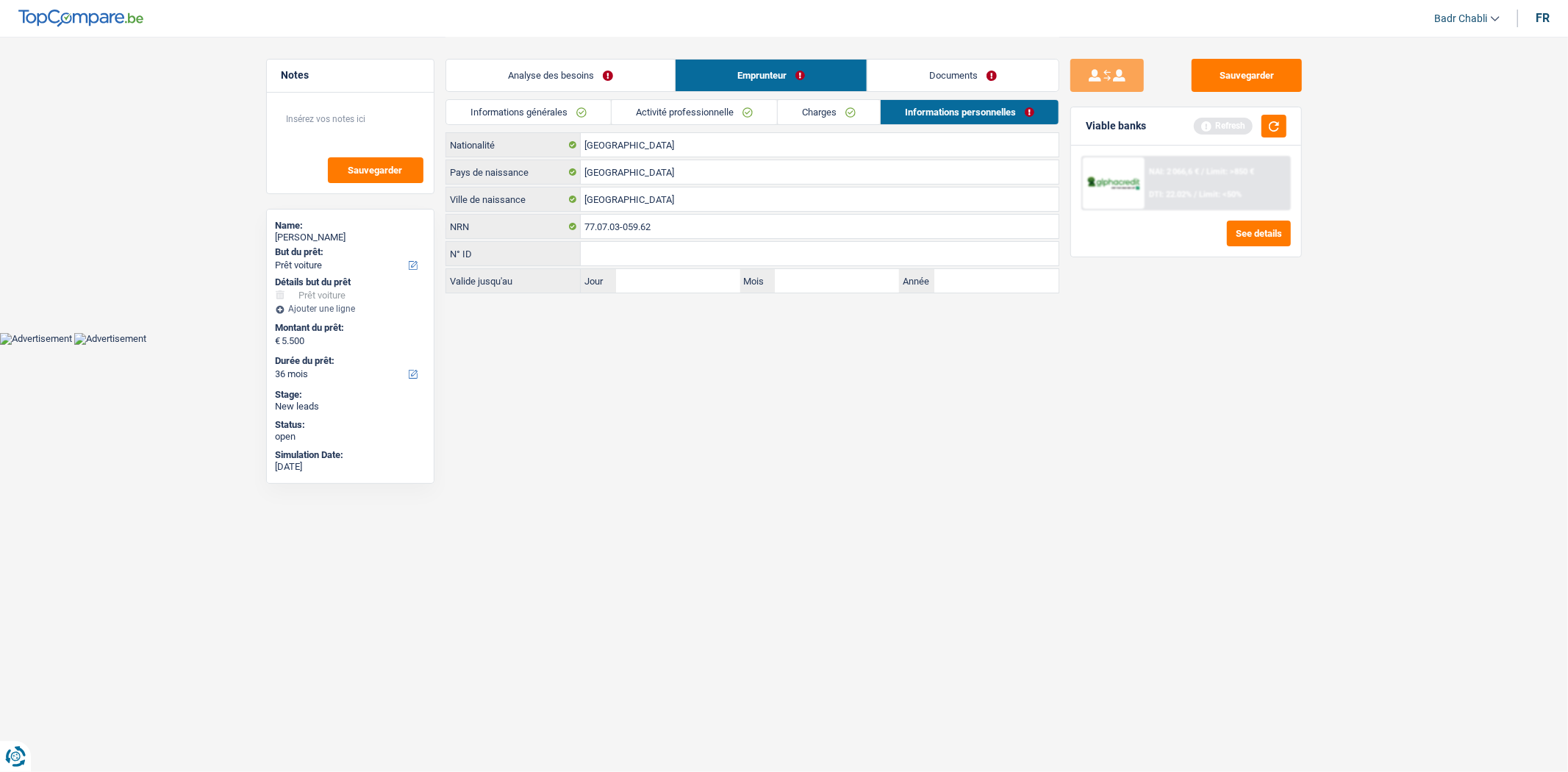
click at [816, 116] on link "Charges" at bounding box center [829, 112] width 102 height 24
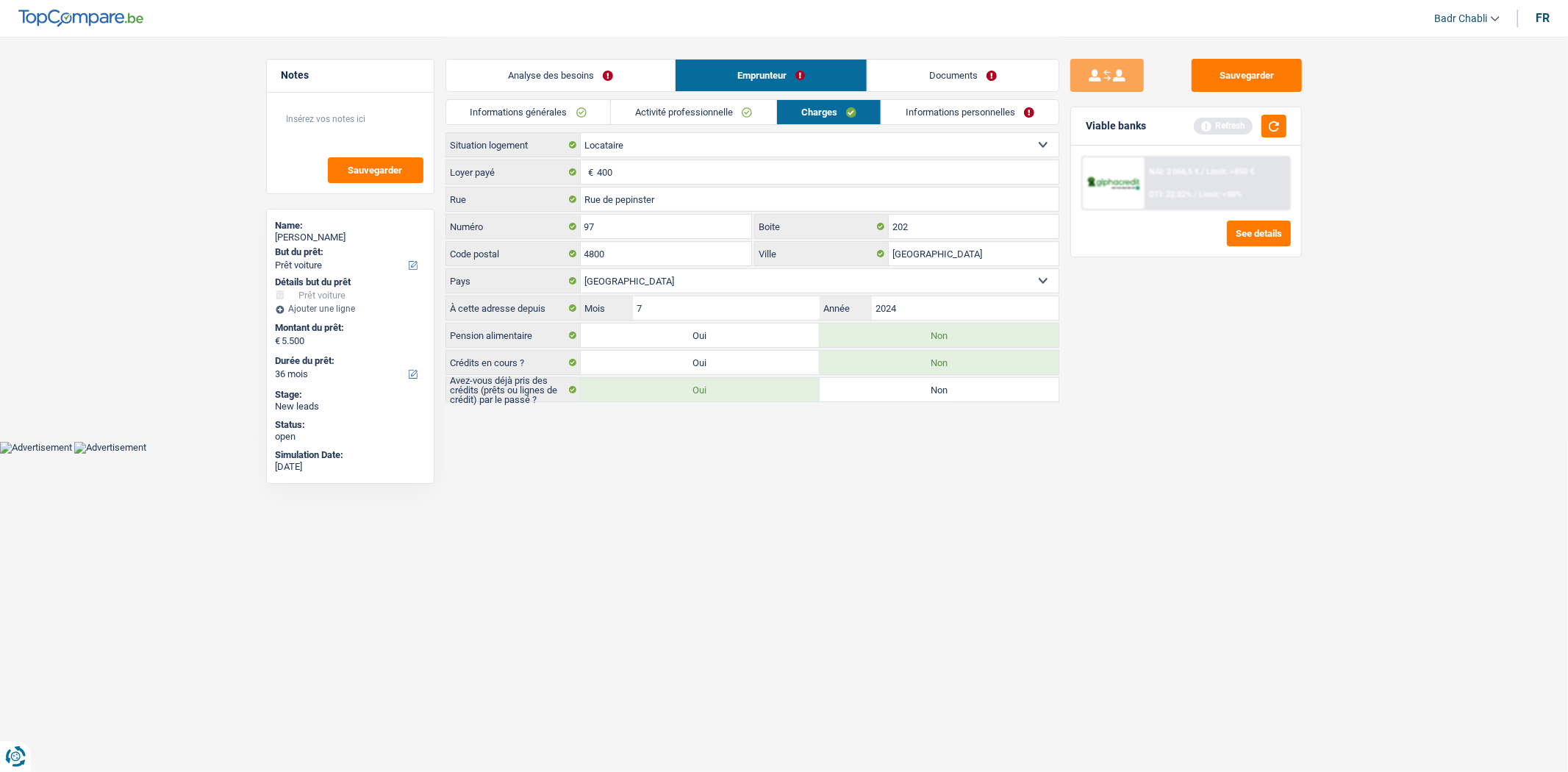
click at [887, 392] on label "Non" at bounding box center [939, 390] width 239 height 24
click at [887, 392] on input "Non" at bounding box center [939, 390] width 239 height 24
radio input "true"
click at [1270, 126] on button "button" at bounding box center [1273, 126] width 25 height 23
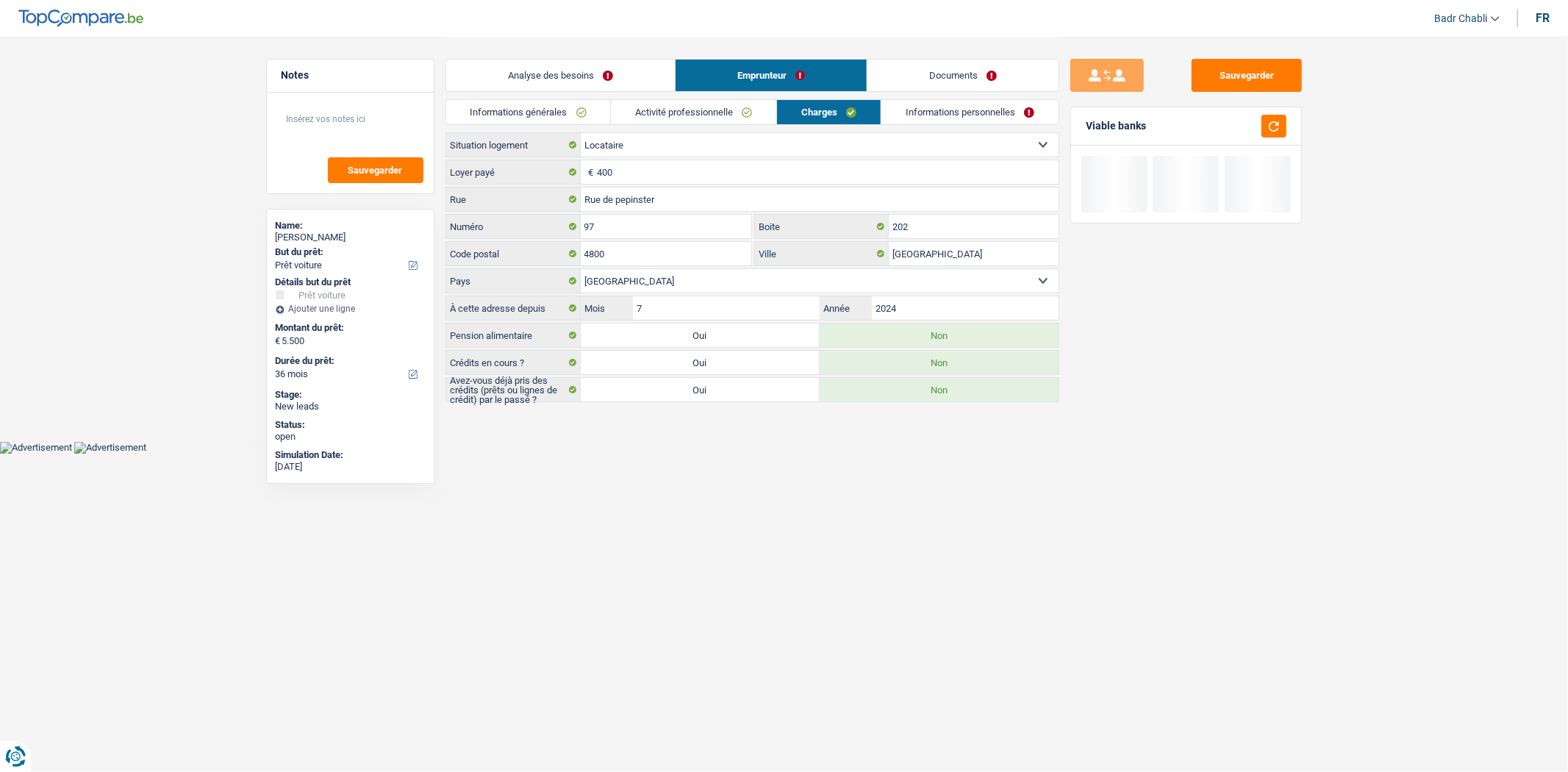
click at [998, 123] on li "Informations personnelles" at bounding box center [970, 112] width 178 height 26
click at [996, 119] on link "Informations personnelles" at bounding box center [970, 112] width 177 height 24
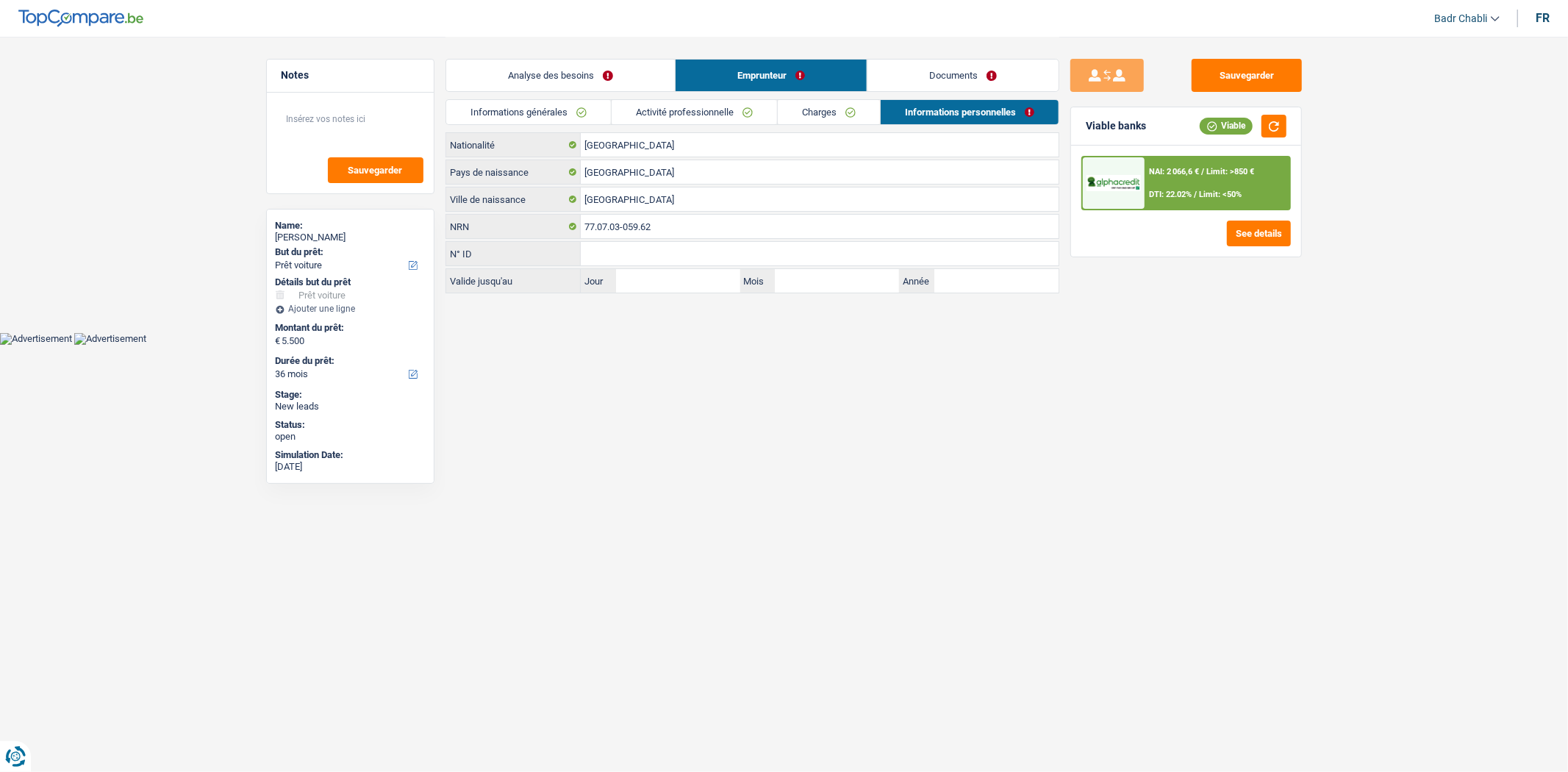
click at [957, 83] on link "Documents" at bounding box center [963, 75] width 191 height 31
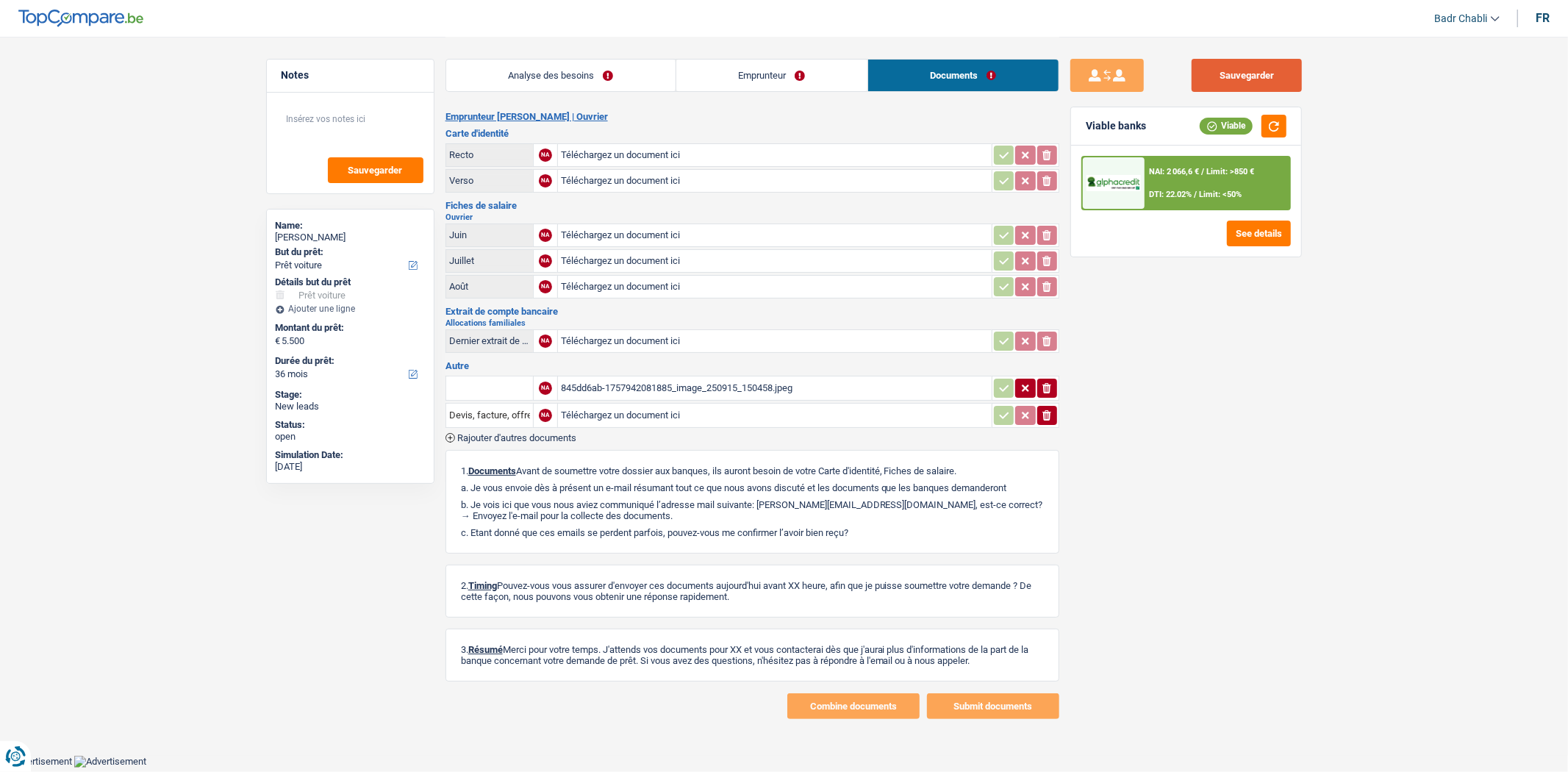
click at [1252, 67] on button "Sauvegarder" at bounding box center [1247, 75] width 110 height 33
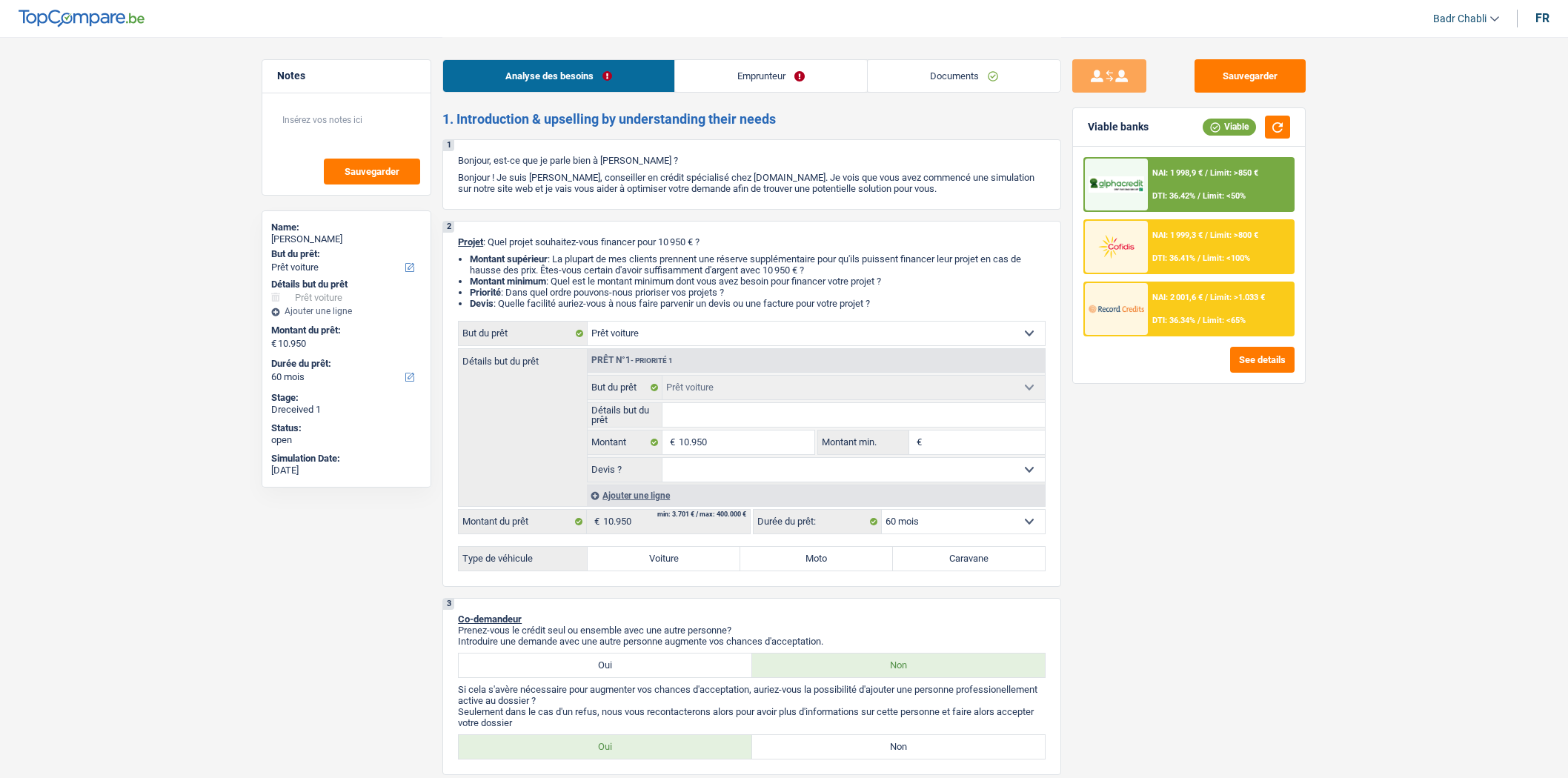
select select "car"
select select "60"
select select "car"
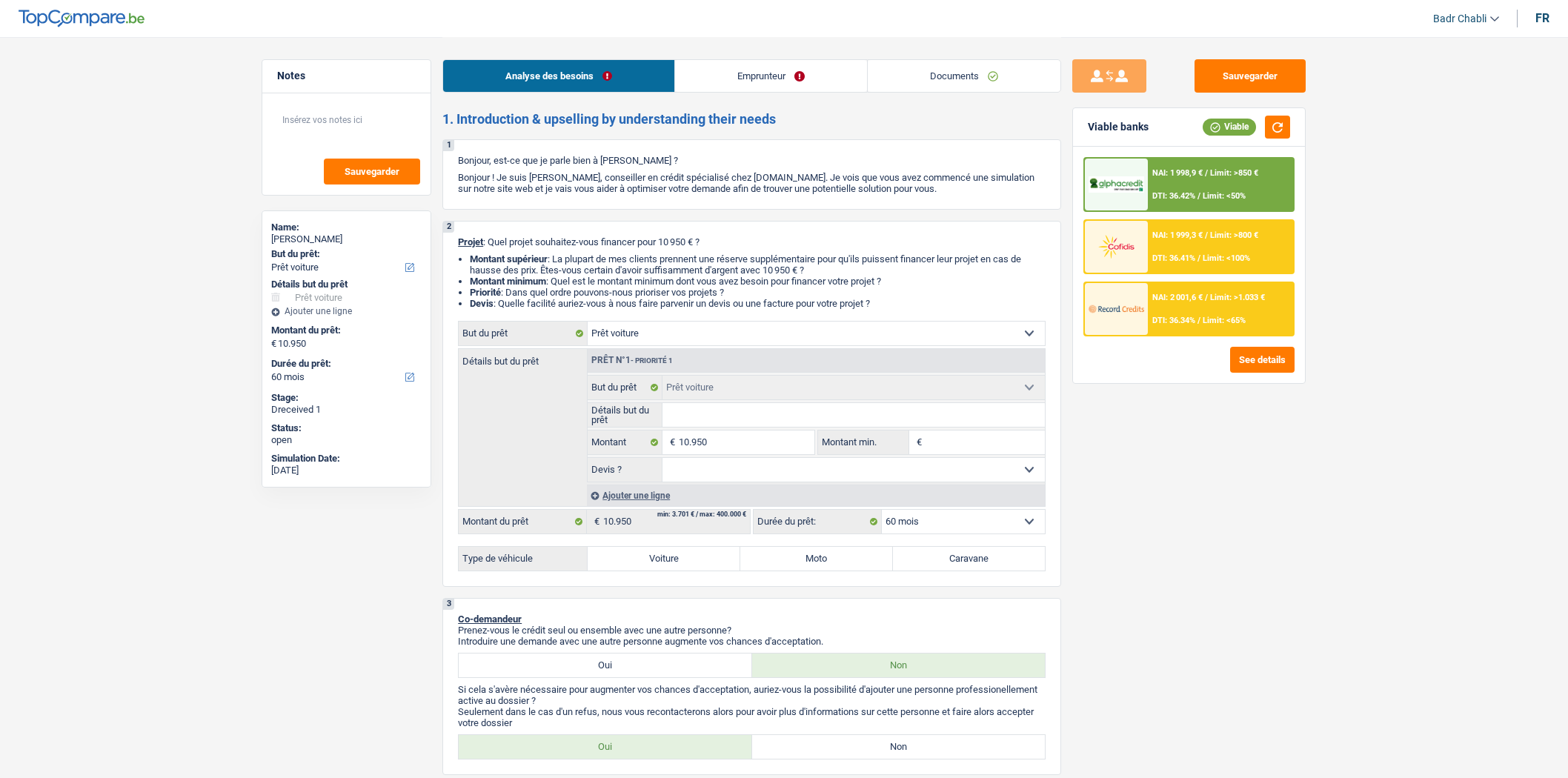
select select "60"
select select "privateEmployee"
select select "netSalary"
select select "mutualityIndemnity"
select select "mealVouchers"
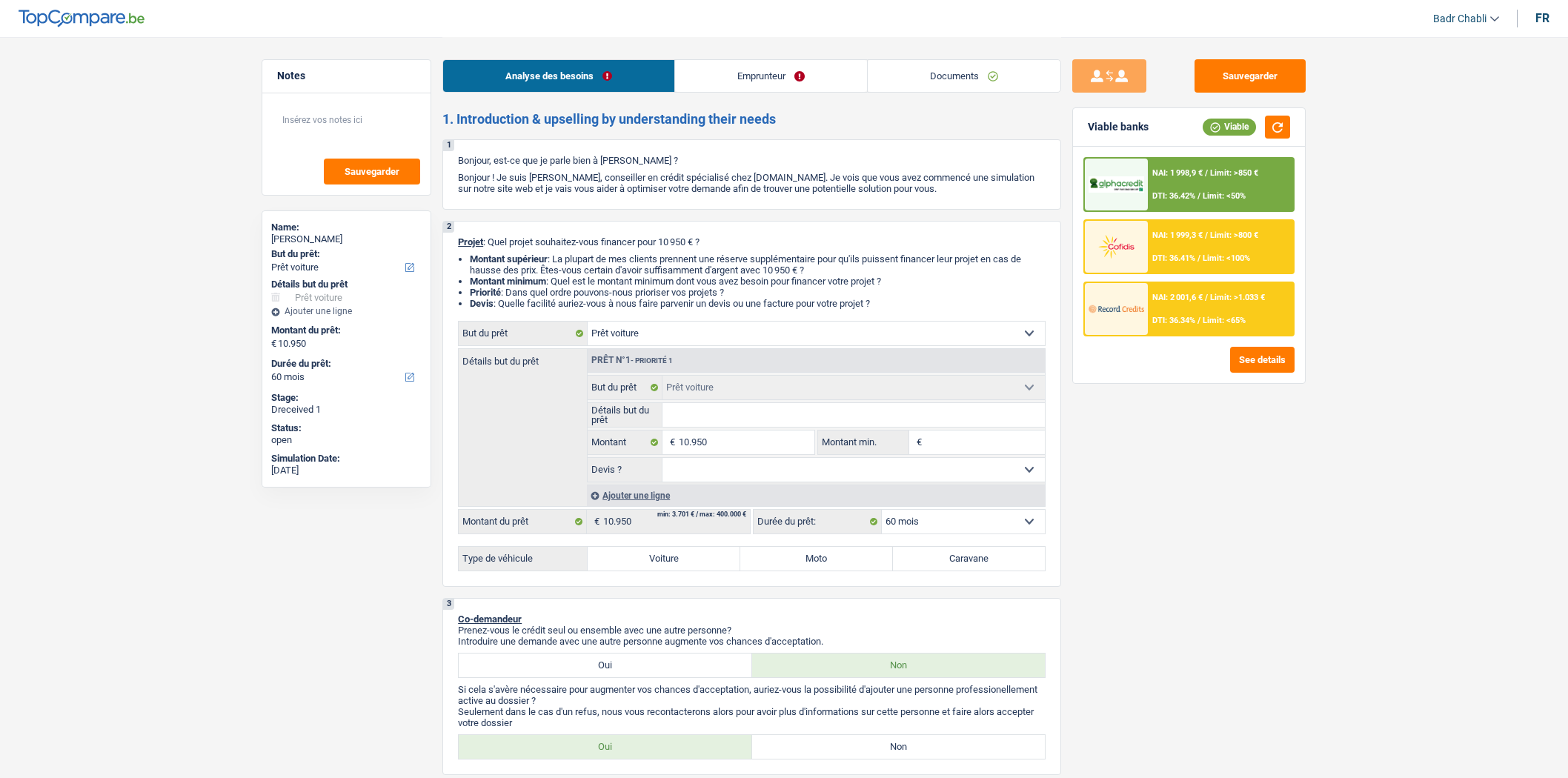
select select "rents"
select select "car"
select select "60"
select select "privateEmployee"
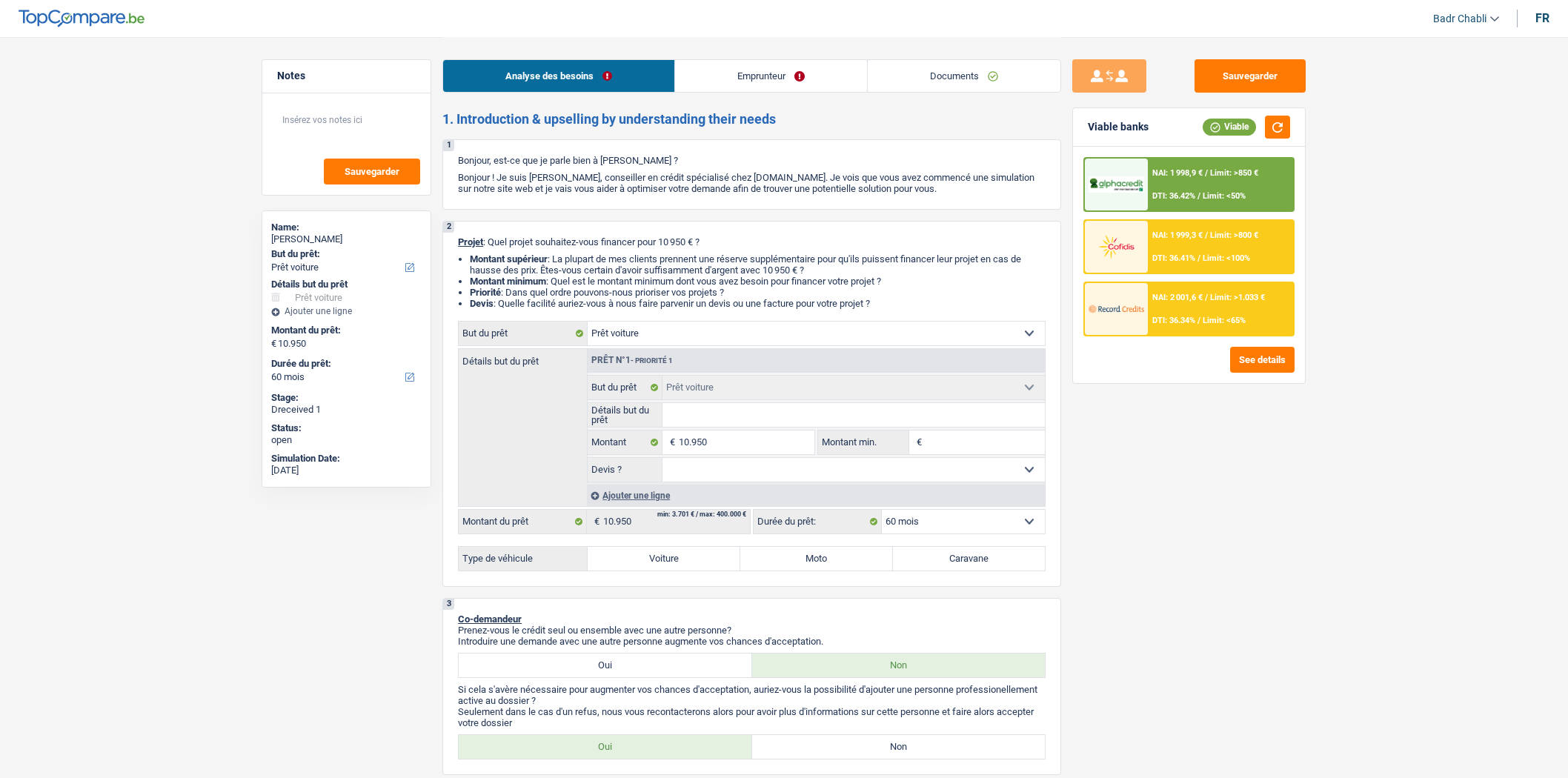
select select "netSalary"
select select "mutualityIndemnity"
select select "mealVouchers"
select select "BE"
select select "bigCompanies"
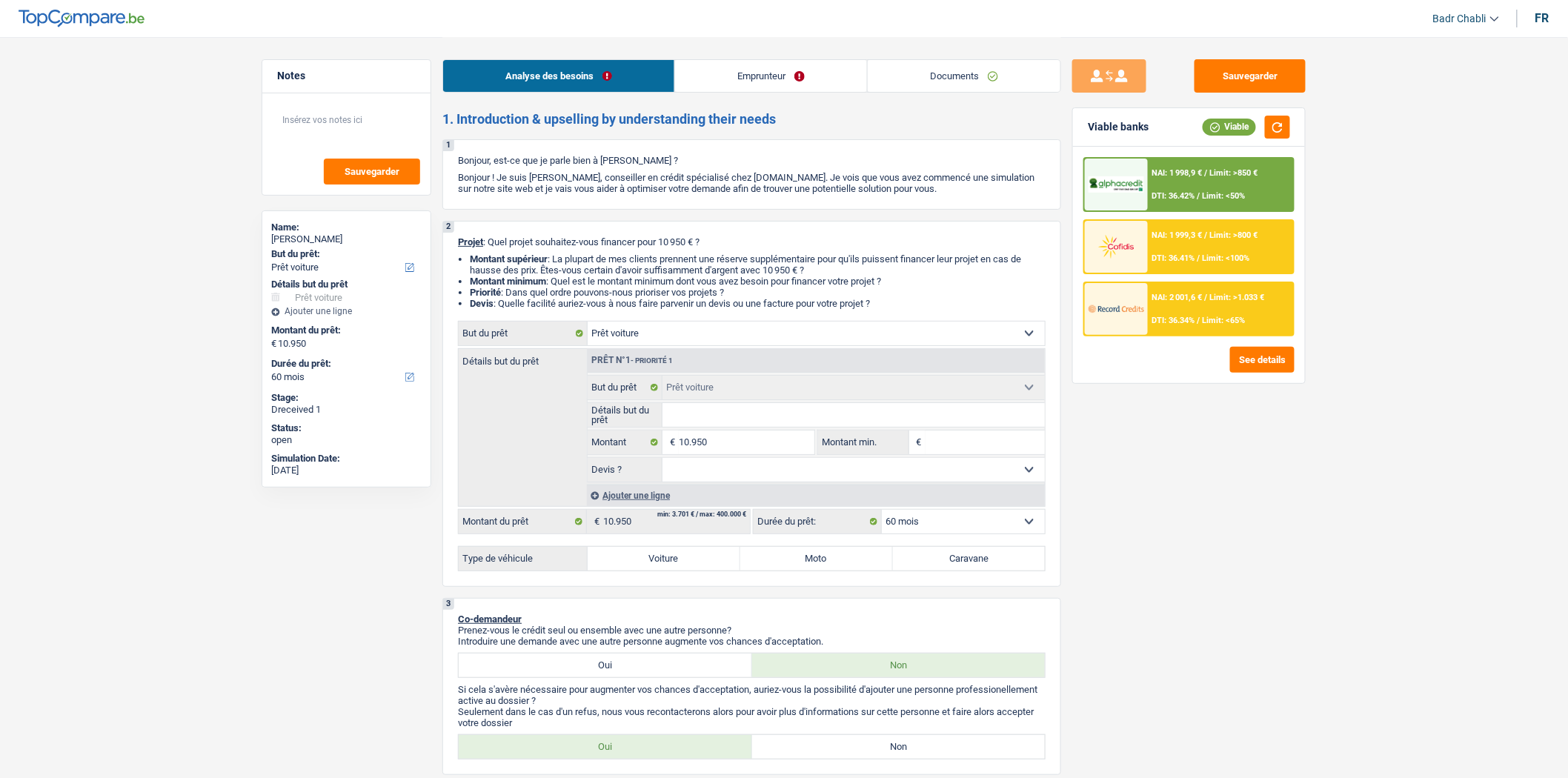
click at [750, 74] on link "Emprunteur" at bounding box center [770, 76] width 192 height 31
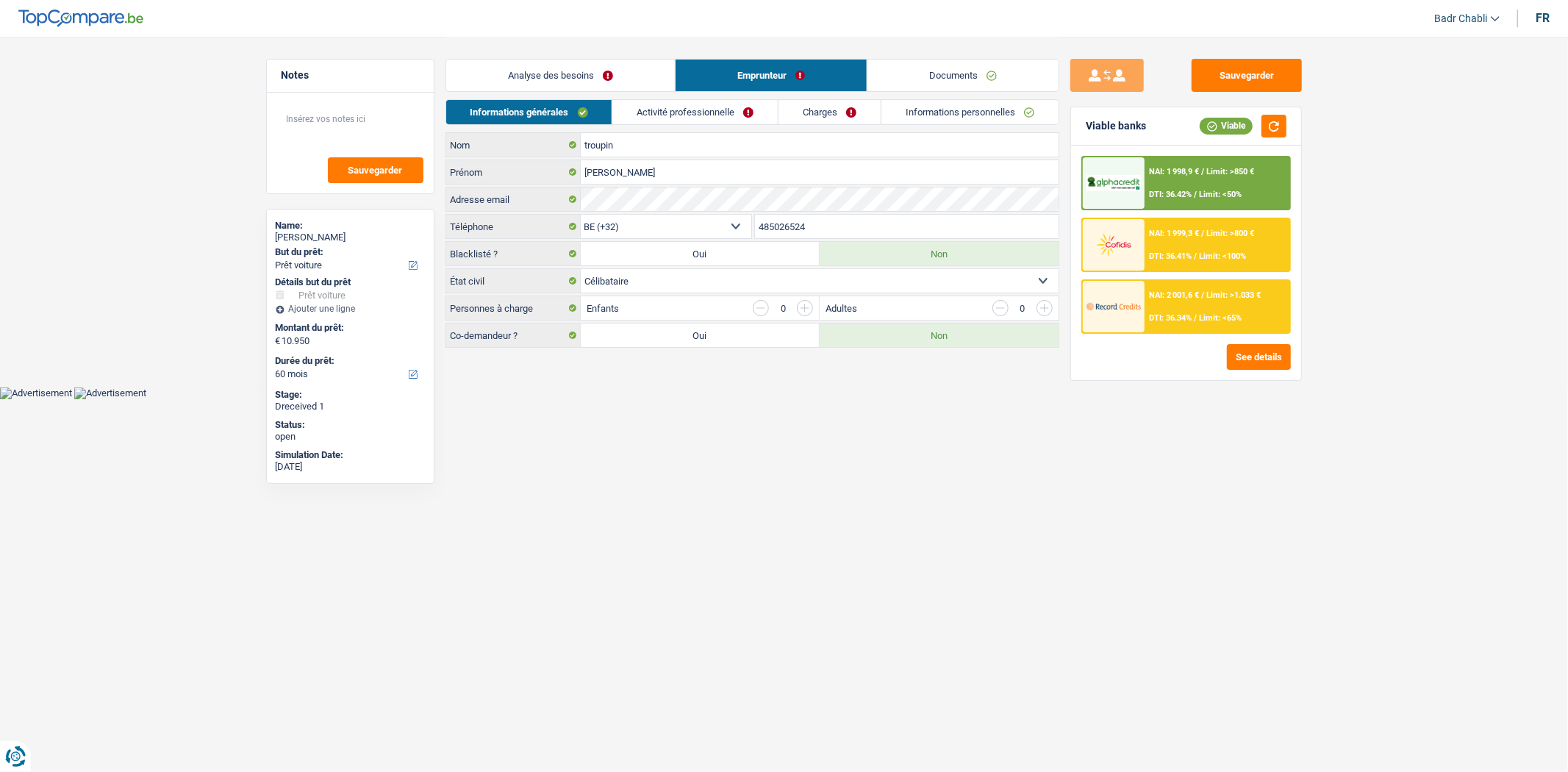
click at [941, 76] on link "Documents" at bounding box center [963, 75] width 191 height 31
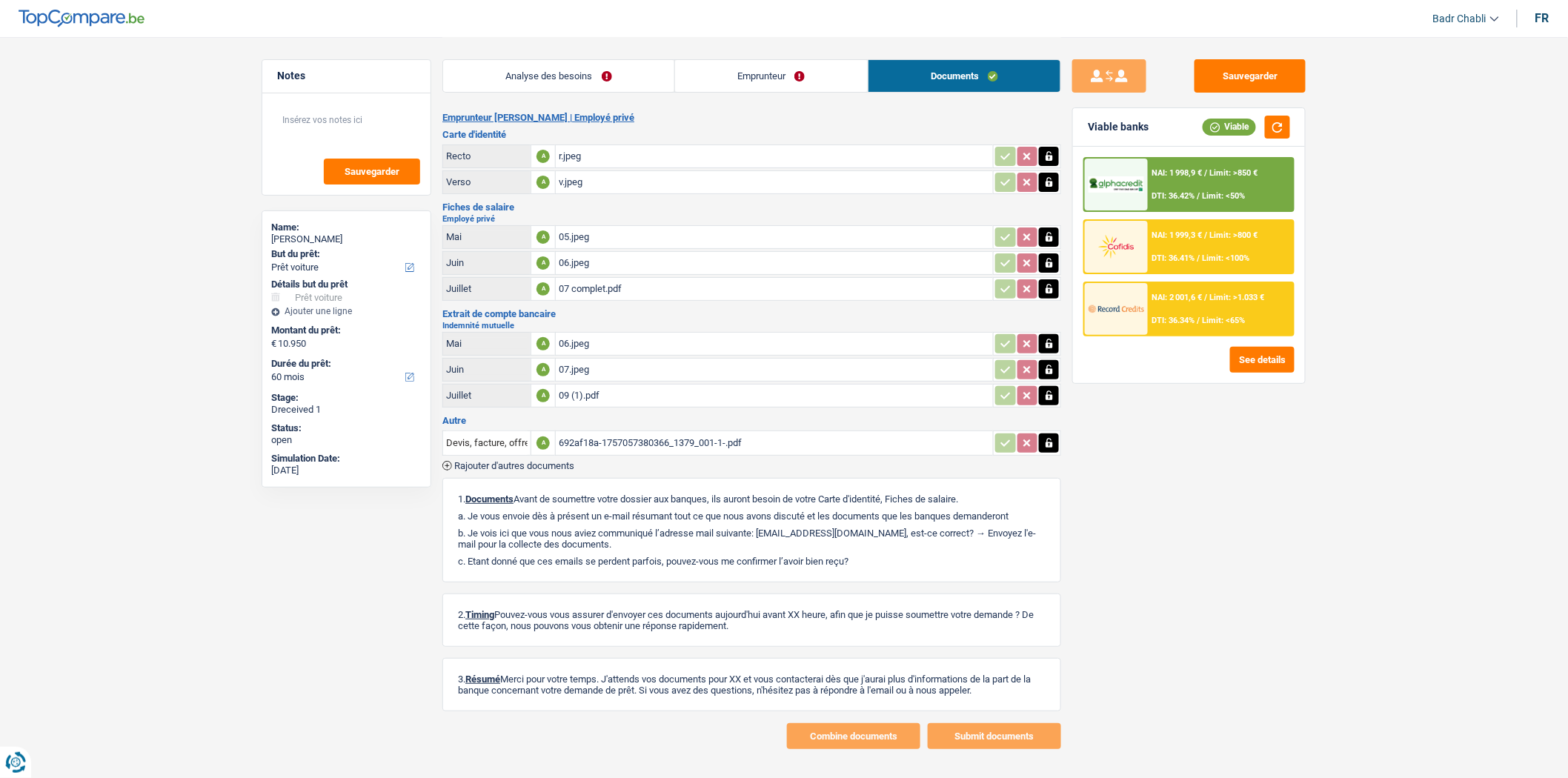
click at [771, 76] on link "Emprunteur" at bounding box center [771, 76] width 193 height 31
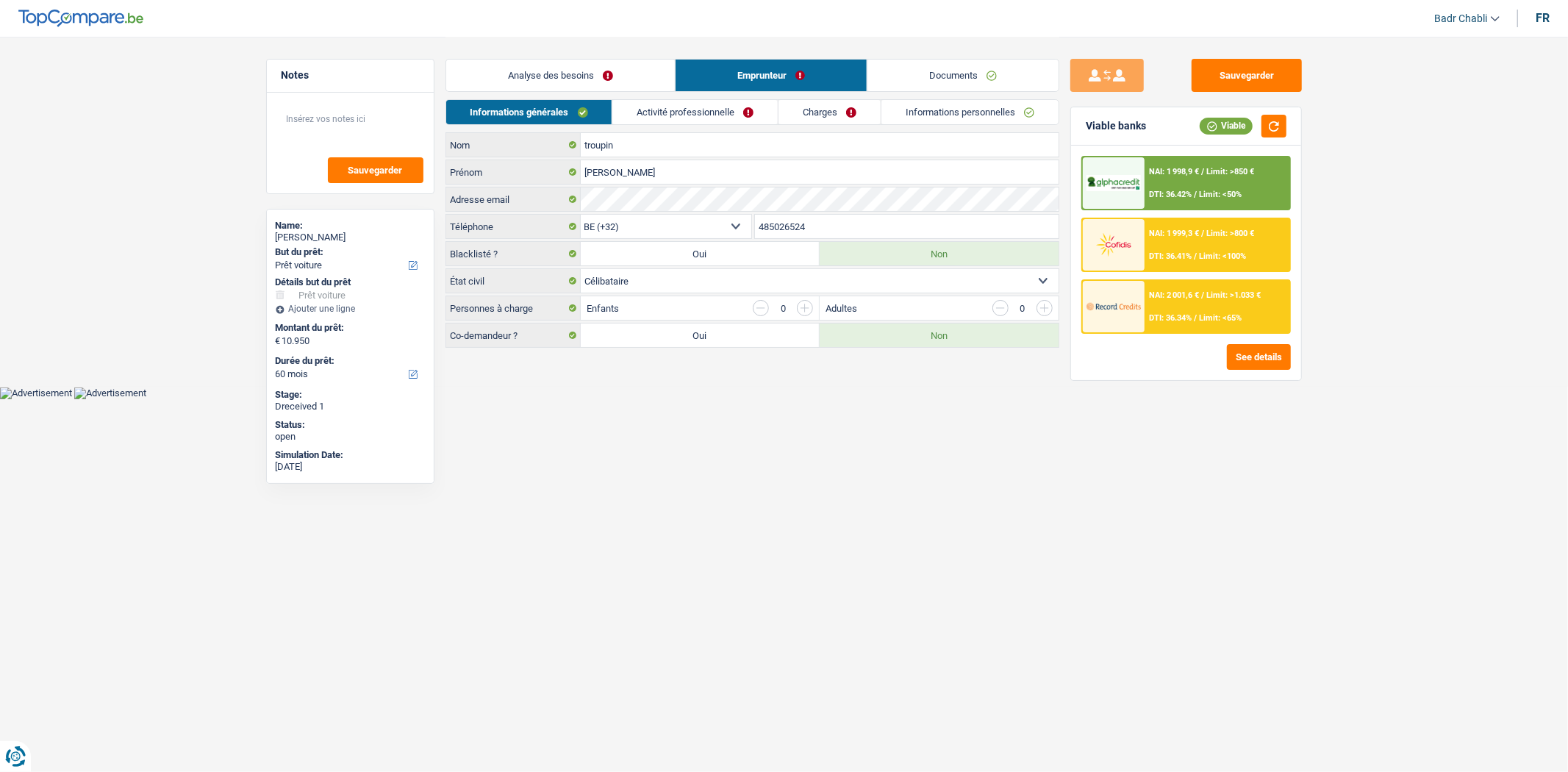
click at [718, 108] on link "Activité professionnelle" at bounding box center [695, 112] width 165 height 24
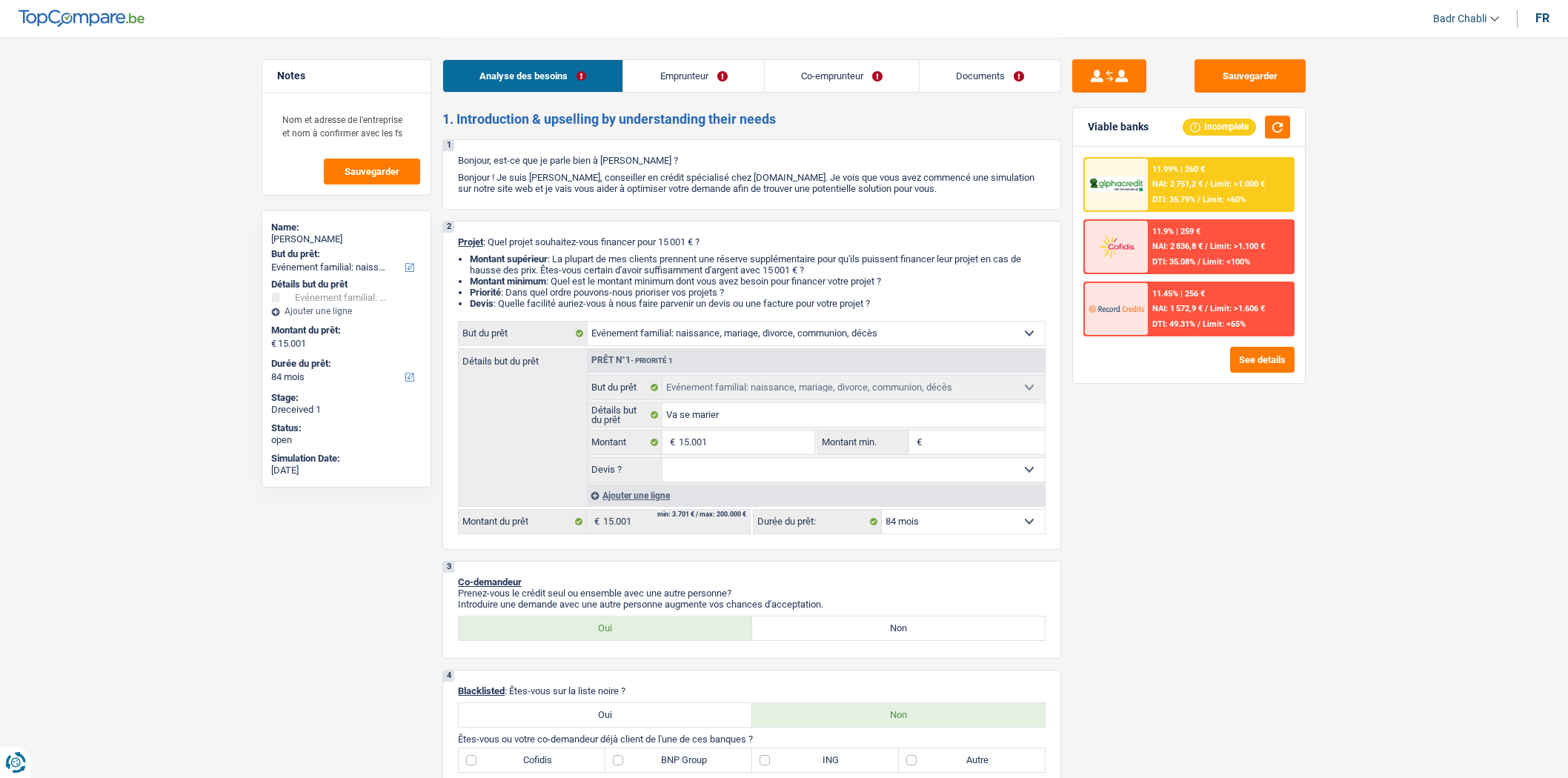
select select "familyEvent"
select select "84"
select select "familyEvent"
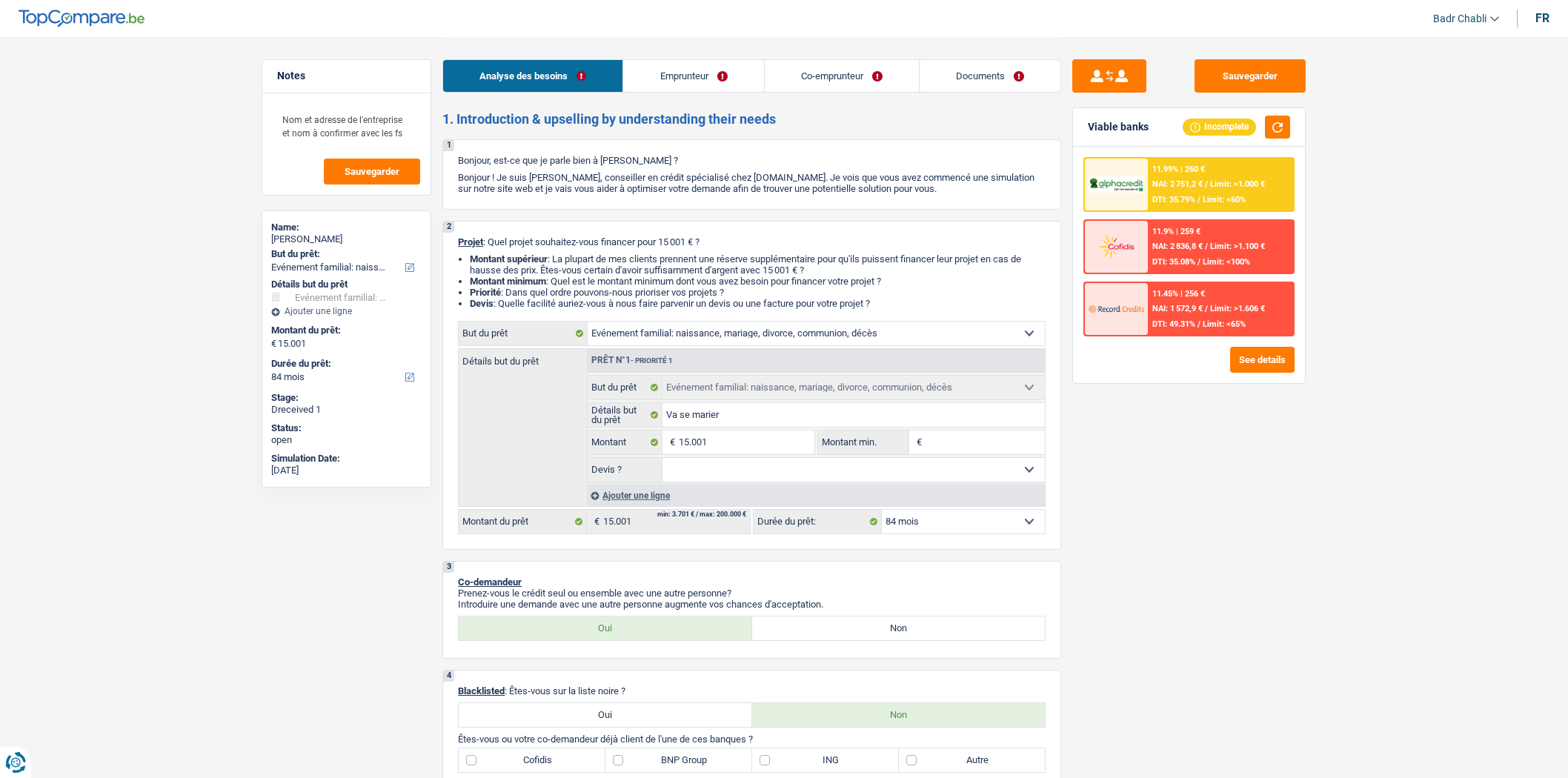
select select "84"
select select "independent"
select select "familyAllowances"
select select "netSalary"
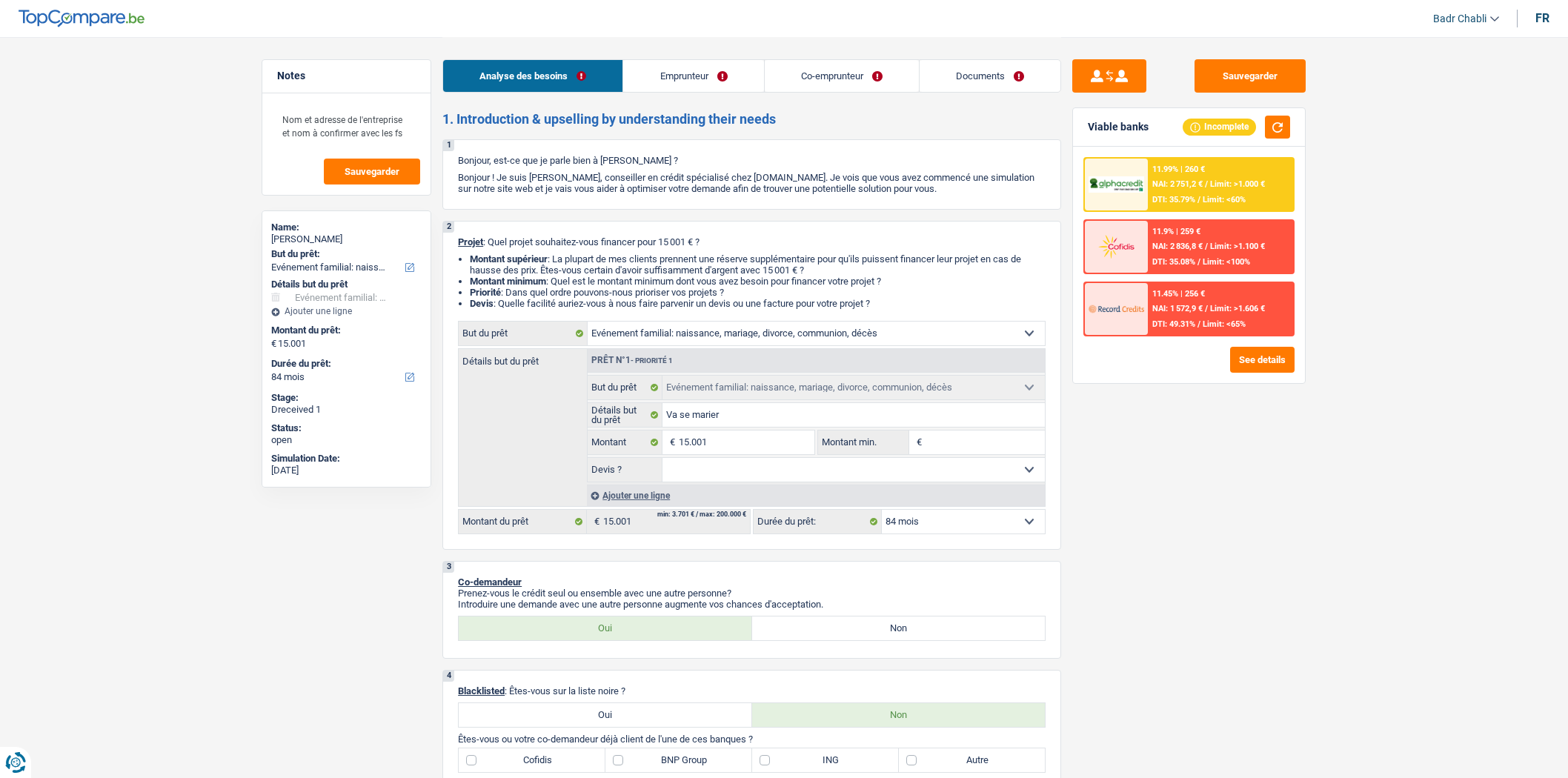
select select "netSalary"
select select "rents"
select select "carLoan"
select select "60"
select select "familyEvent"
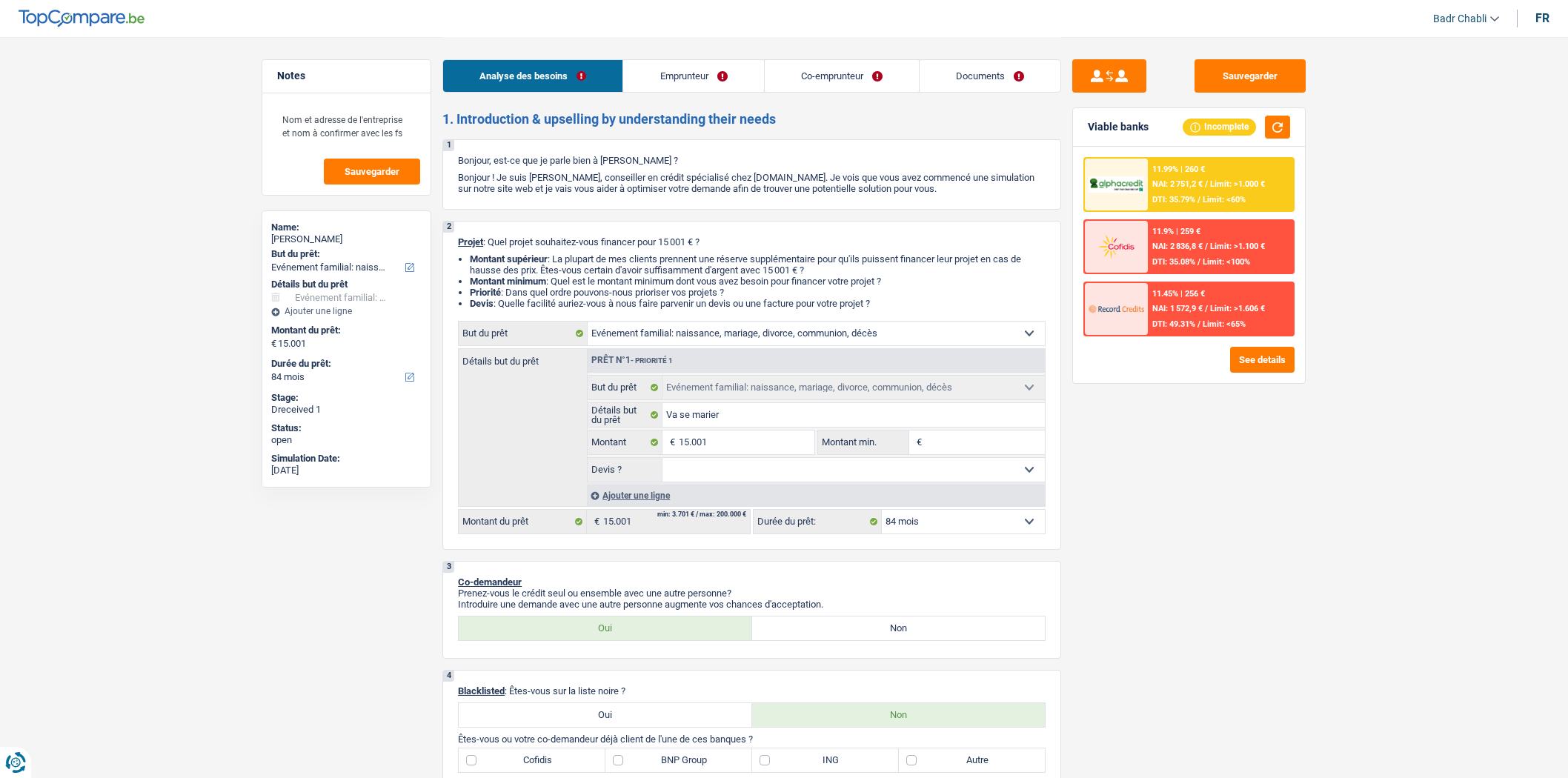
select select "familyEvent"
select select "84"
select select "independent"
select select "familyAllowances"
select select "netSalary"
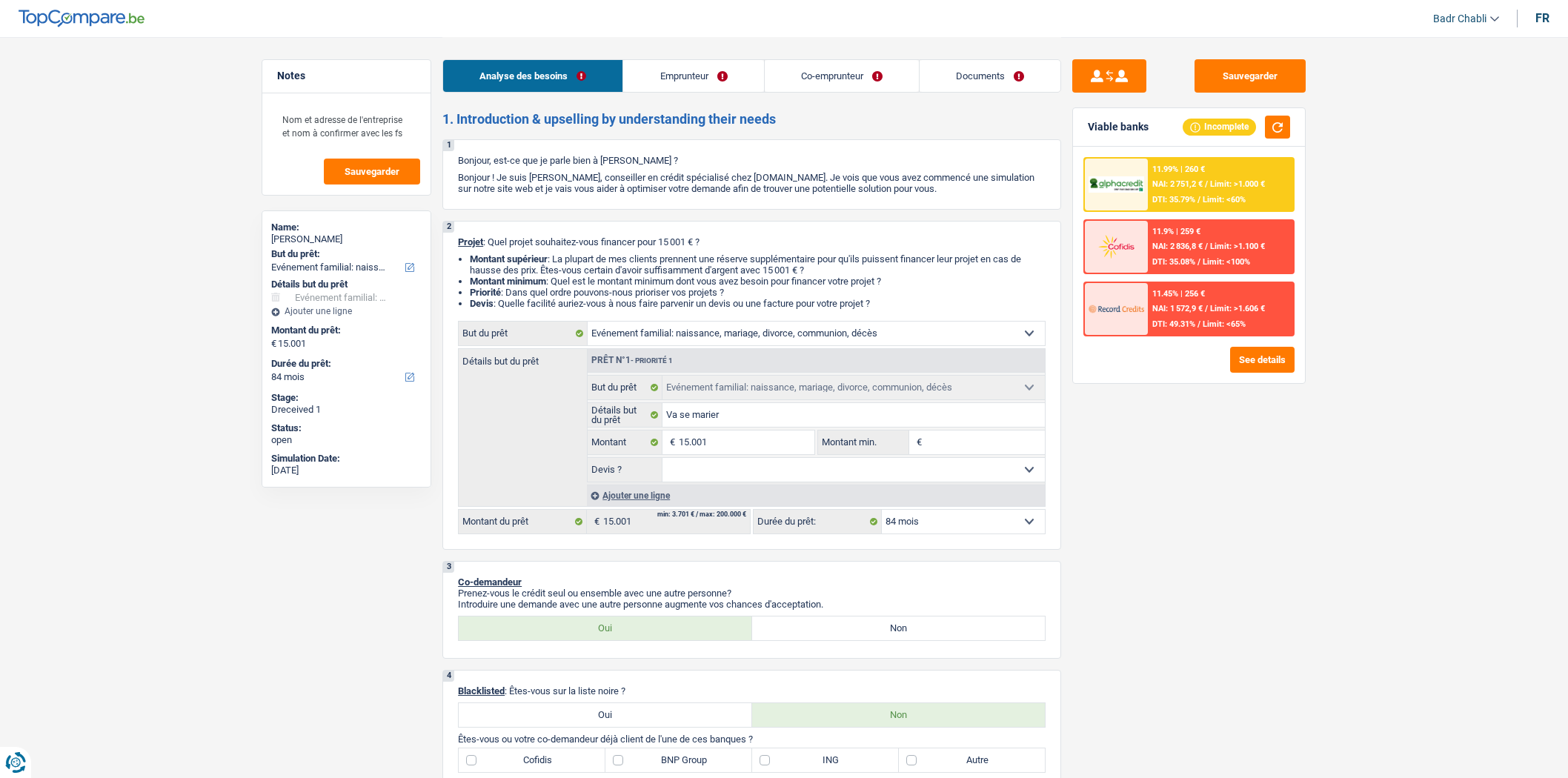
select select "BE"
click at [831, 71] on link "Co-emprunteur" at bounding box center [841, 76] width 154 height 31
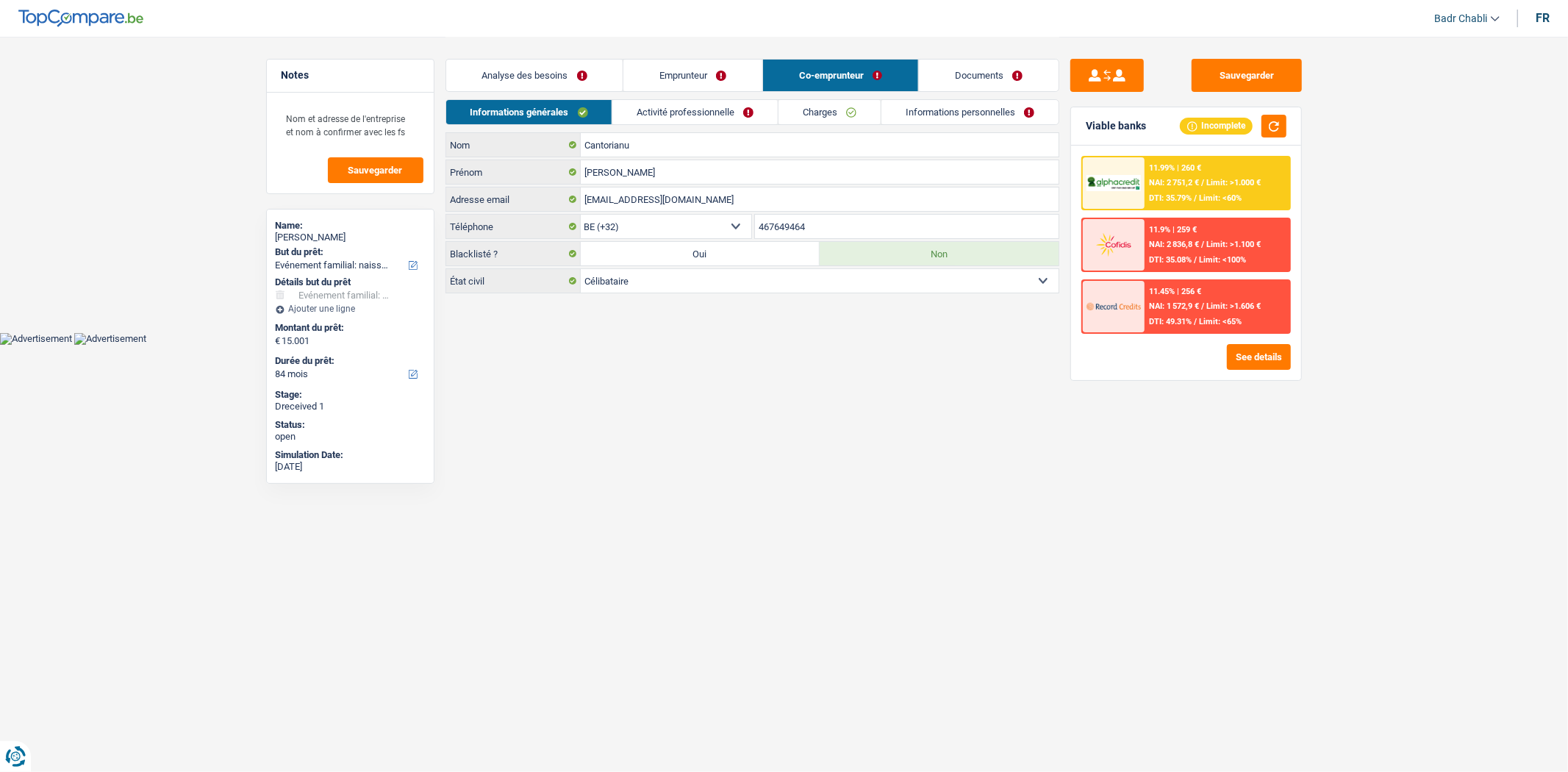
click at [705, 107] on link "Activité professionnelle" at bounding box center [695, 112] width 165 height 24
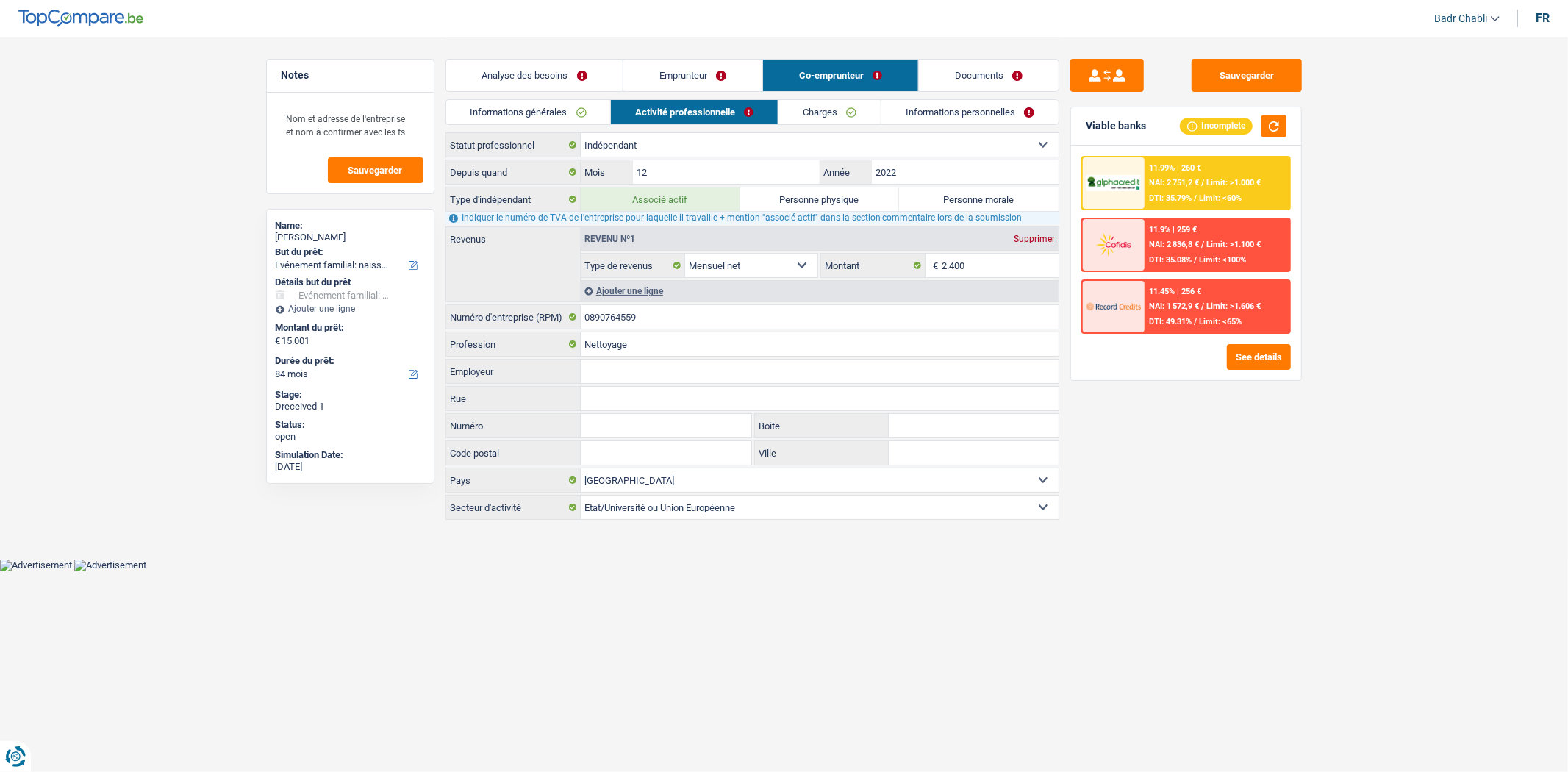
click at [707, 75] on link "Emprunteur" at bounding box center [693, 75] width 139 height 31
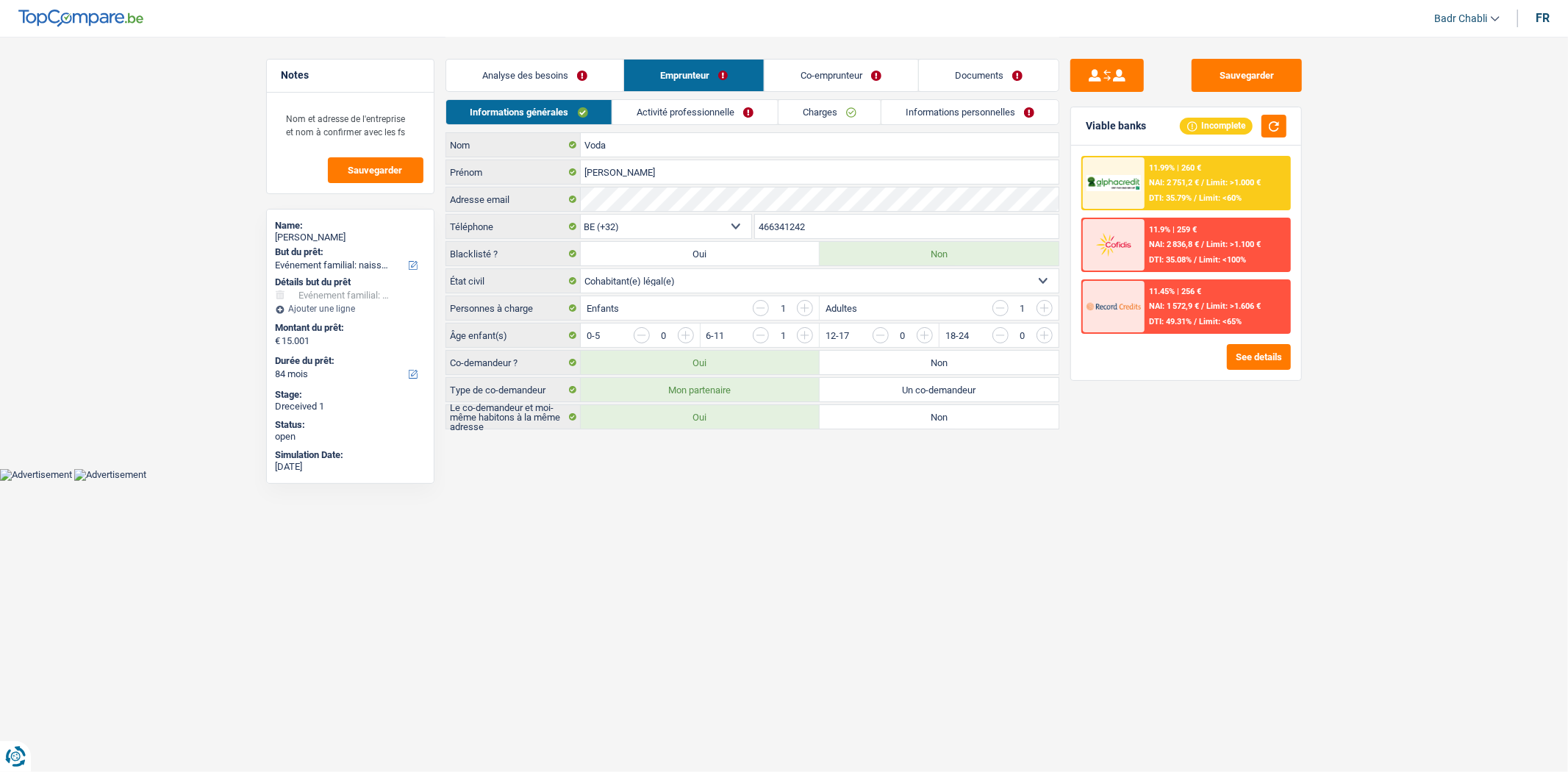
click at [797, 78] on link "Co-emprunteur" at bounding box center [840, 75] width 152 height 31
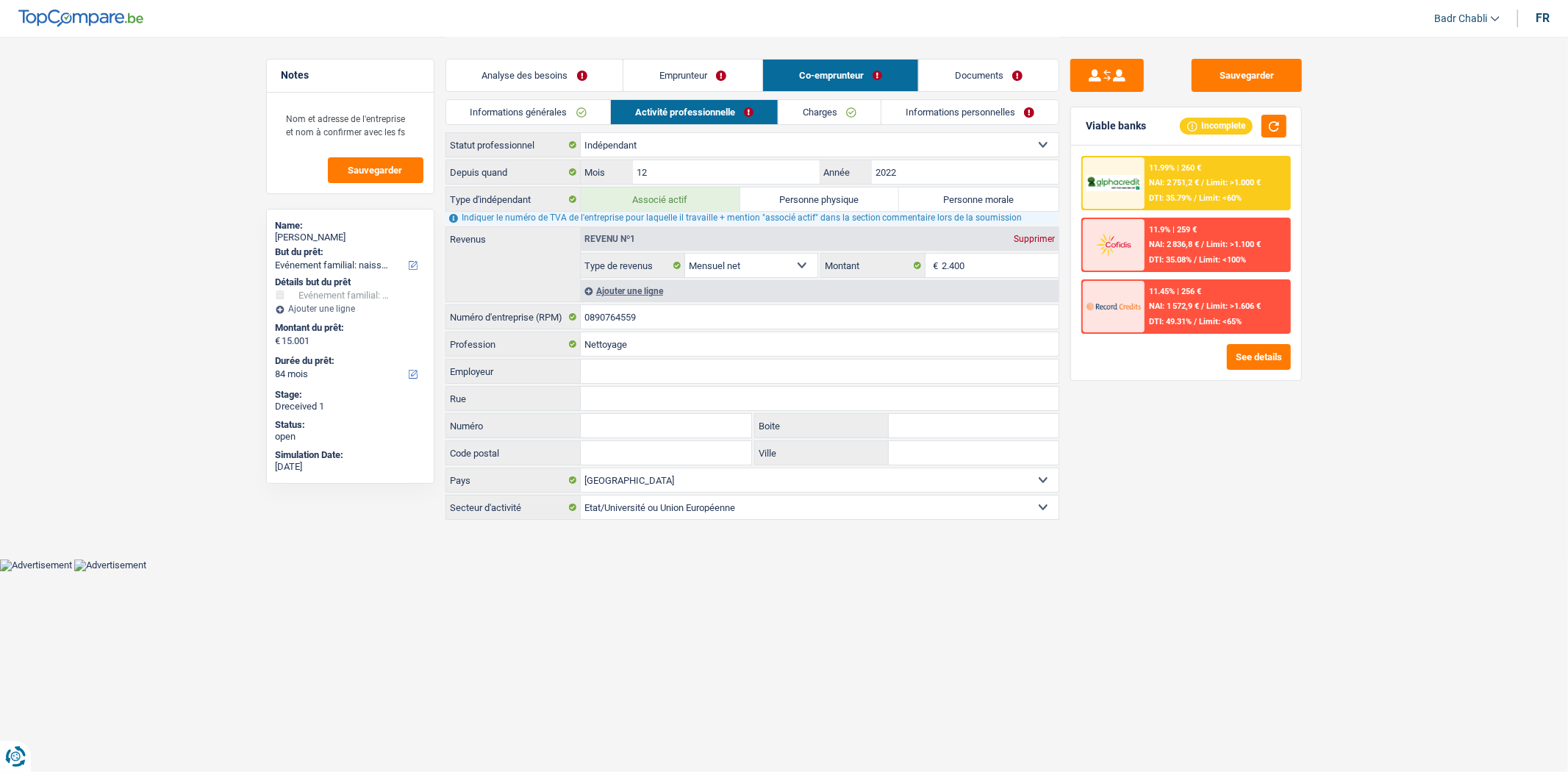
click at [690, 75] on link "Emprunteur" at bounding box center [693, 75] width 139 height 31
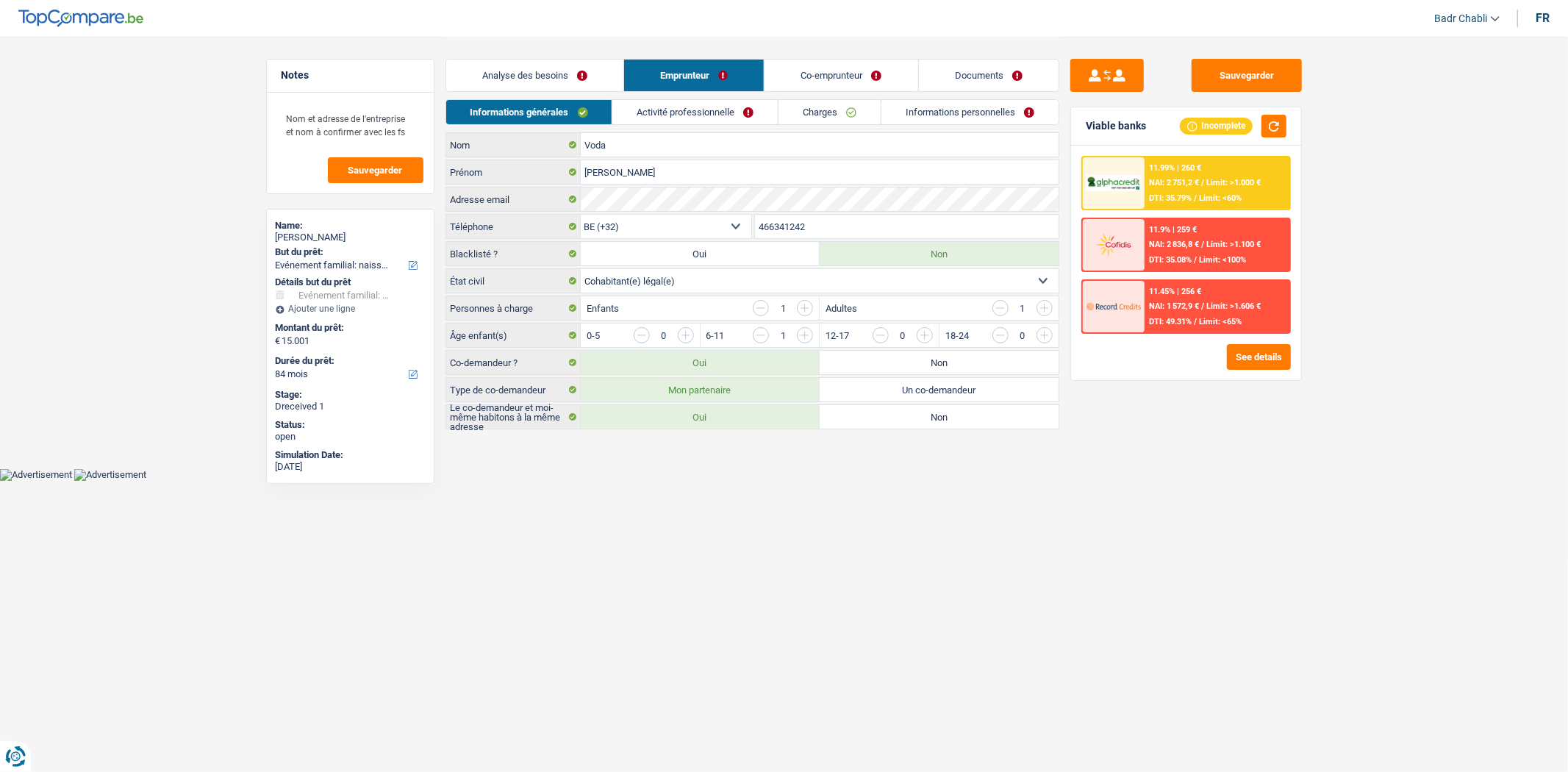
click at [681, 108] on link "Activité professionnelle" at bounding box center [695, 112] width 165 height 24
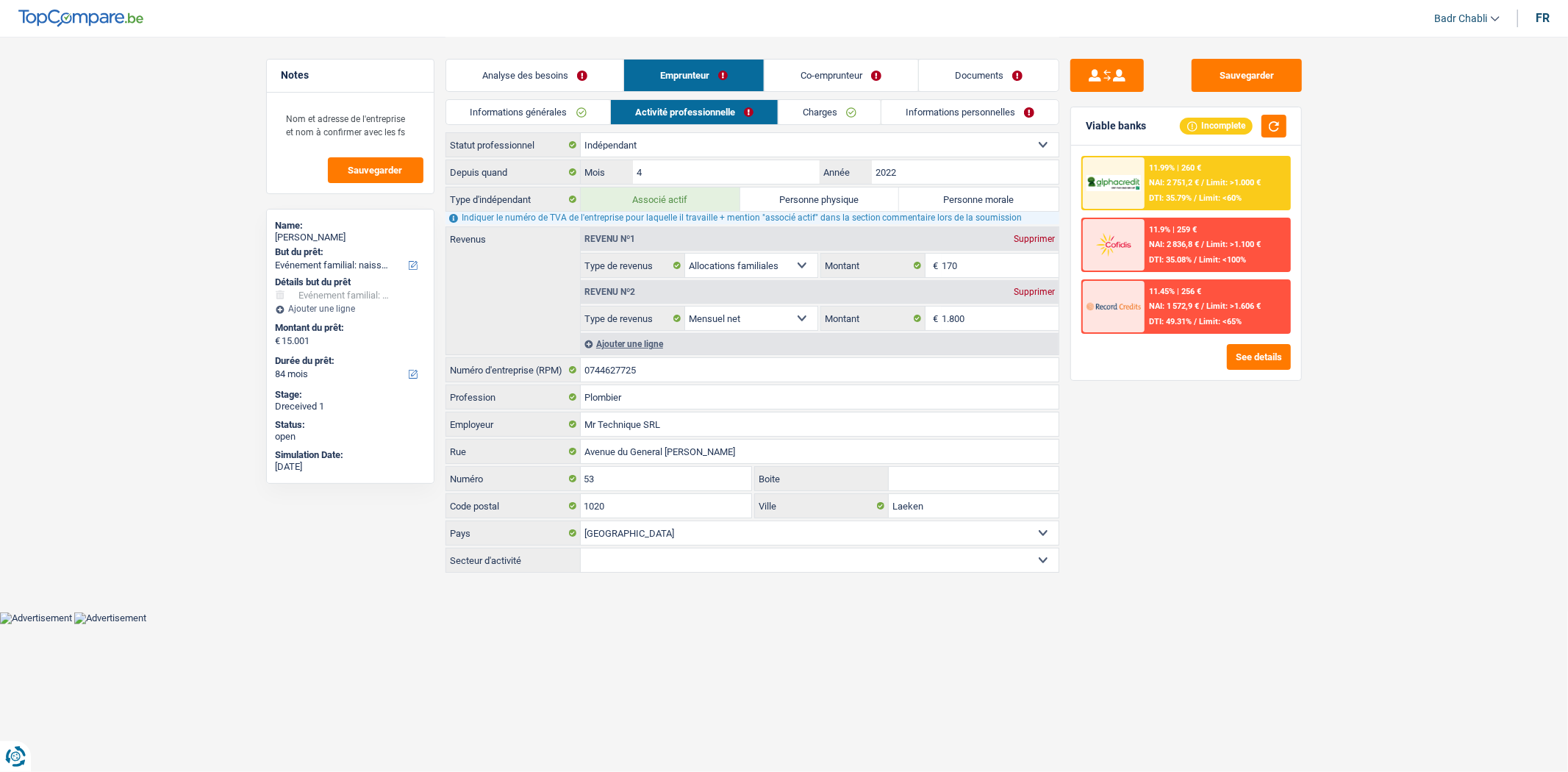
click at [843, 74] on link "Co-emprunteur" at bounding box center [840, 75] width 152 height 31
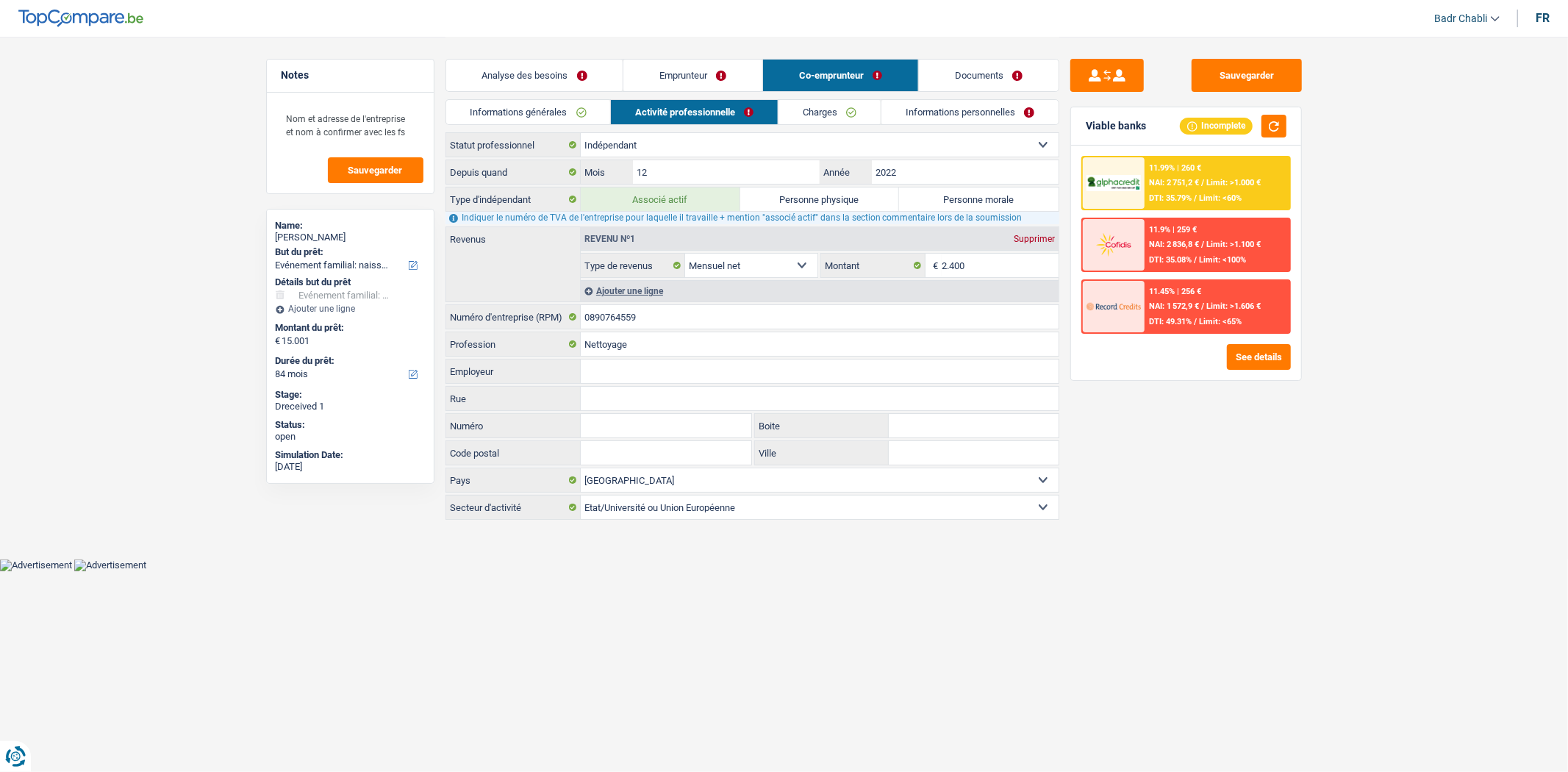
click at [685, 69] on link "Emprunteur" at bounding box center [693, 75] width 139 height 31
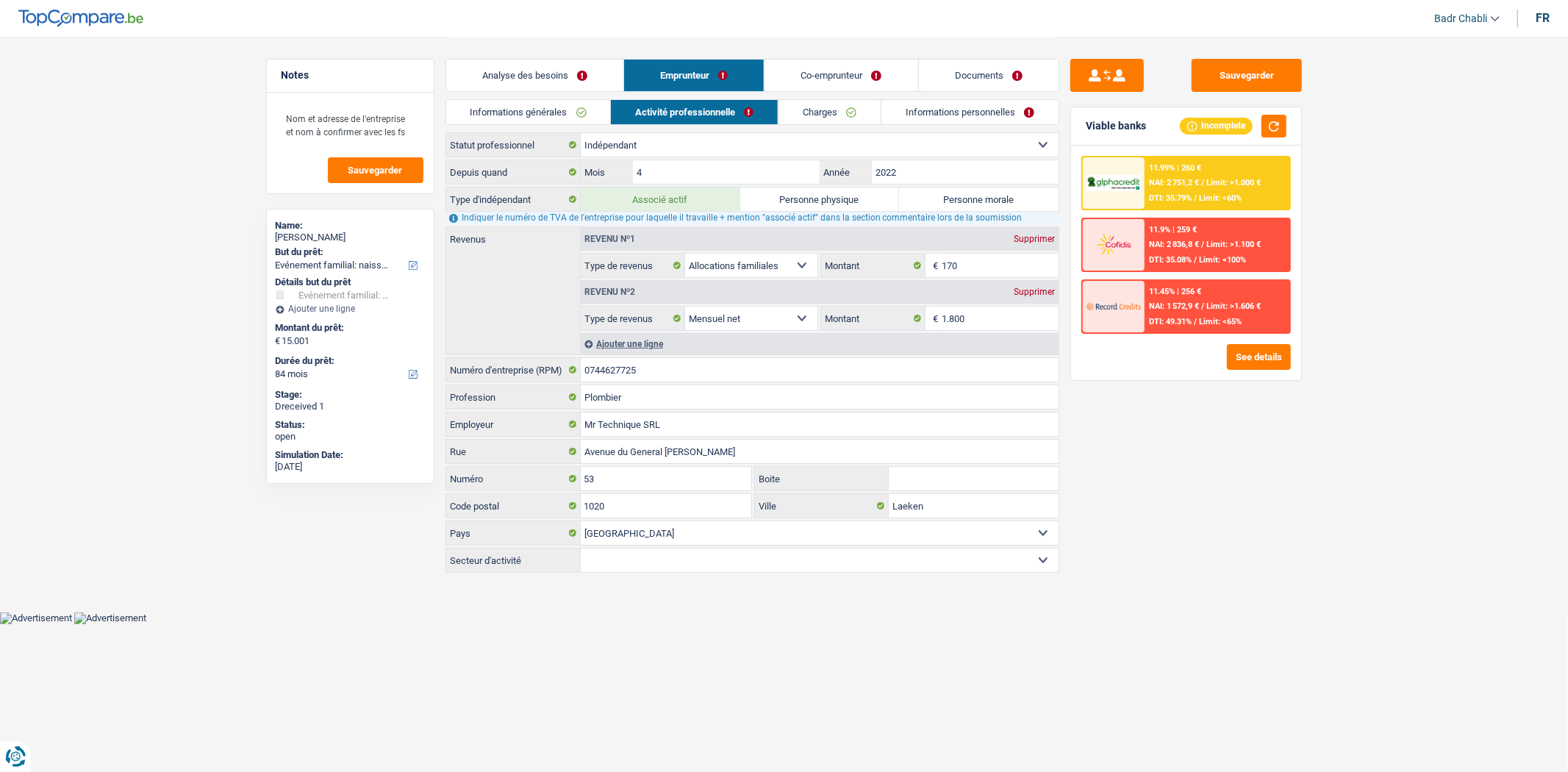
click at [857, 64] on link "Co-emprunteur" at bounding box center [840, 75] width 152 height 31
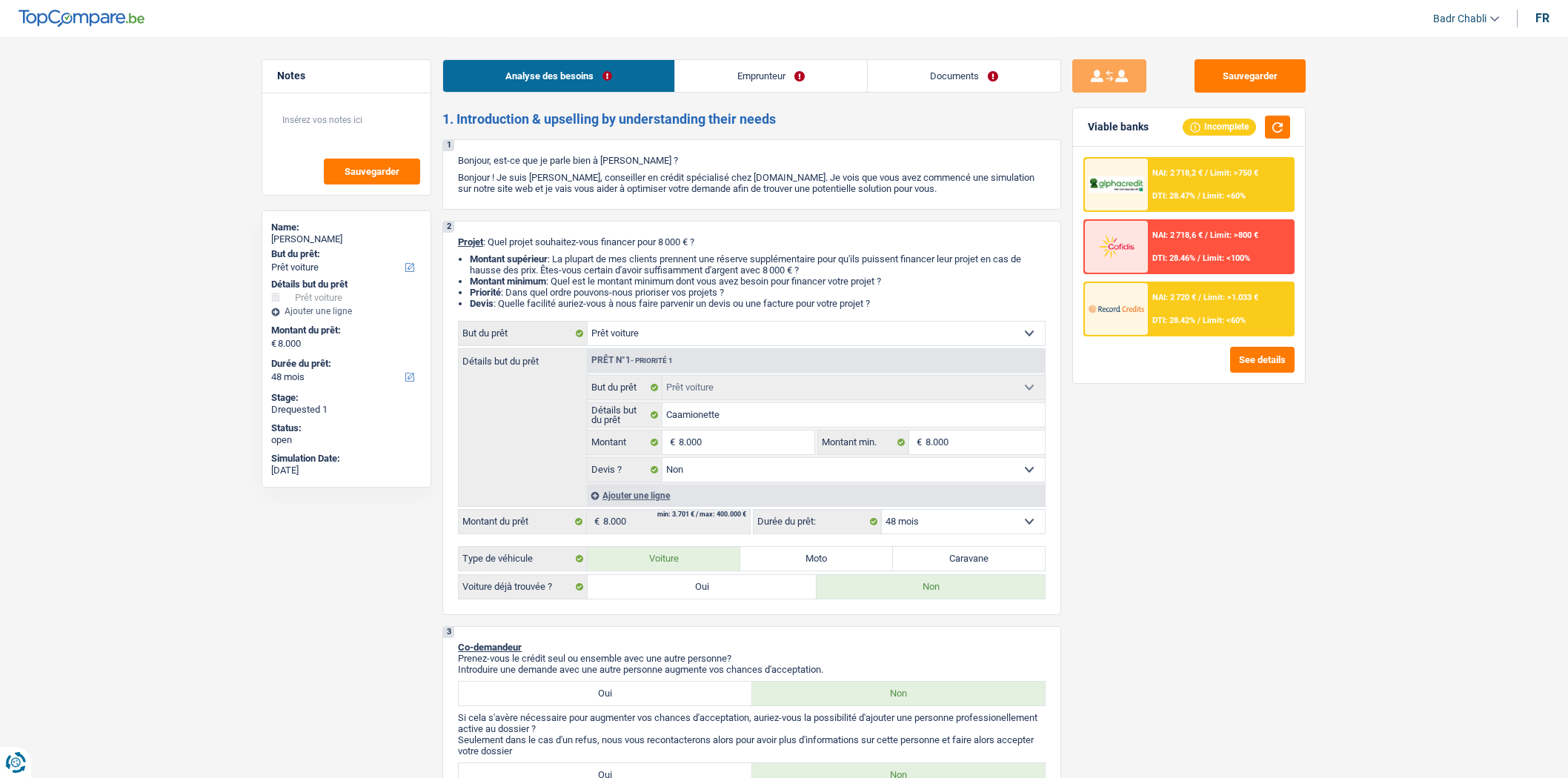
select select "car"
select select "48"
select select "car"
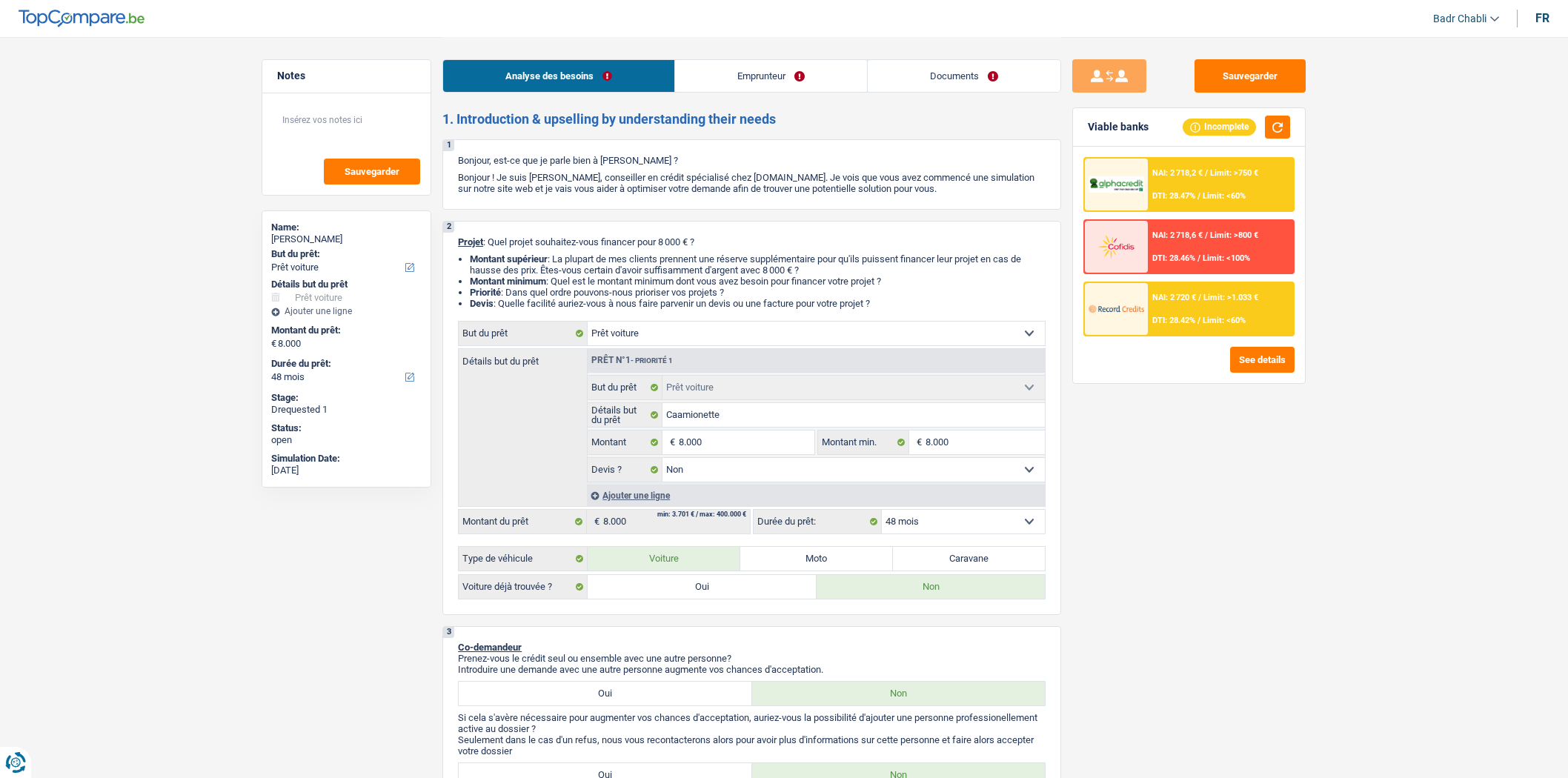
select select "false"
select select "48"
select select "independent"
select select "netSalary"
select select "rents"
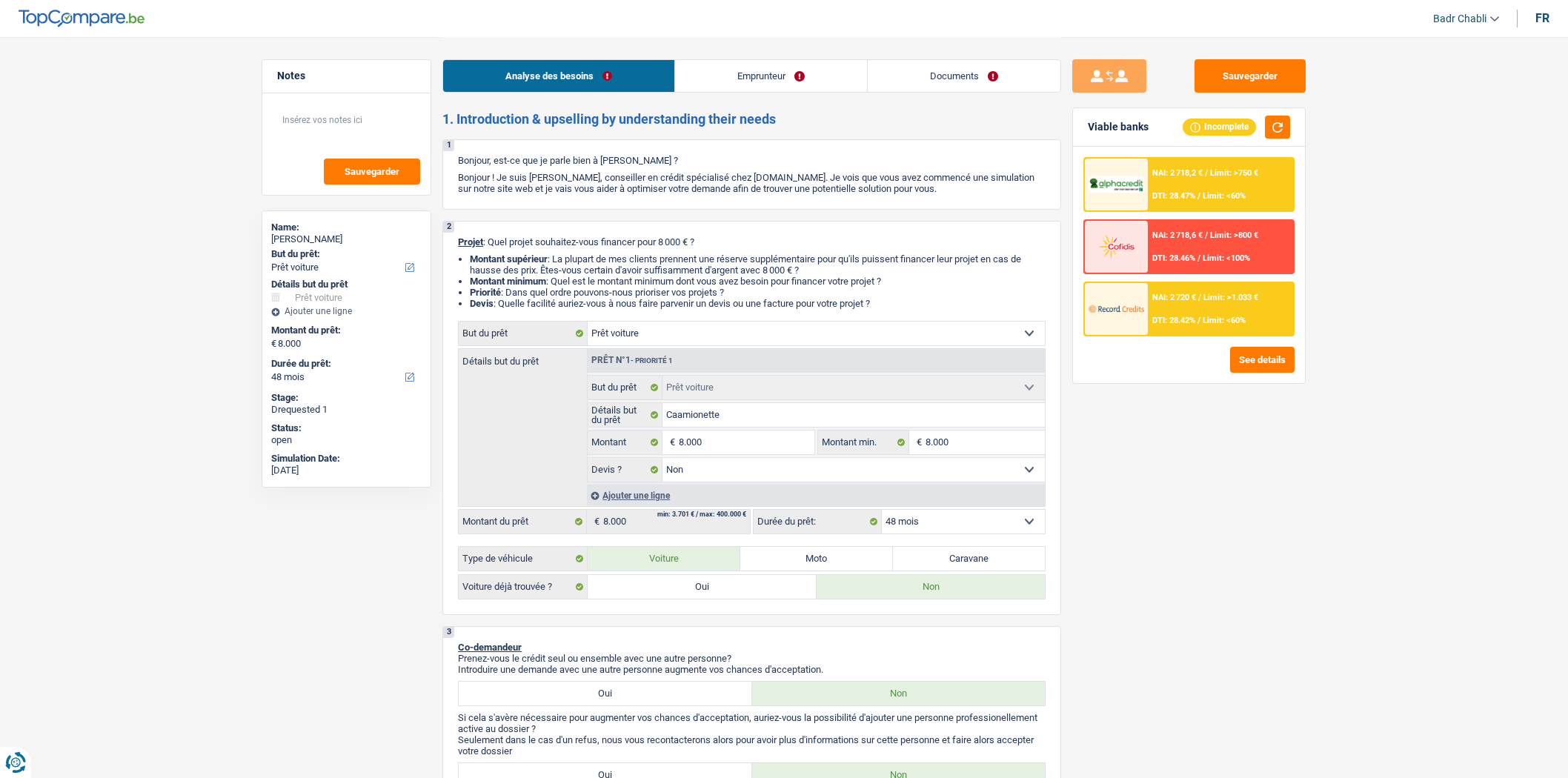
select select "car"
select select "false"
select select "48"
select select "32"
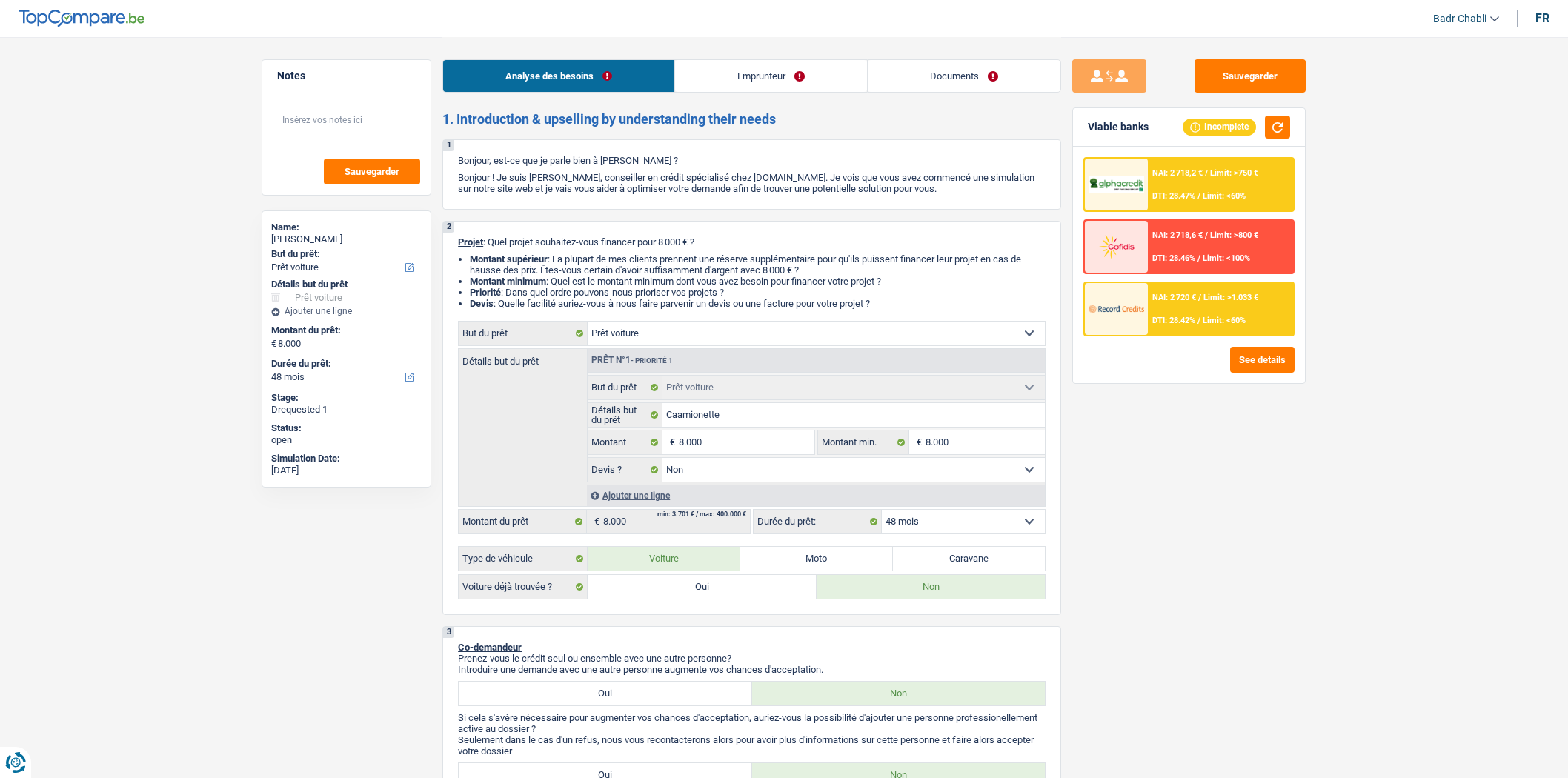
select select "divorced"
click at [725, 76] on link "Emprunteur" at bounding box center [770, 76] width 192 height 31
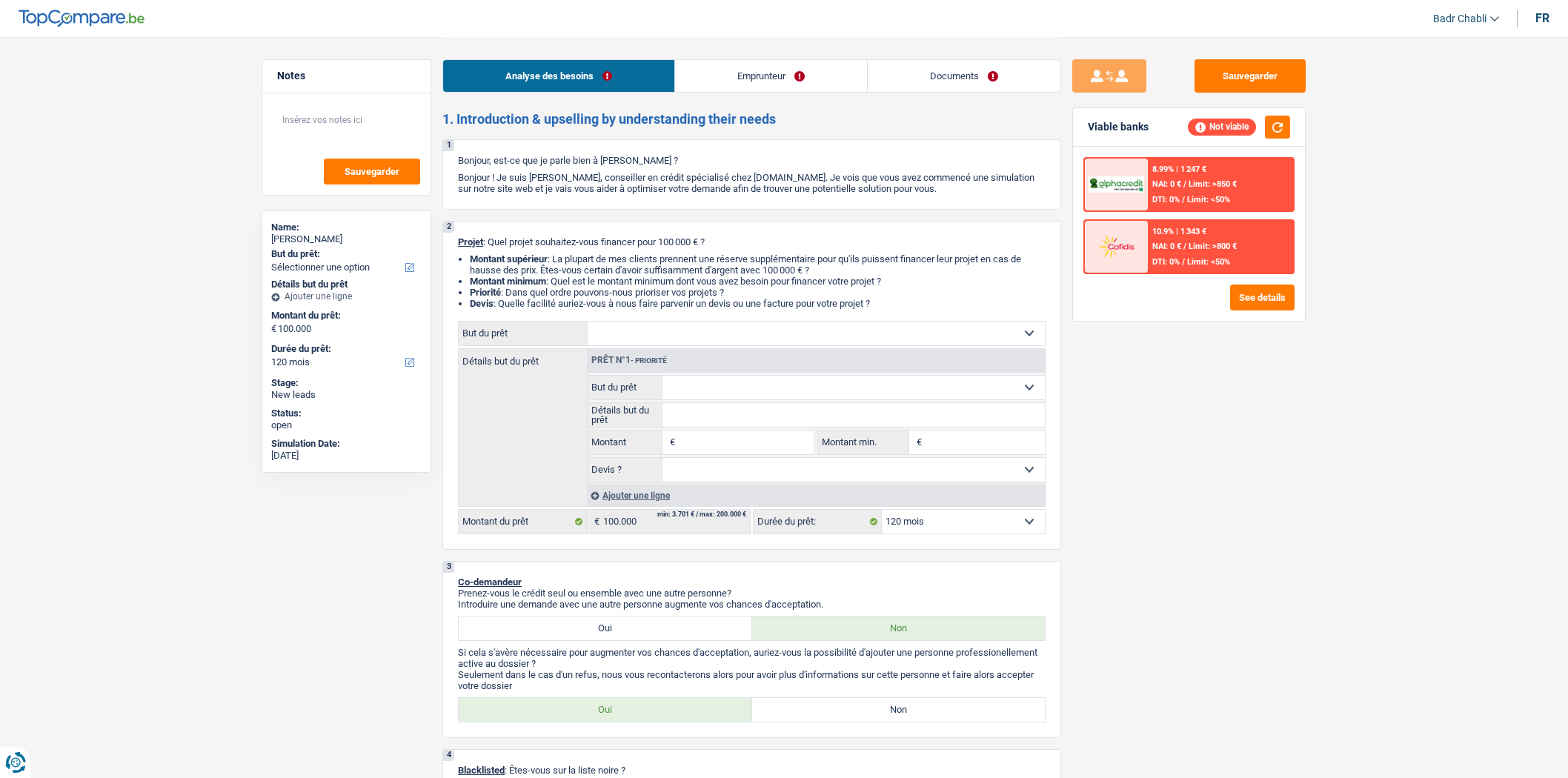
select select "120"
select select "publicEmployee"
select select "netSalary"
select select "mealVouchers"
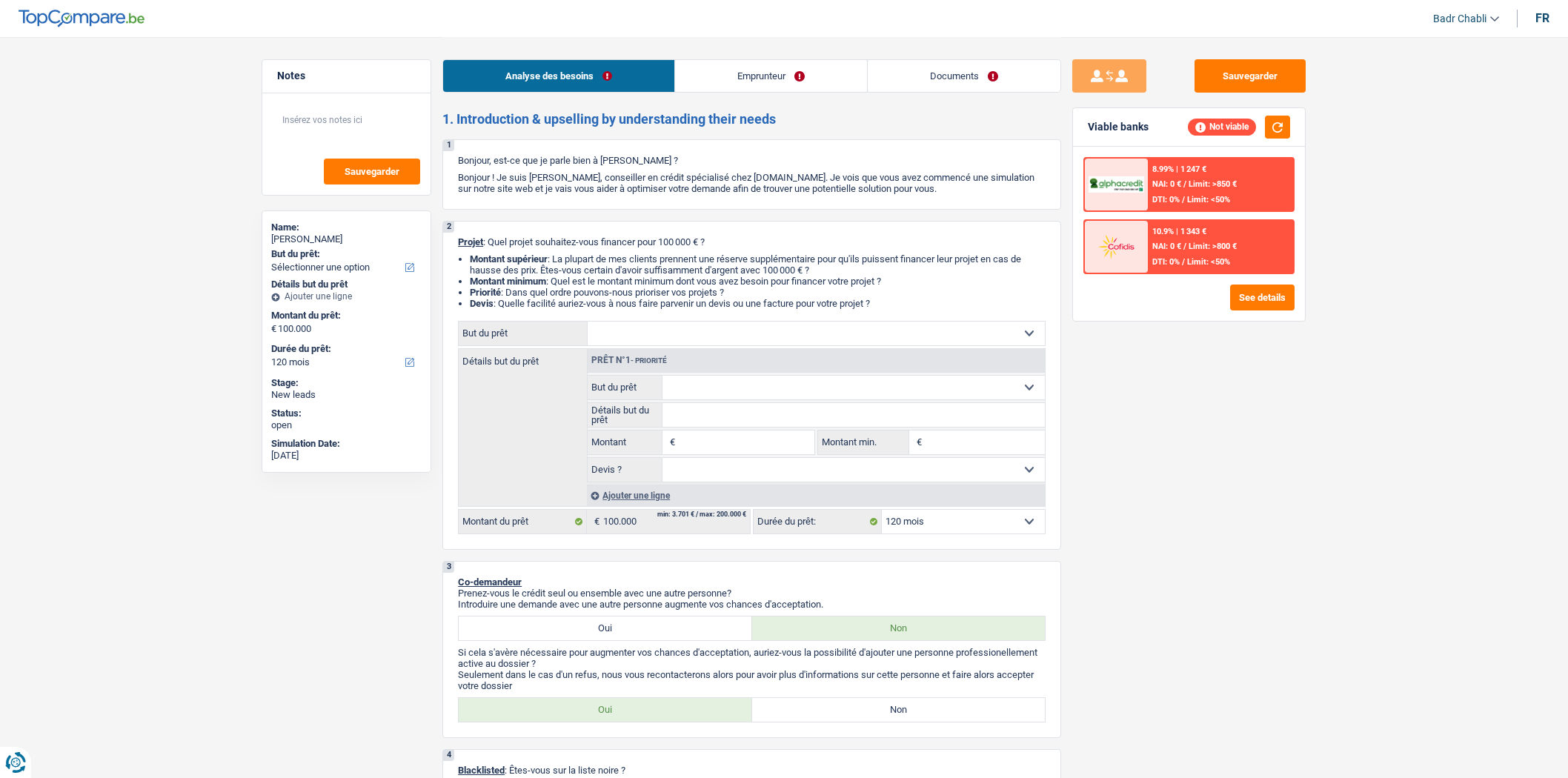
select select "120"
click at [766, 450] on input "Montant" at bounding box center [746, 443] width 135 height 24
type input "100.000"
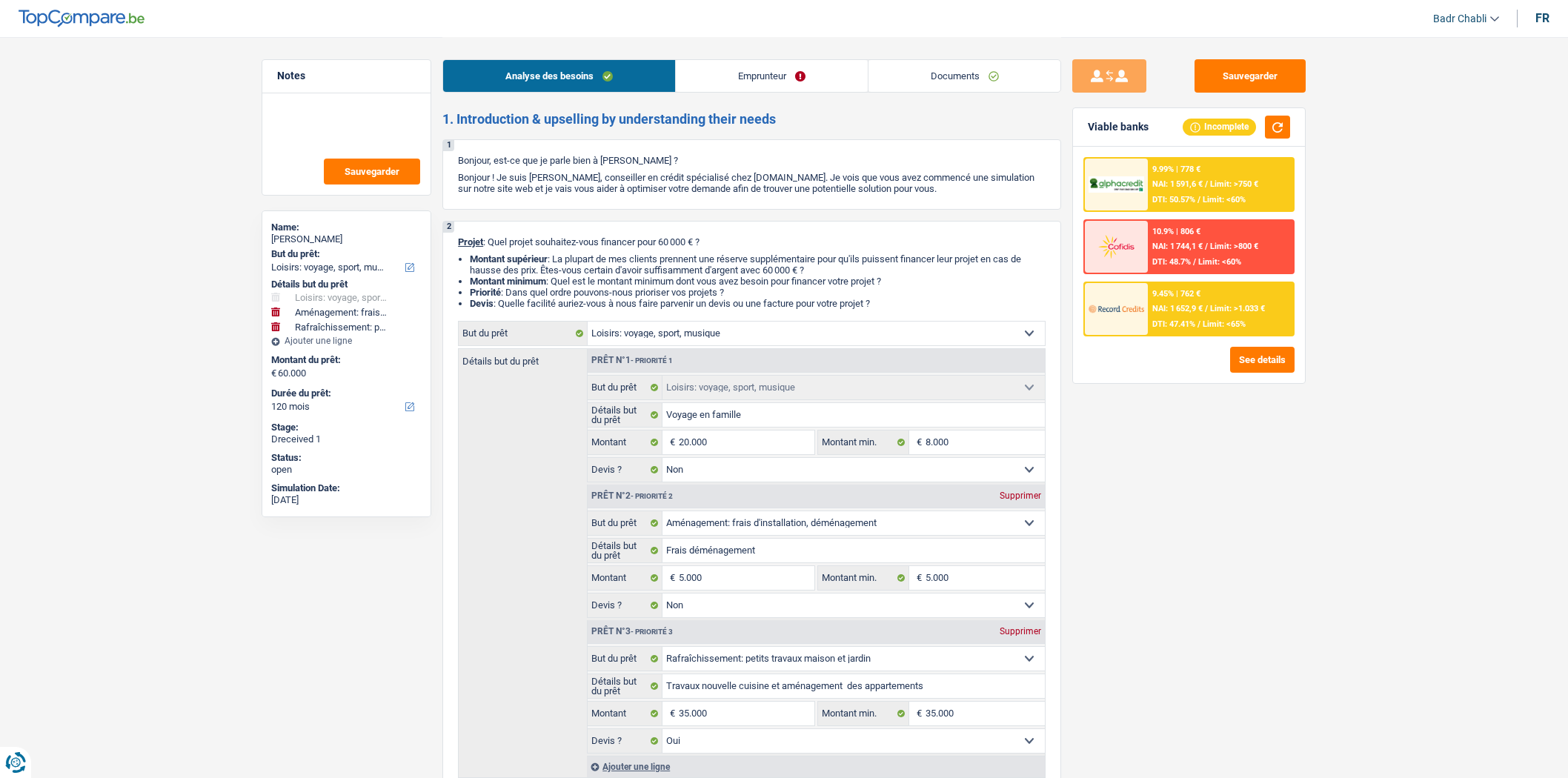
select select "hobbies"
select select "movingOrInstallation"
select select "houseOrGarden"
select select "120"
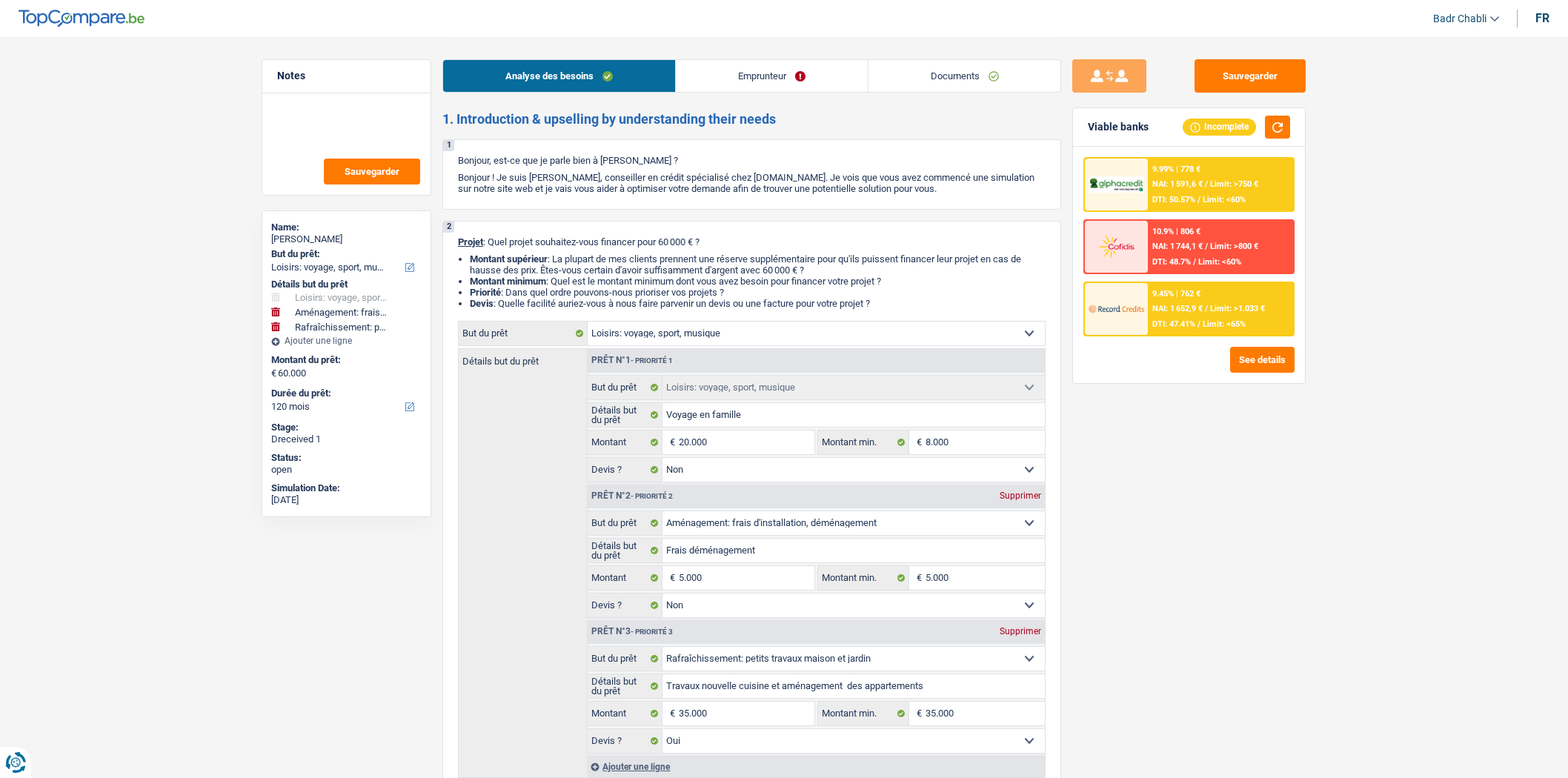
select select "hobbies"
select select "false"
select select "movingOrInstallation"
select select "false"
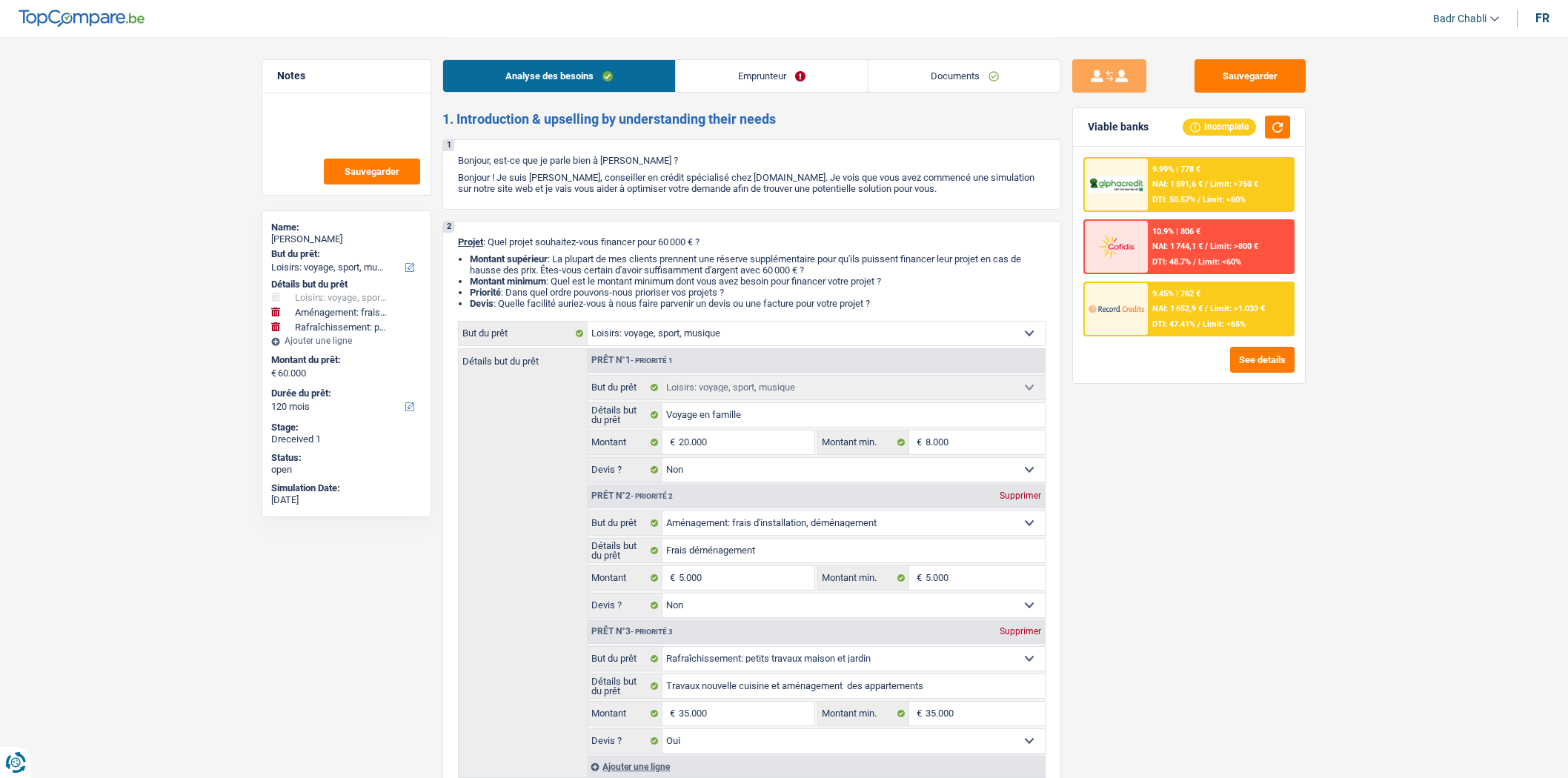
select select "houseOrGarden"
select select "yes"
select select "120"
select select "independent"
select select "netSalary"
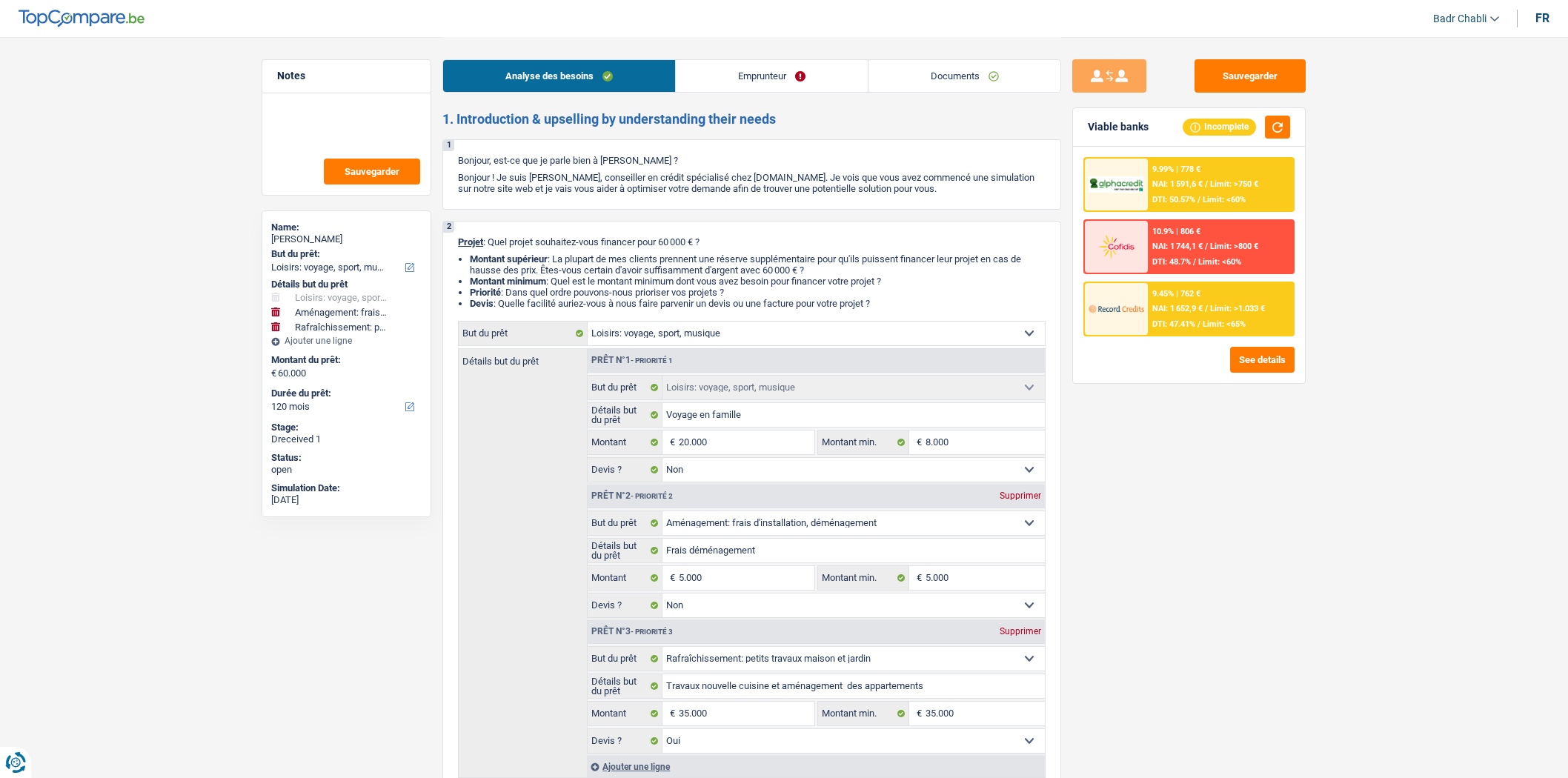
select select "rentalIncome"
select select "ownerWithMortgage"
select select "carLoan"
select select "60"
select select "mortgage"
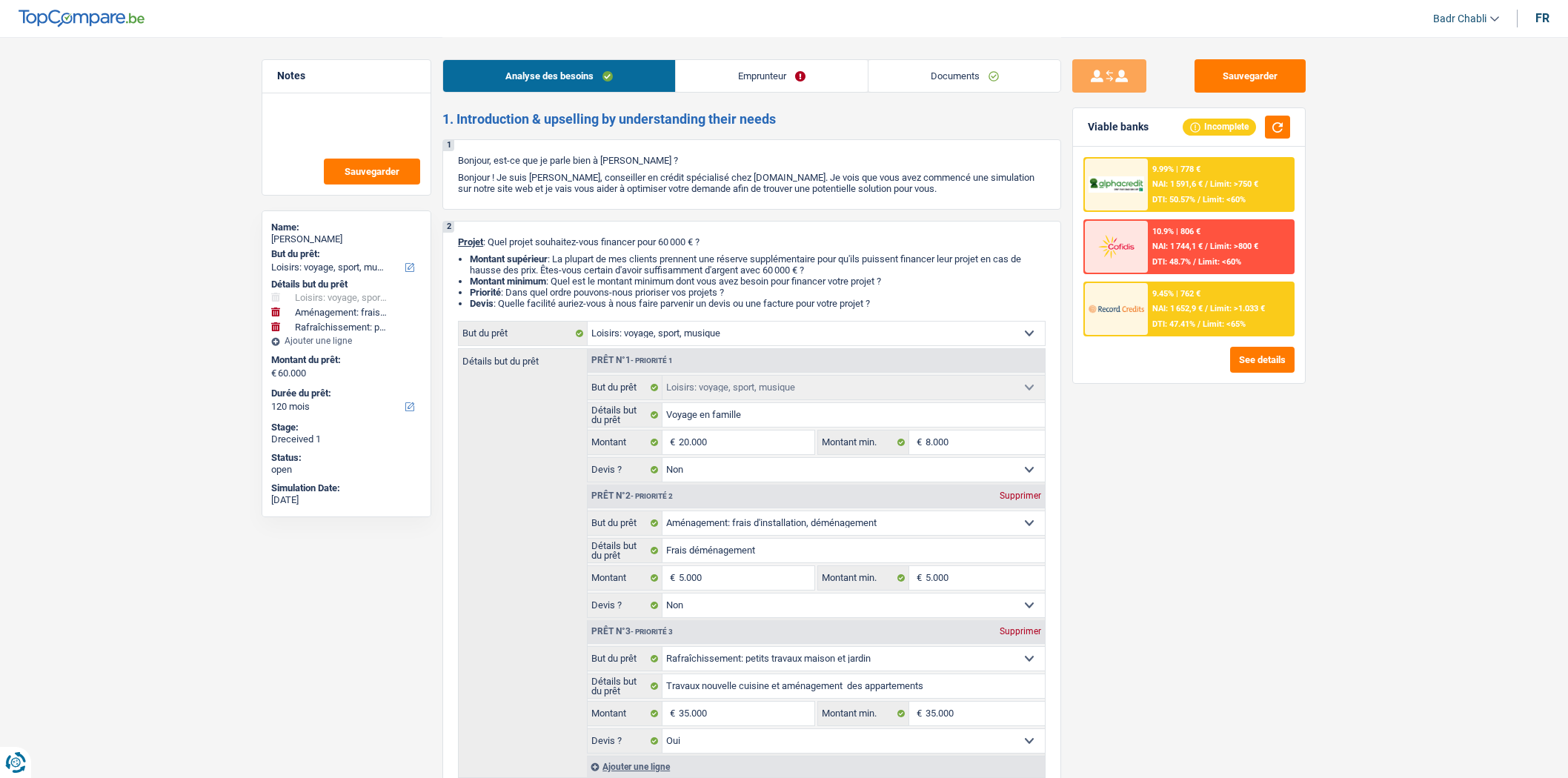
select select "240"
select select "hobbies"
select select "false"
select select "movingOrInstallation"
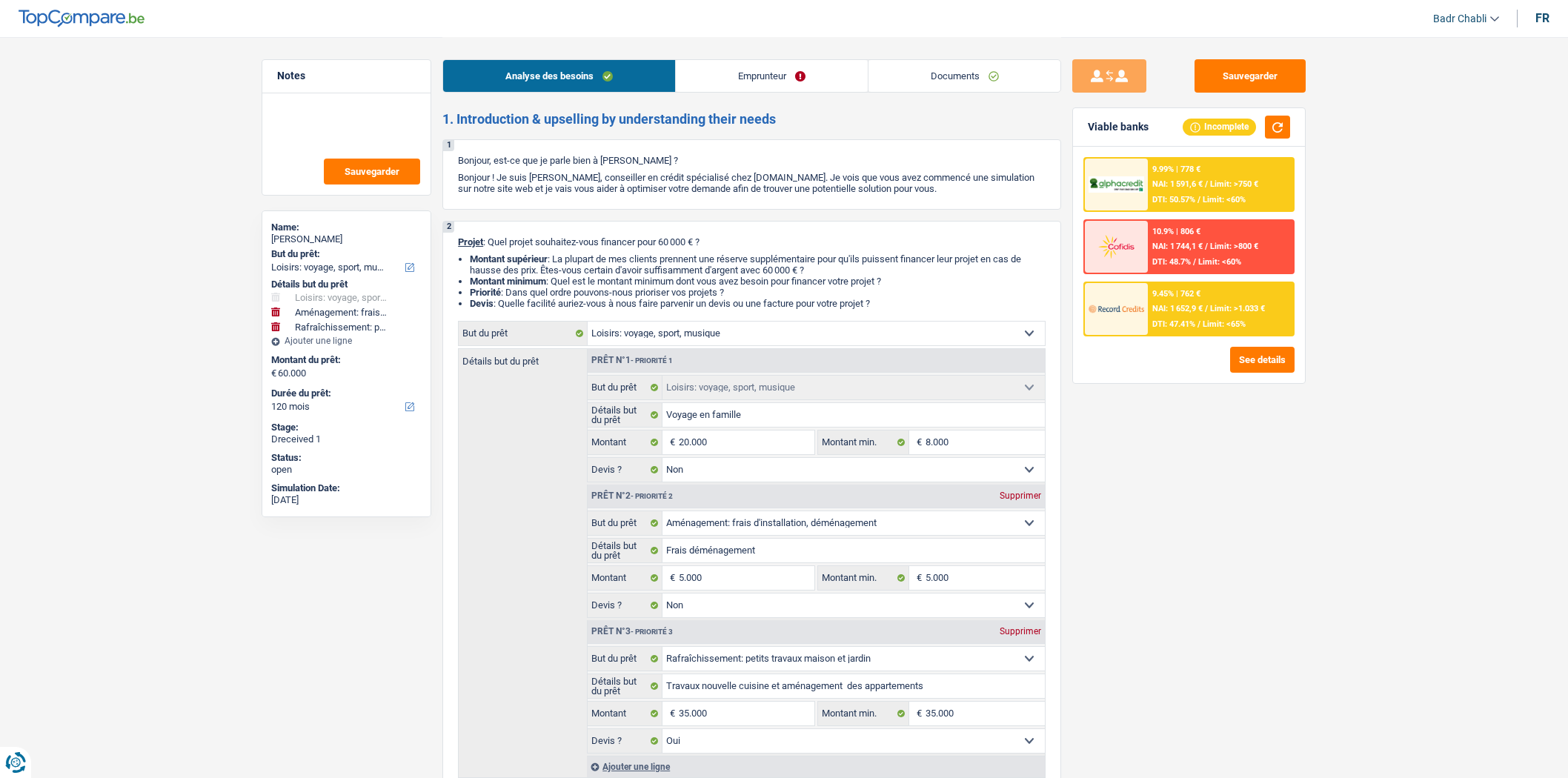
select select "false"
select select "houseOrGarden"
select select "yes"
select select "120"
select select "32"
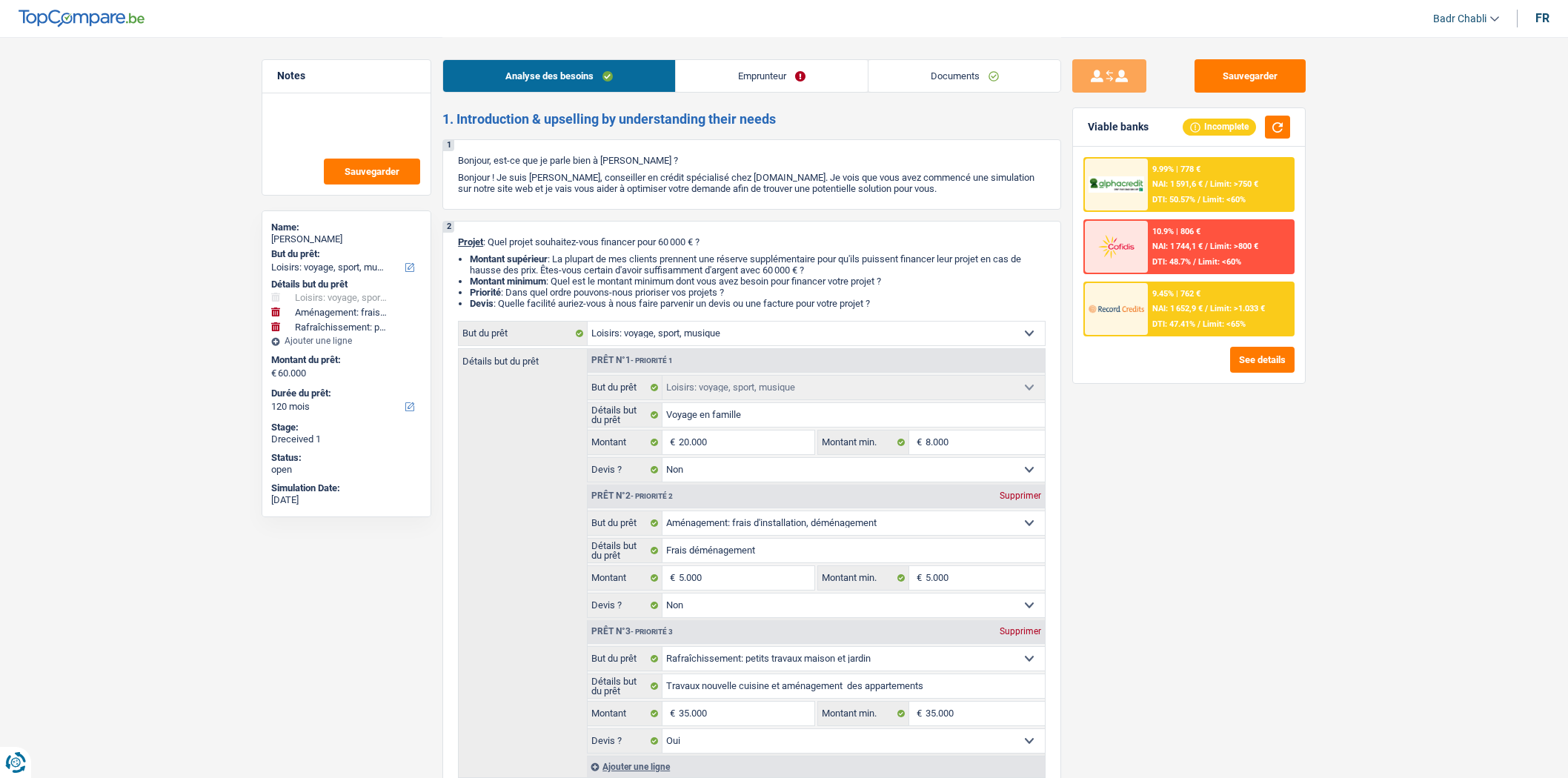
select select "separated"
click at [750, 67] on link "Emprunteur" at bounding box center [771, 76] width 192 height 31
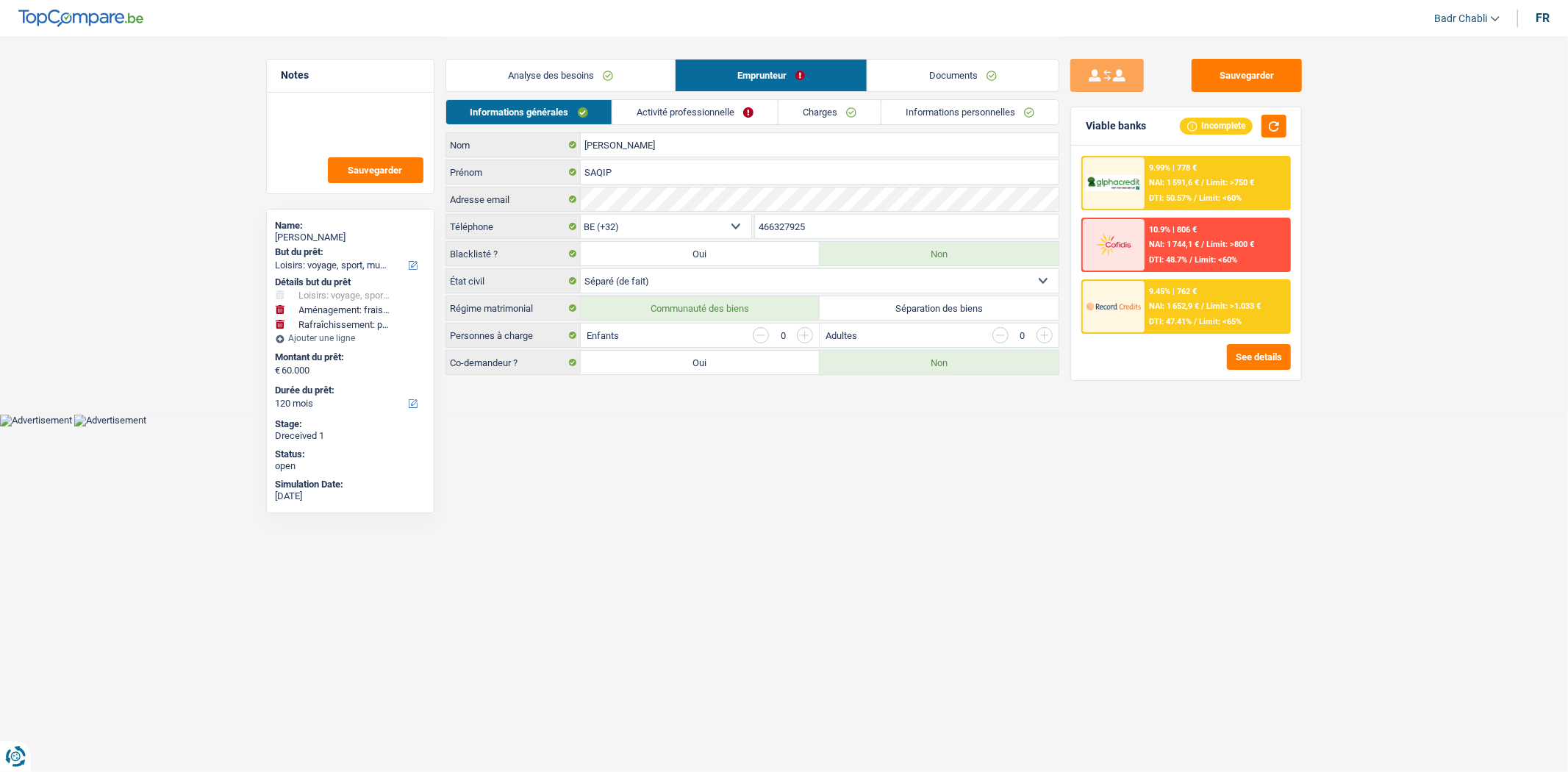
click at [546, 72] on link "Analyse des besoins" at bounding box center [560, 75] width 229 height 31
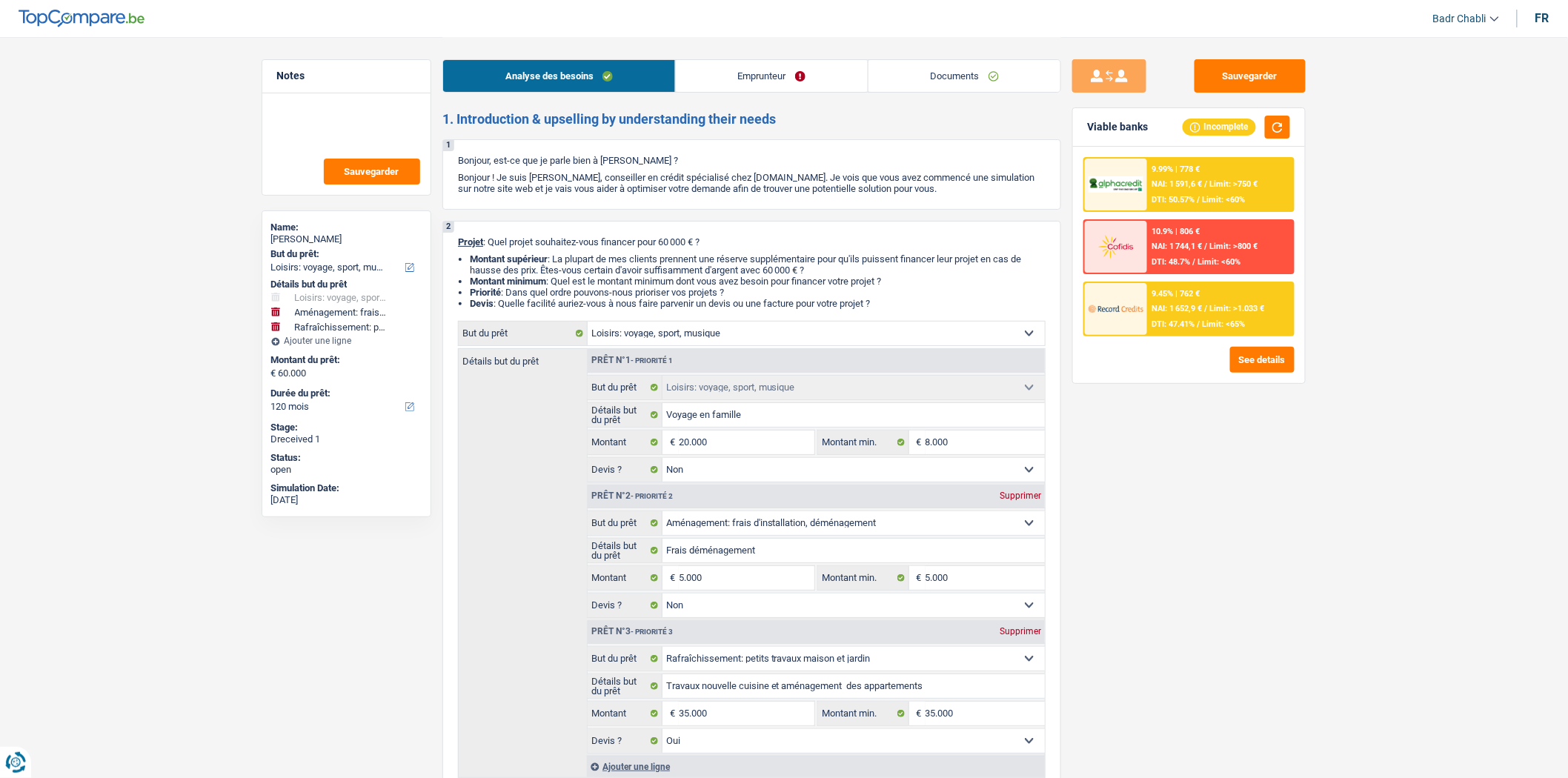
click at [735, 63] on link "Emprunteur" at bounding box center [771, 76] width 192 height 31
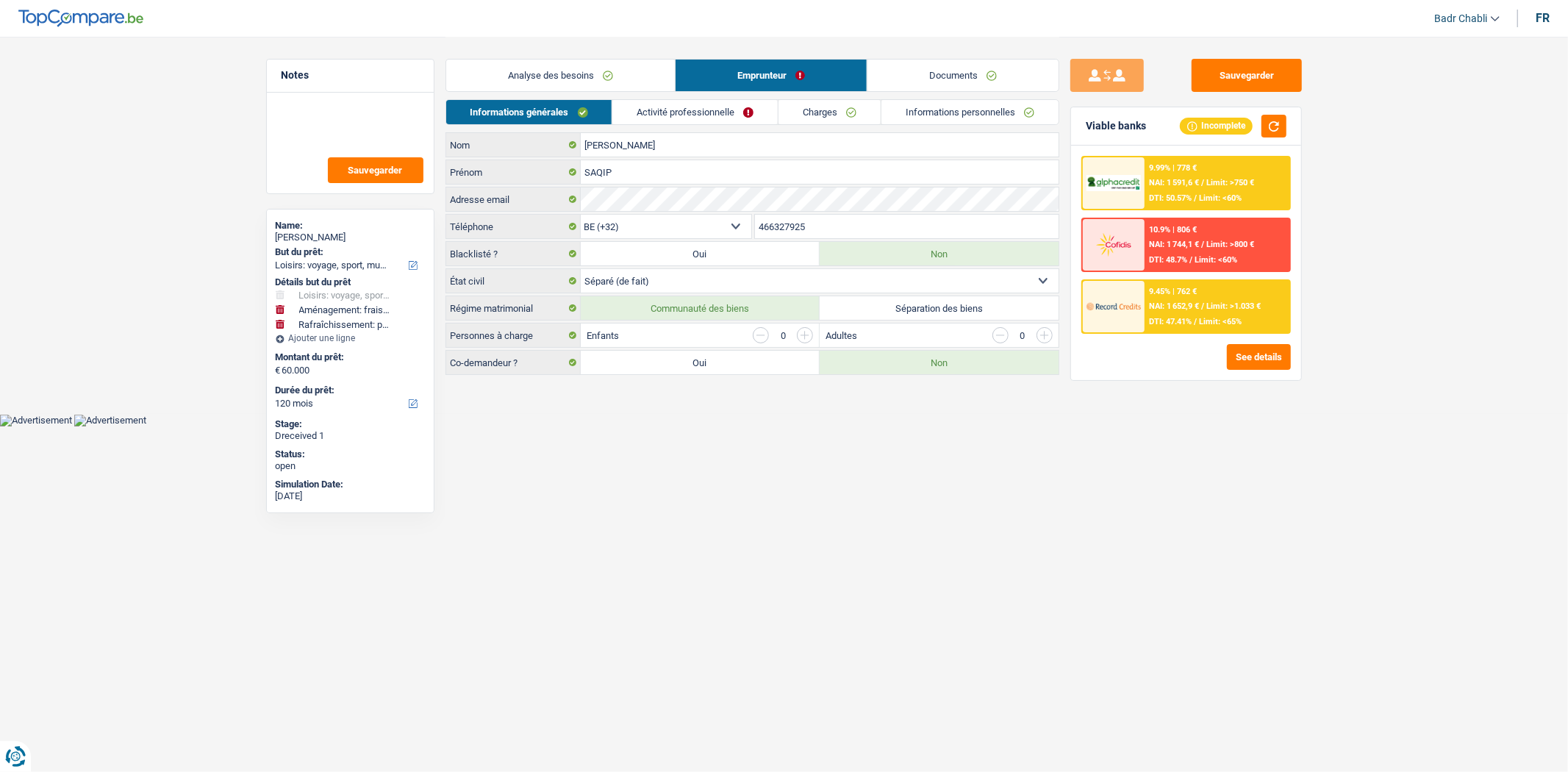
click at [742, 393] on main "Notes Sauvegarder Name: SAQIP JUSUFI But du prêt: Confort maison: meubles, text…" at bounding box center [784, 207] width 1568 height 414
click at [879, 70] on link "Documents" at bounding box center [963, 75] width 191 height 31
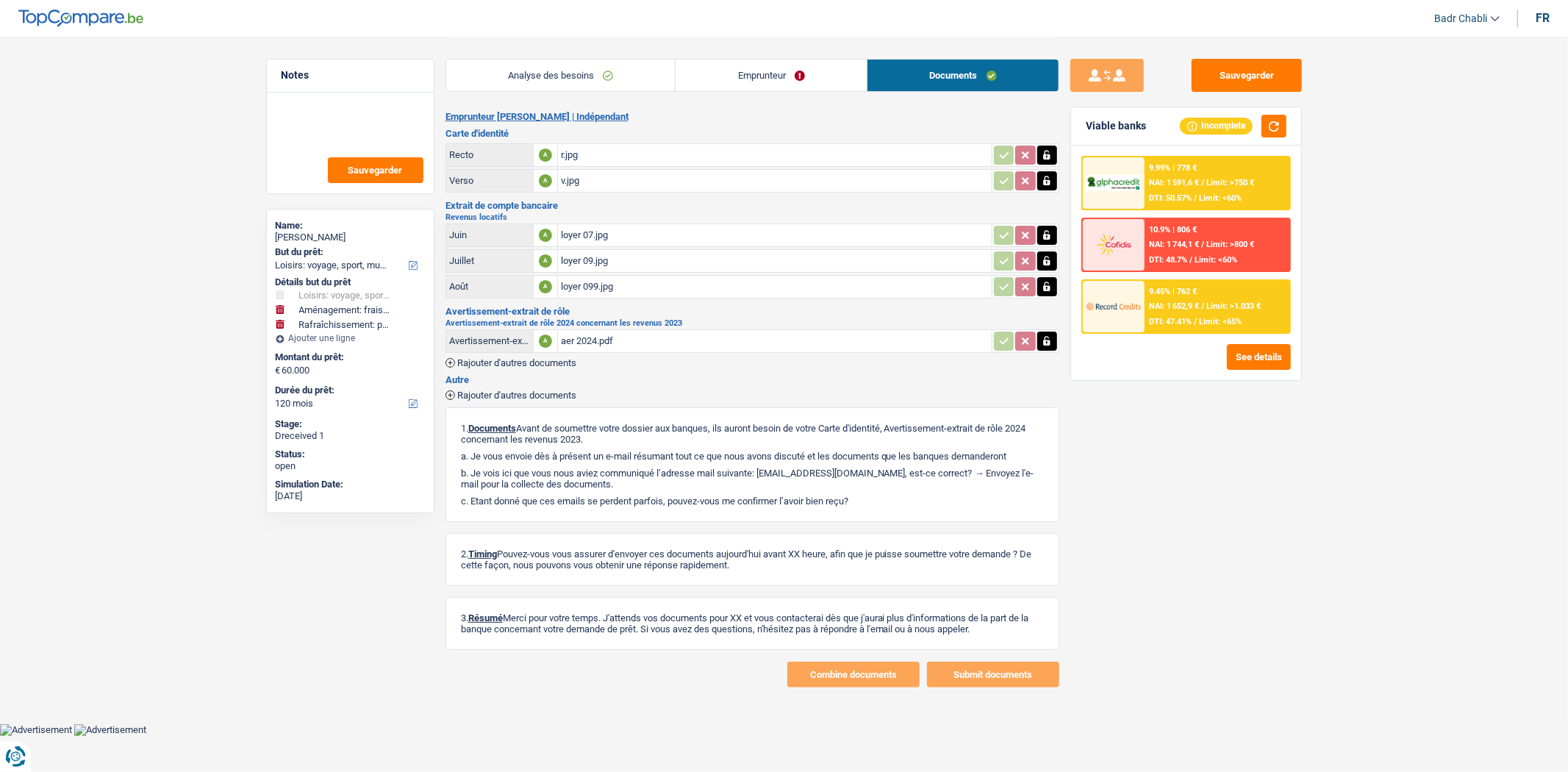
click at [823, 334] on div "aer 2024.pdf" at bounding box center [775, 341] width 428 height 22
click at [733, 68] on link "Emprunteur" at bounding box center [772, 75] width 191 height 31
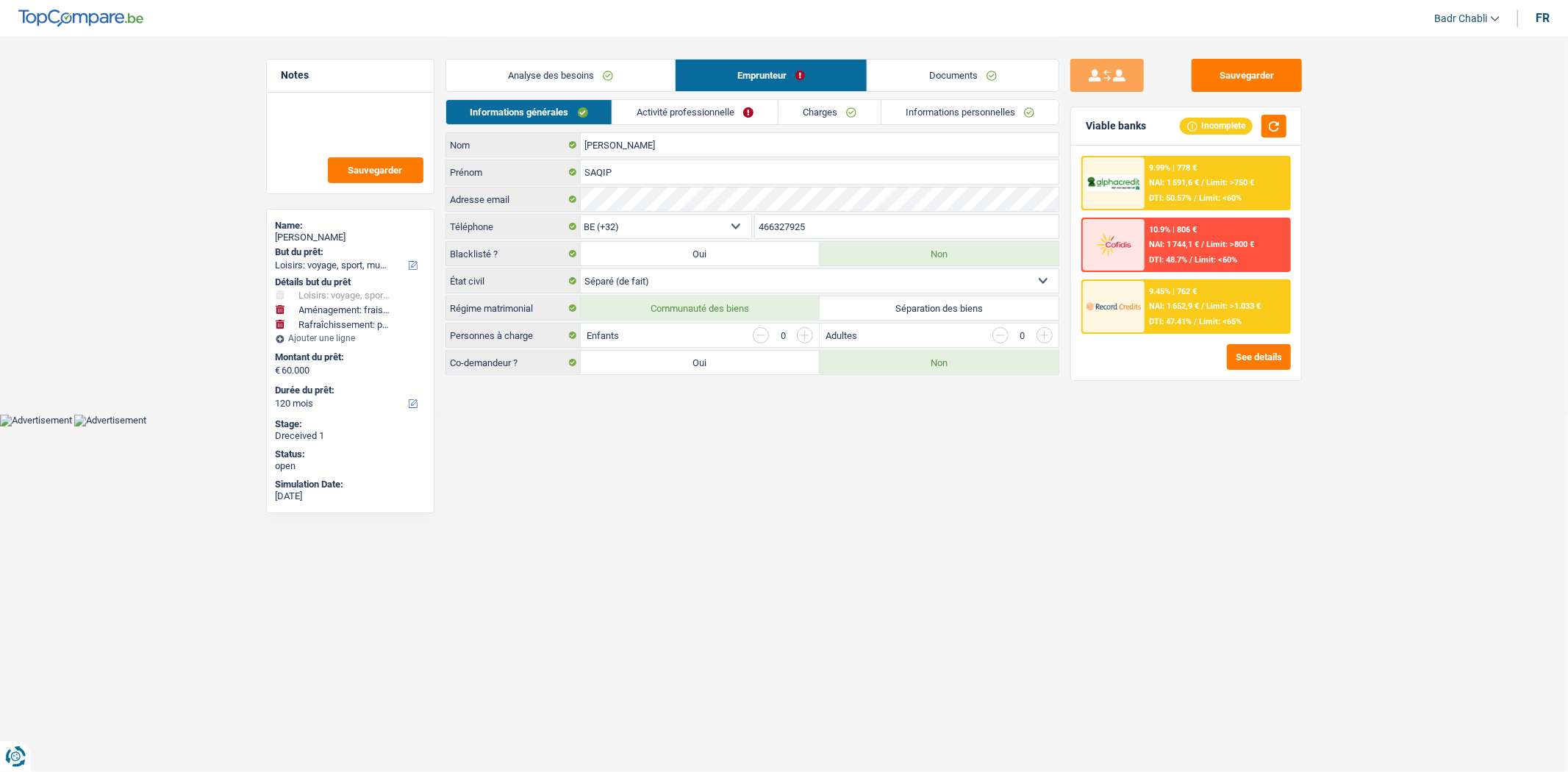
click at [665, 119] on link "Activité professionnelle" at bounding box center [695, 112] width 165 height 24
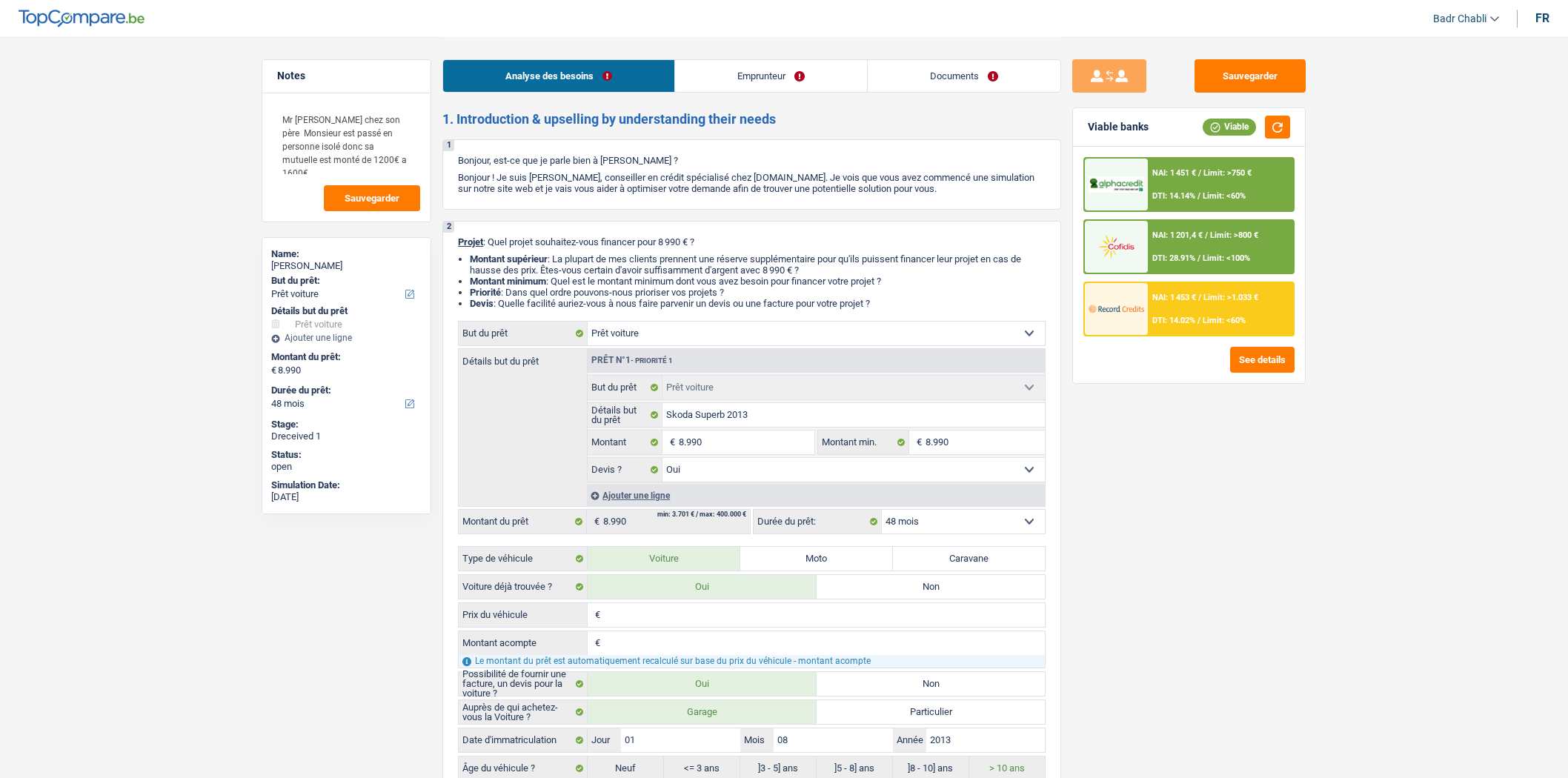
select select "car"
select select "48"
select select "car"
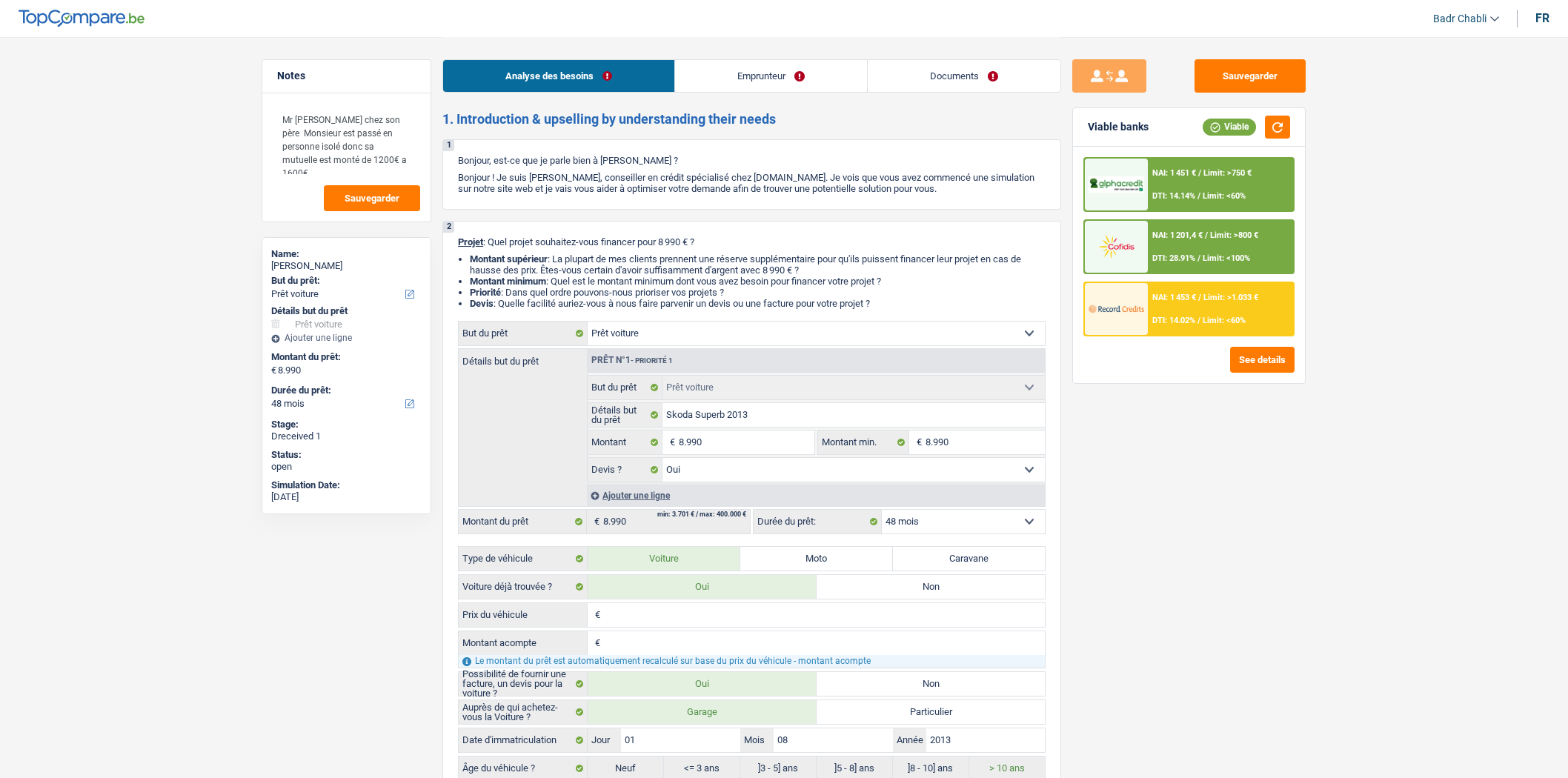
select select "yes"
select select "48"
select select "mutuality"
select select "mutualityIndemnity"
select select "liveWithParents"
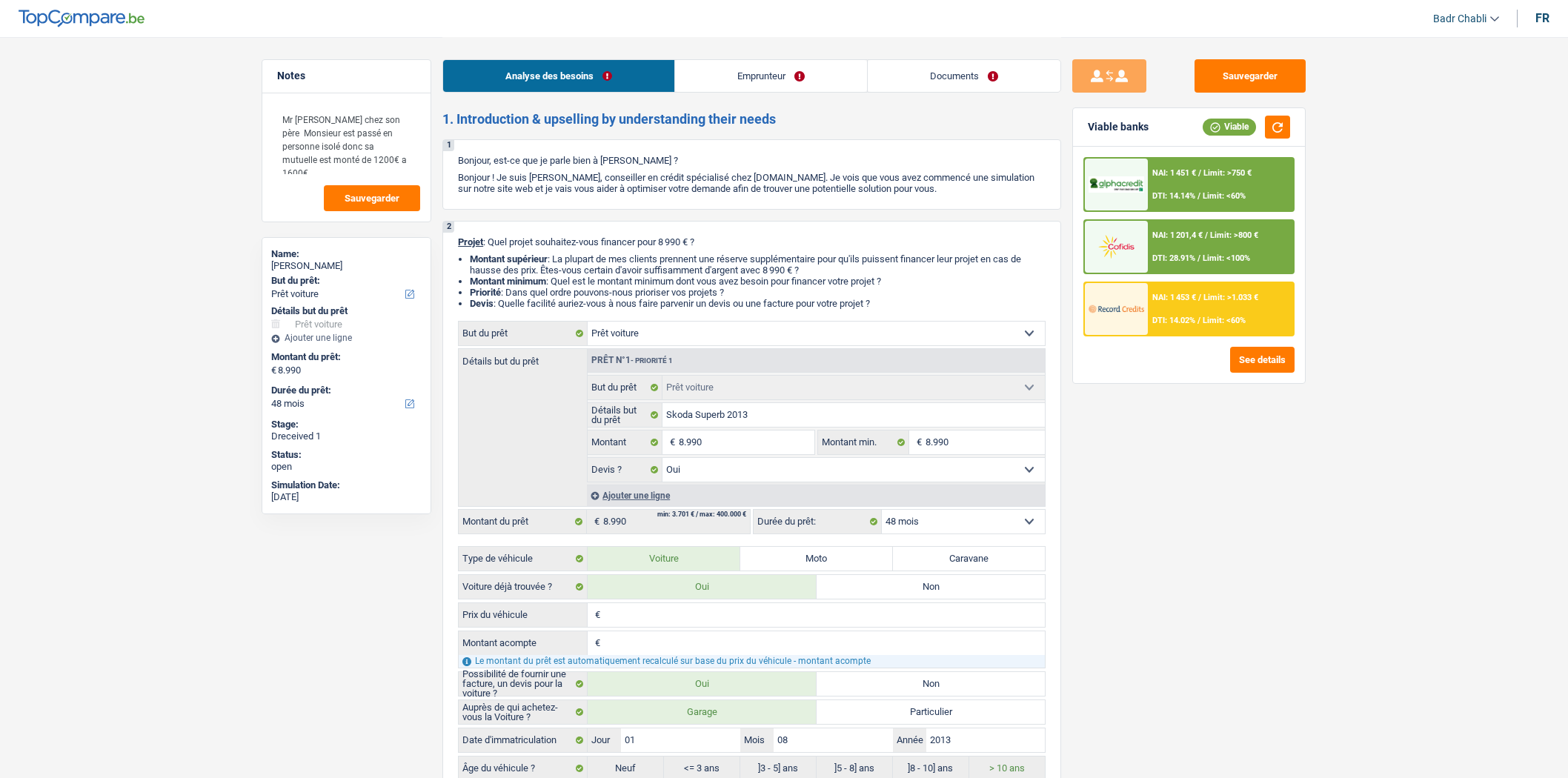
select select "cardOrCredit"
select select "car"
select select "yes"
select select "48"
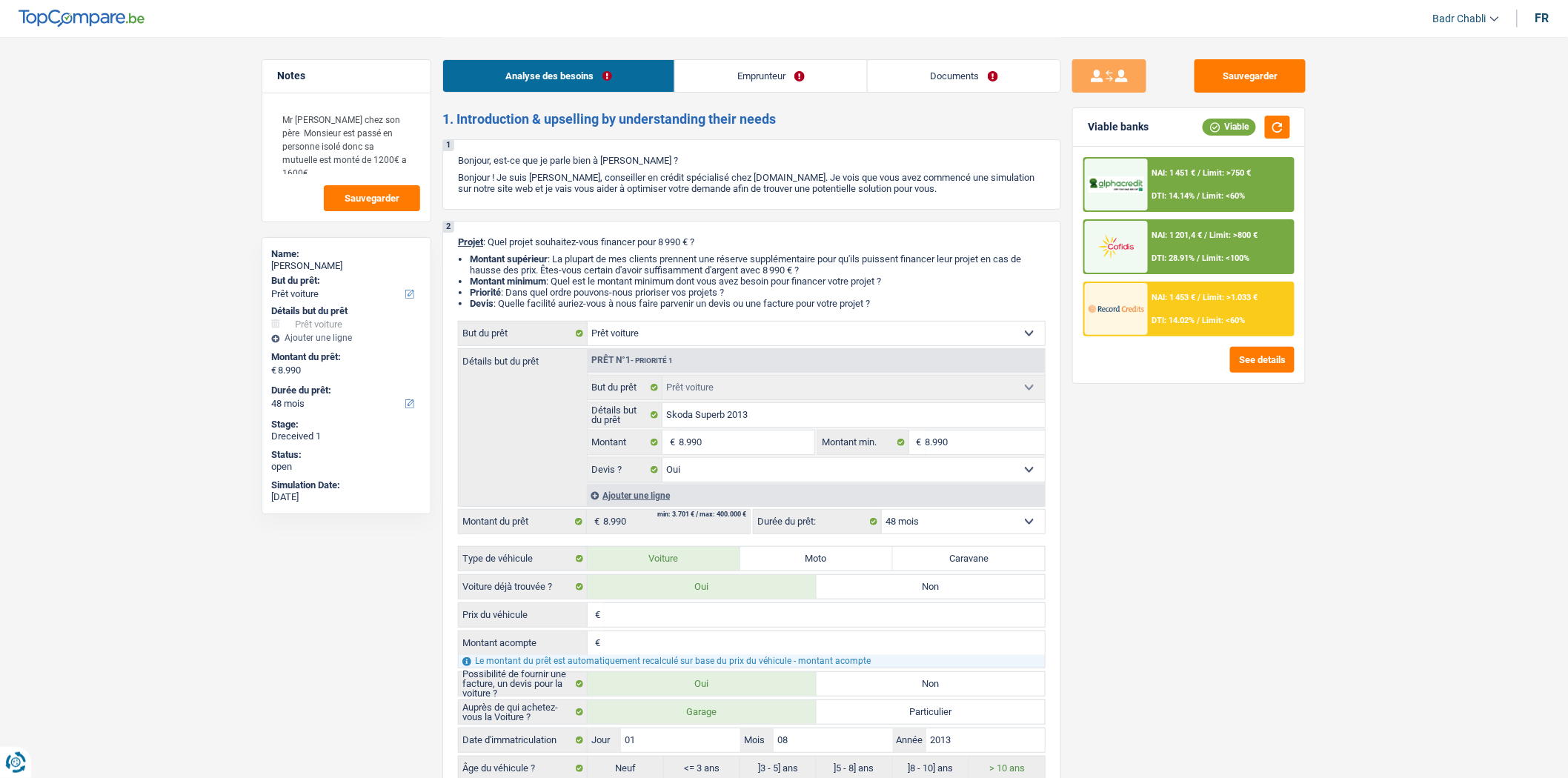
click at [717, 57] on div "Analyse des besoins Emprunteur Documents" at bounding box center [752, 69] width 618 height 63
click at [730, 61] on link "Emprunteur" at bounding box center [770, 76] width 192 height 31
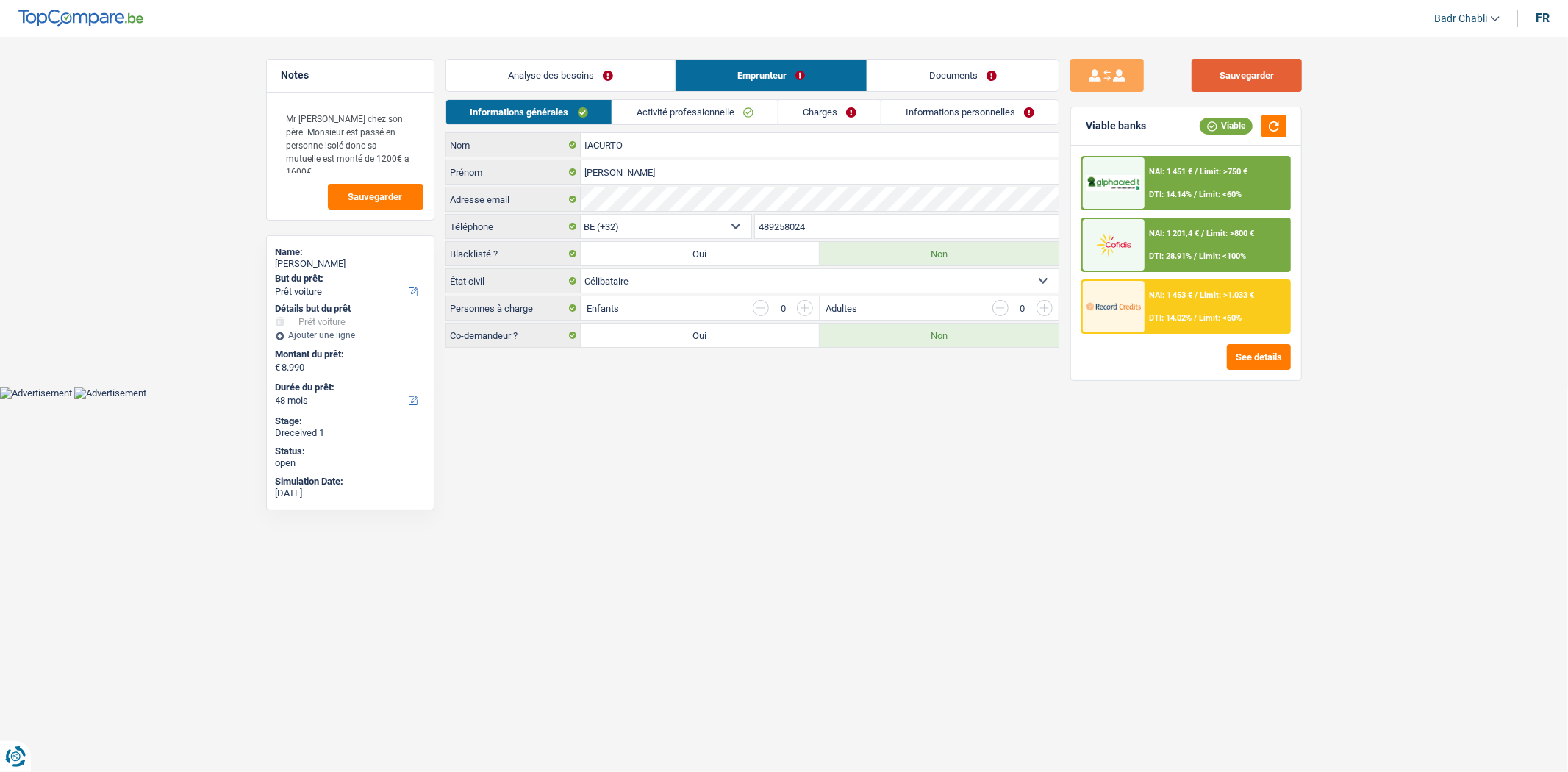
click at [1256, 63] on button "Sauvegarder" at bounding box center [1247, 75] width 110 height 33
